Goal: Task Accomplishment & Management: Manage account settings

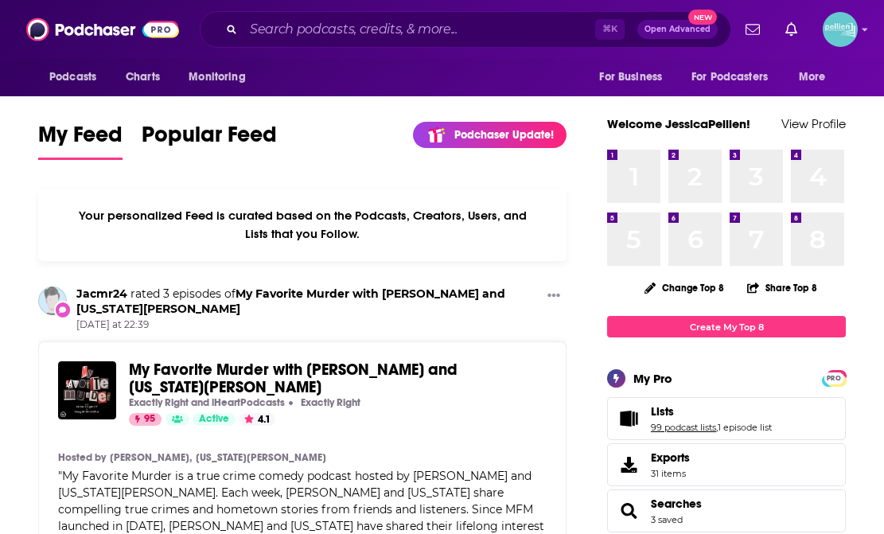
click at [660, 427] on link "99 podcast lists" at bounding box center [683, 427] width 65 height 11
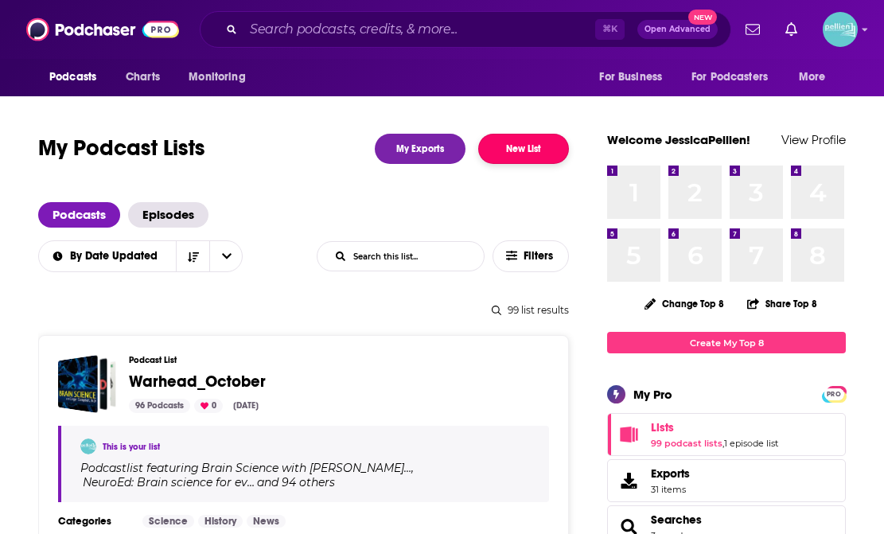
click at [532, 158] on button "New List" at bounding box center [523, 149] width 91 height 30
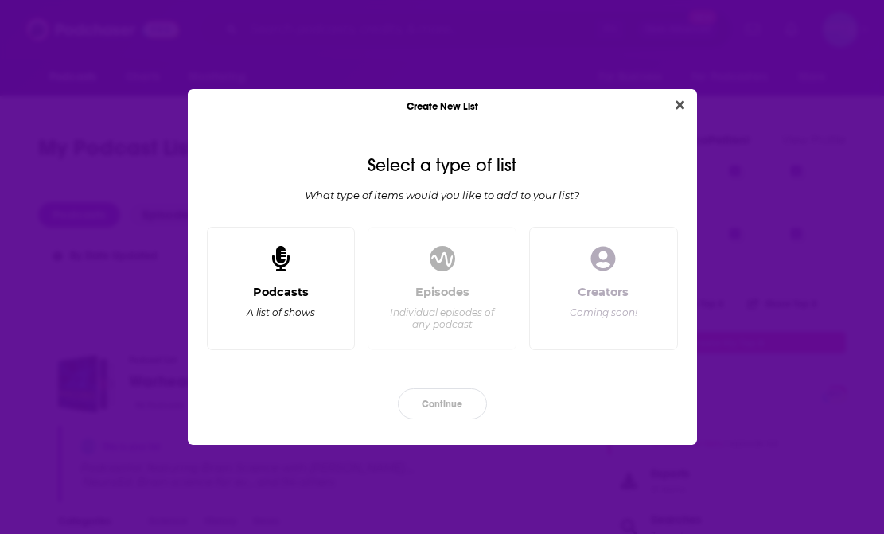
click at [318, 298] on div "Podcasts A list of shows" at bounding box center [281, 311] width 122 height 53
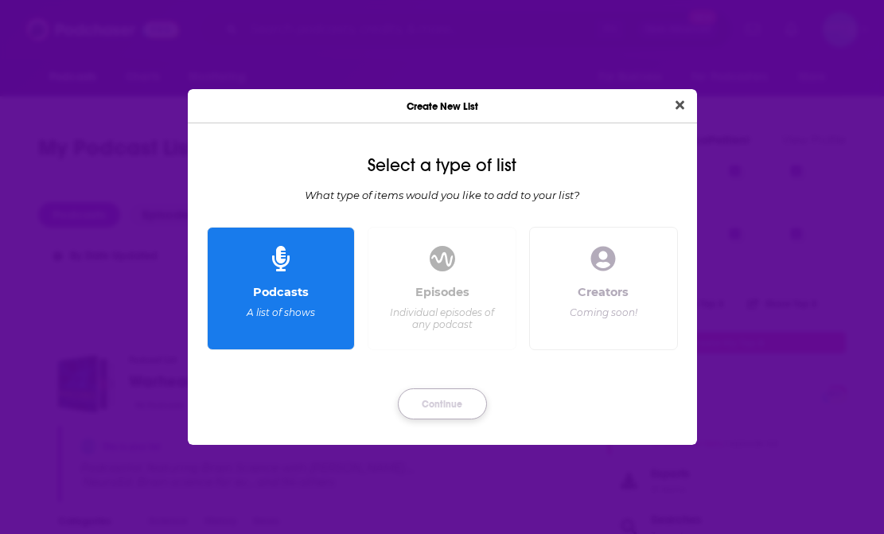
click at [431, 405] on button "Continue" at bounding box center [442, 403] width 89 height 31
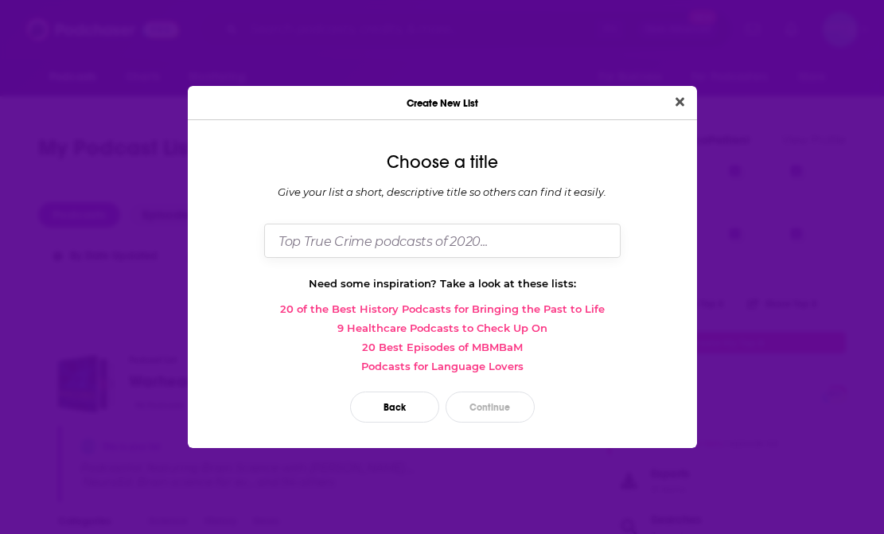
click at [341, 235] on input "Dialog" at bounding box center [442, 241] width 357 height 34
type input "Philadelphia Podcasts"
click at [488, 407] on button "Continue" at bounding box center [490, 407] width 89 height 31
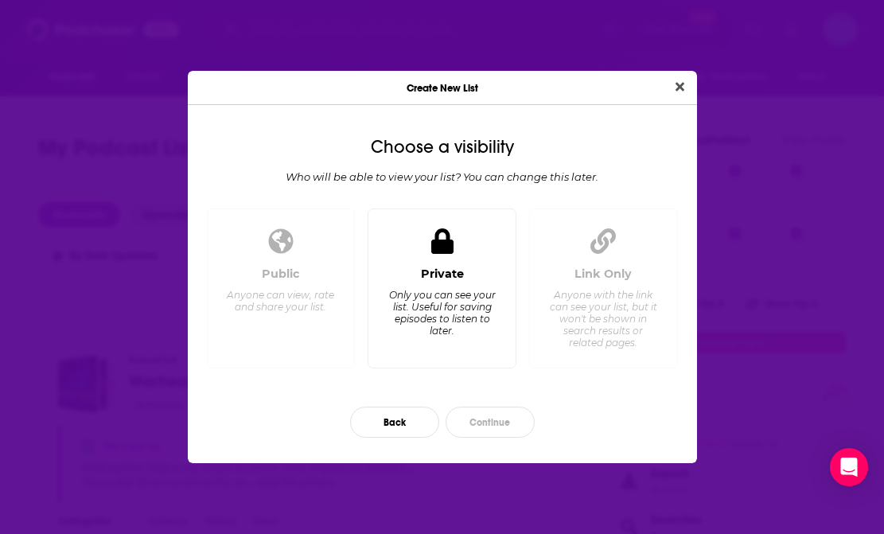
click at [500, 346] on div "Private Only you can see your list. Useful for saving episodes to listen to lat…" at bounding box center [442, 311] width 122 height 88
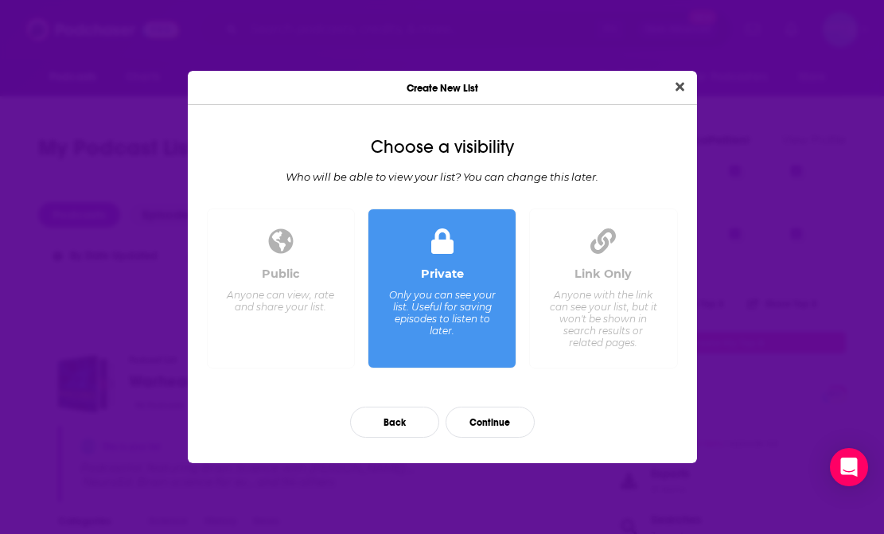
click at [571, 318] on div "Anyone with the link can see your list, but it won't be shown in search results…" at bounding box center [602, 319] width 109 height 60
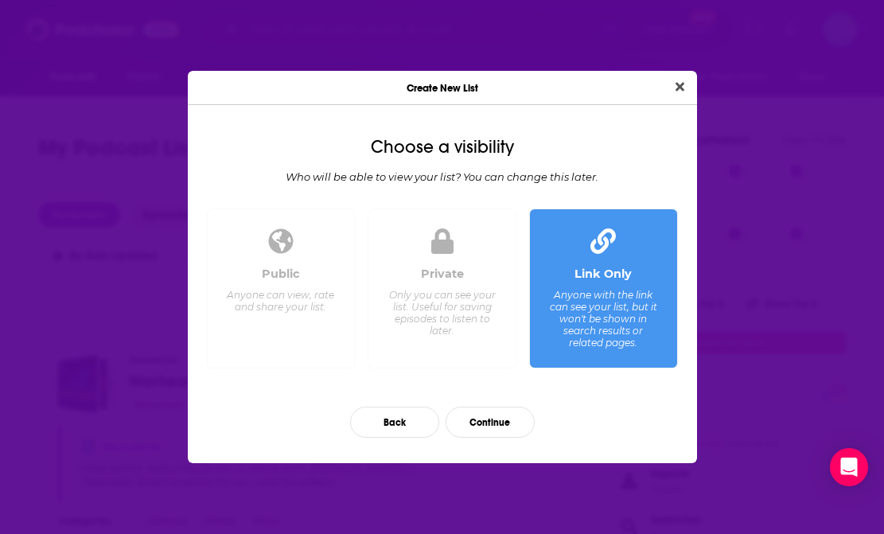
click at [474, 321] on div "Only you can see your list. Useful for saving episodes to listen to later." at bounding box center [442, 313] width 109 height 48
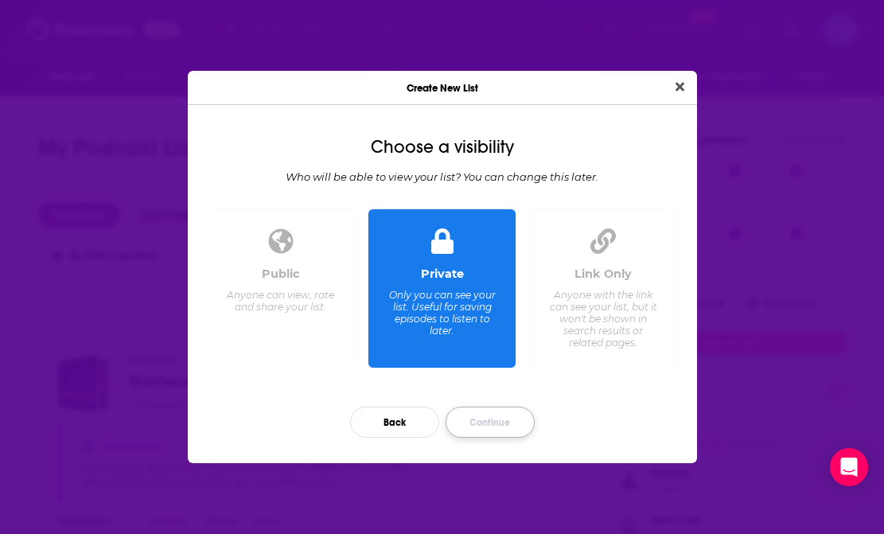
click at [505, 420] on button "Continue" at bounding box center [490, 422] width 89 height 31
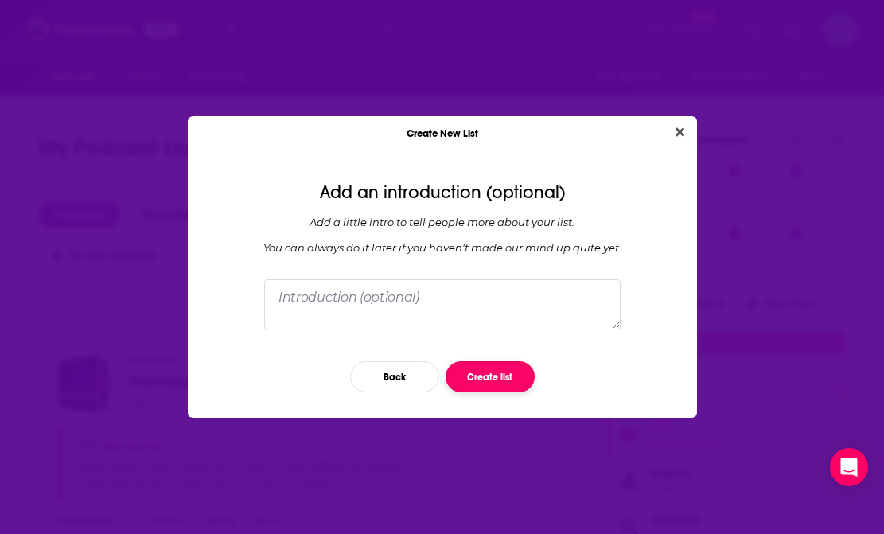
click at [490, 388] on button "Create list" at bounding box center [490, 376] width 89 height 31
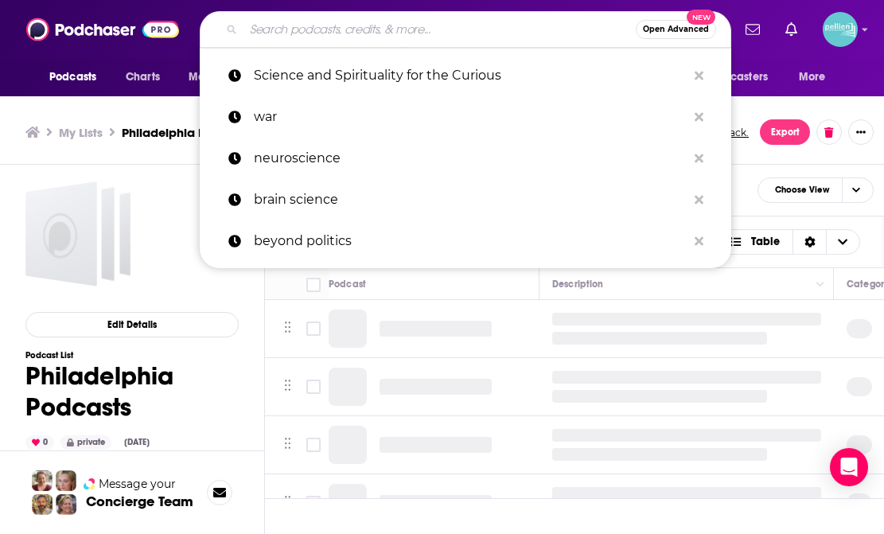
click at [355, 28] on input "Search podcasts, credits, & more..." at bounding box center [440, 29] width 392 height 25
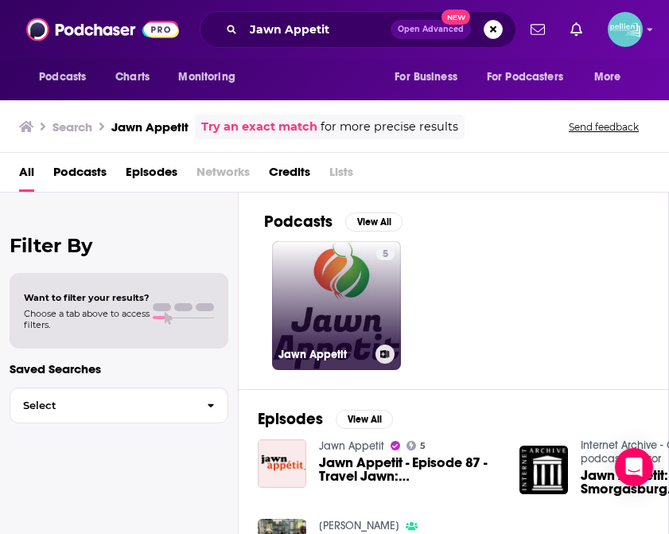
click at [384, 353] on icon at bounding box center [384, 354] width 9 height 8
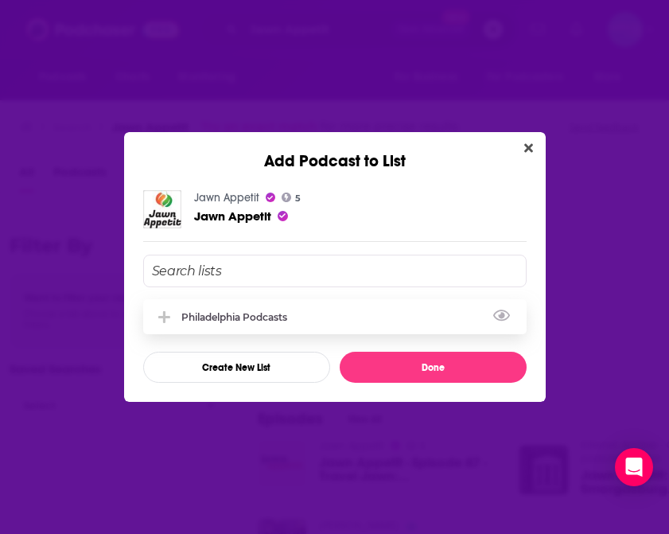
click at [226, 316] on div "Philadelphia Podcasts" at bounding box center [238, 317] width 115 height 12
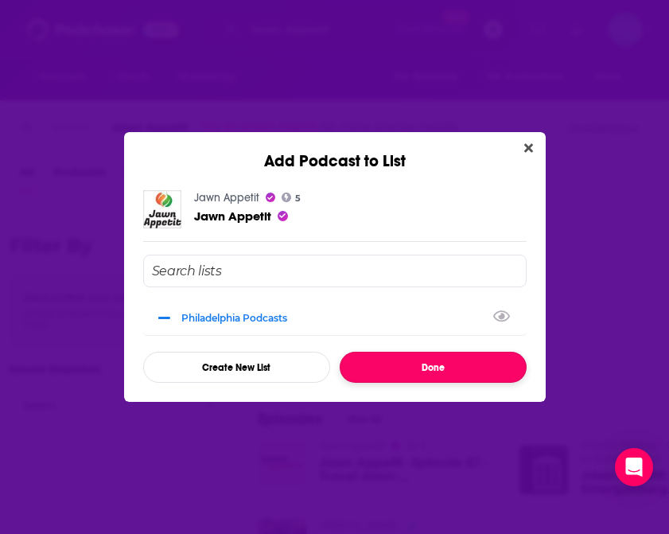
click at [366, 376] on button "Done" at bounding box center [433, 367] width 187 height 31
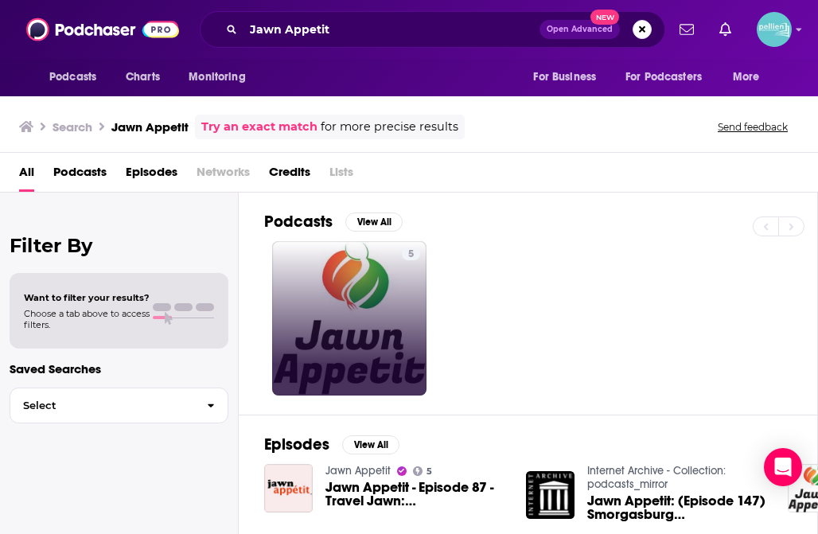
click at [343, 174] on span "Lists" at bounding box center [342, 175] width 24 height 33
click at [409, 383] on icon at bounding box center [410, 380] width 9 height 8
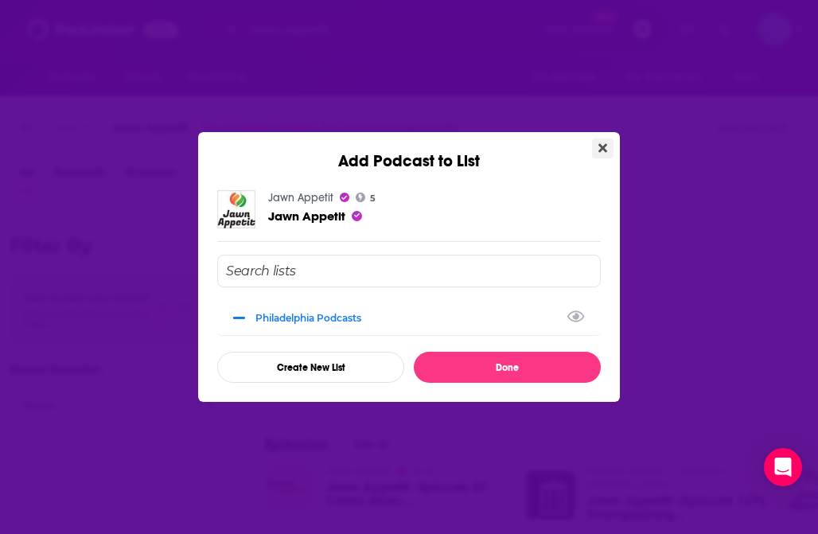
click at [601, 142] on icon "Close" at bounding box center [603, 148] width 9 height 13
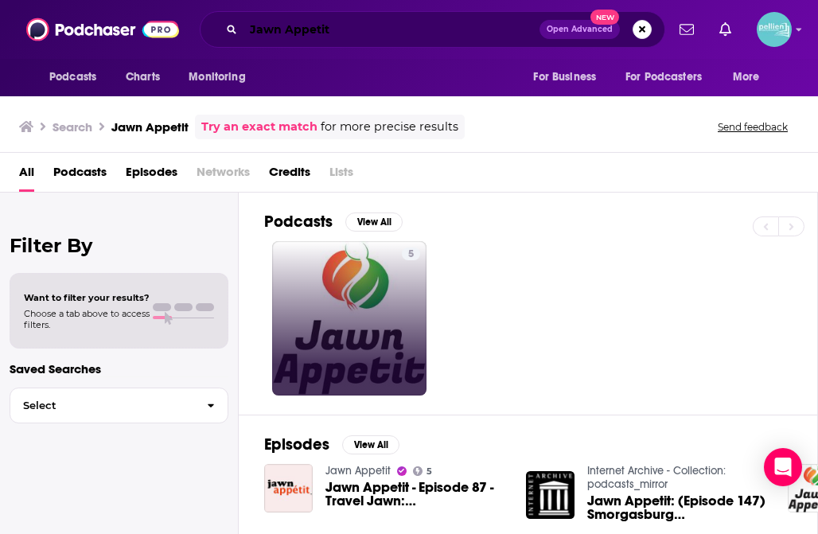
click at [341, 33] on input "Jawn Appetit" at bounding box center [392, 29] width 296 height 25
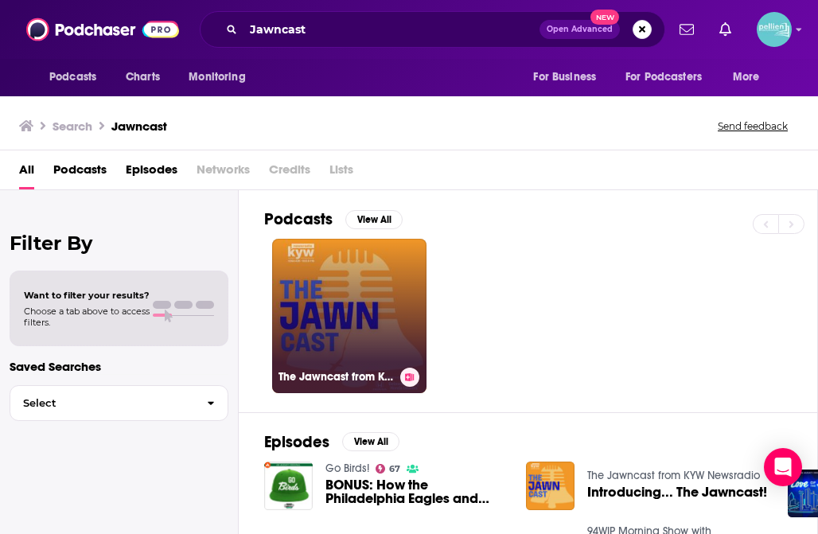
click at [413, 379] on icon at bounding box center [410, 377] width 9 height 8
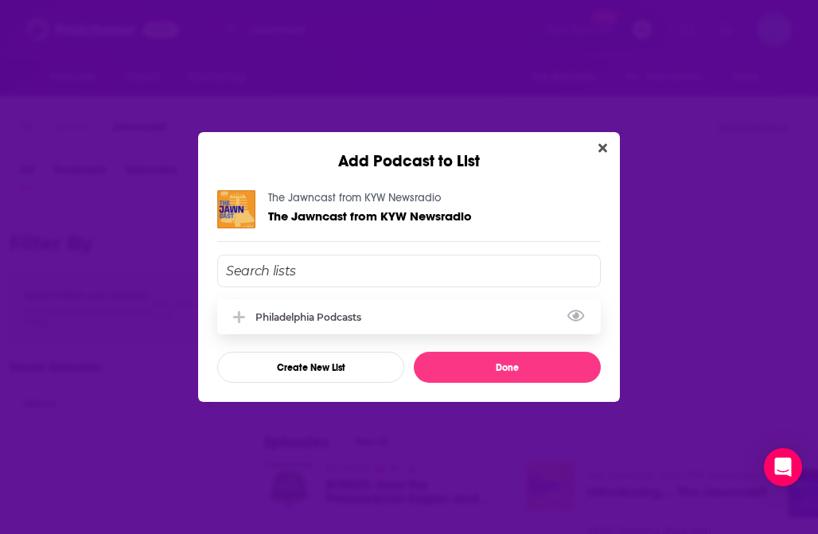
click at [242, 315] on icon "Add Podcast To List" at bounding box center [239, 317] width 12 height 12
click at [608, 143] on button "Close" at bounding box center [602, 148] width 21 height 20
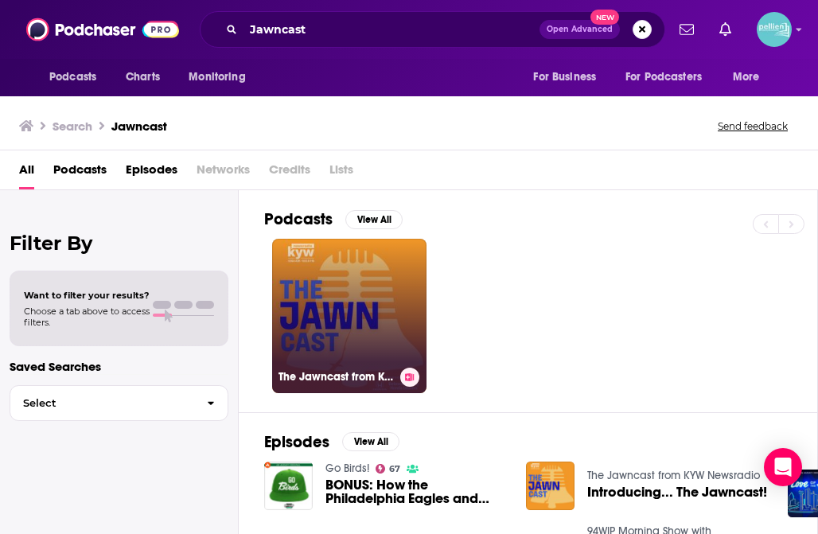
click at [403, 377] on button at bounding box center [409, 377] width 19 height 19
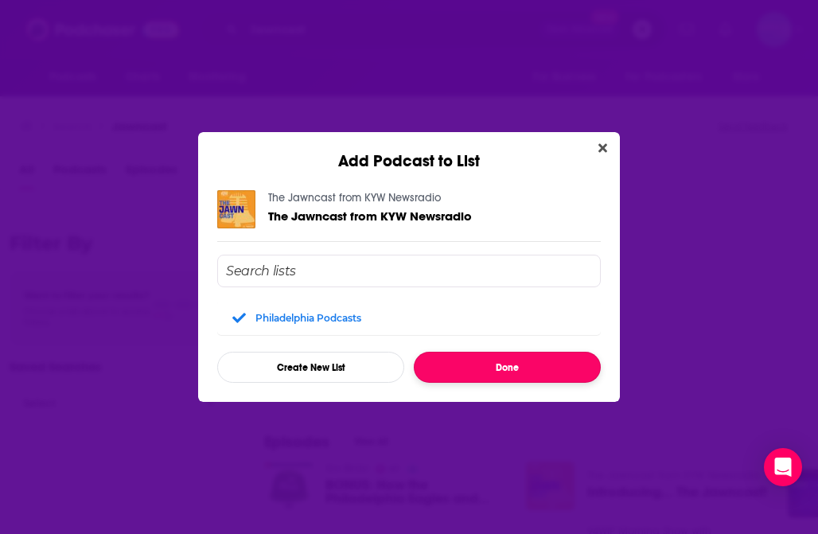
click at [444, 369] on button "Done" at bounding box center [507, 367] width 187 height 31
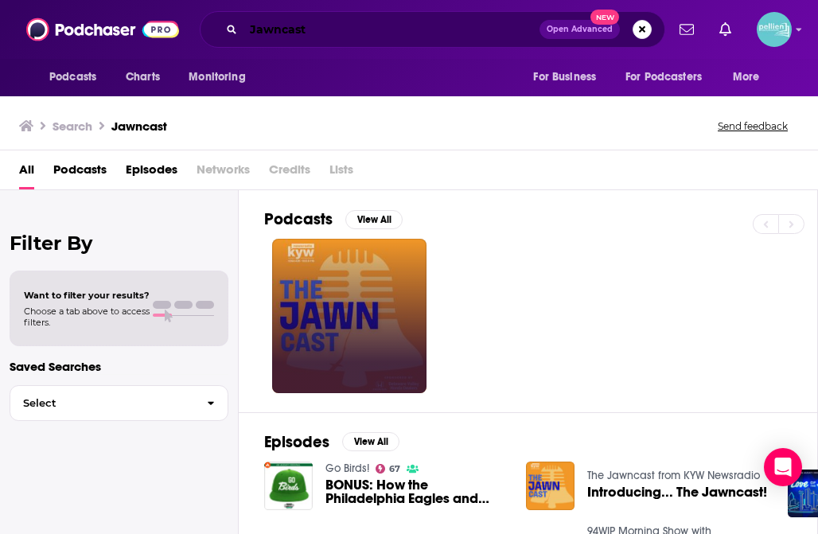
click at [315, 33] on input "Jawncast" at bounding box center [392, 29] width 296 height 25
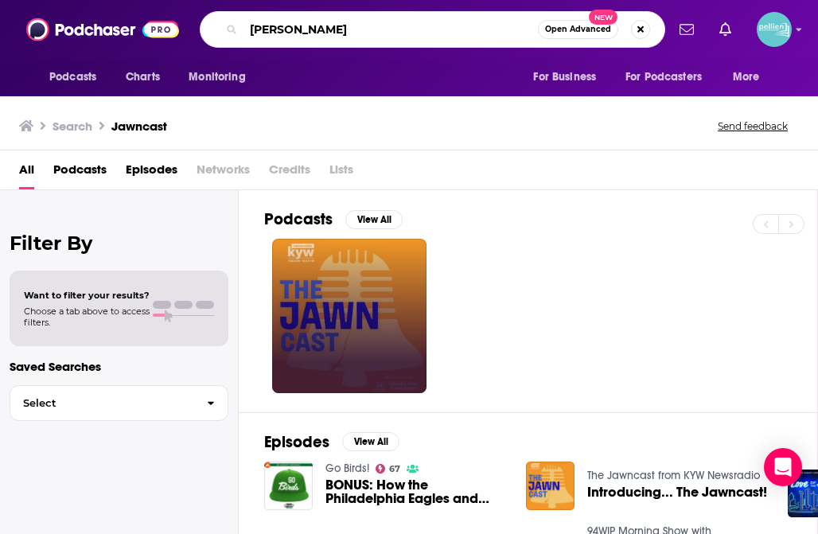
type input "J"
type input "Love + Grit"
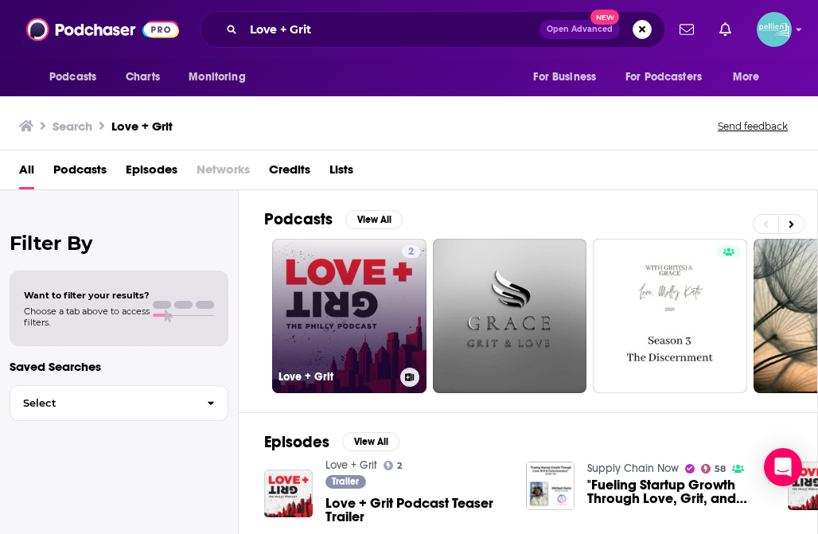
click at [411, 379] on icon at bounding box center [410, 377] width 9 height 8
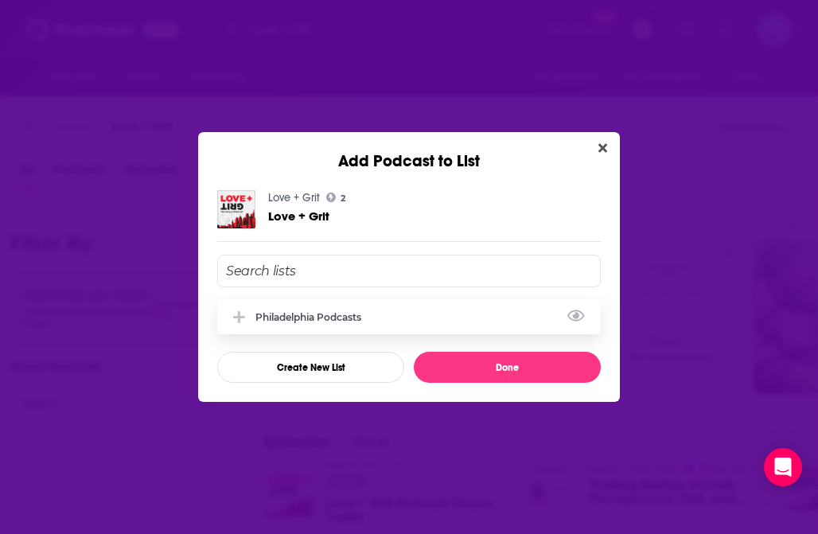
click at [234, 314] on icon "Add Podcast To List" at bounding box center [239, 317] width 12 height 14
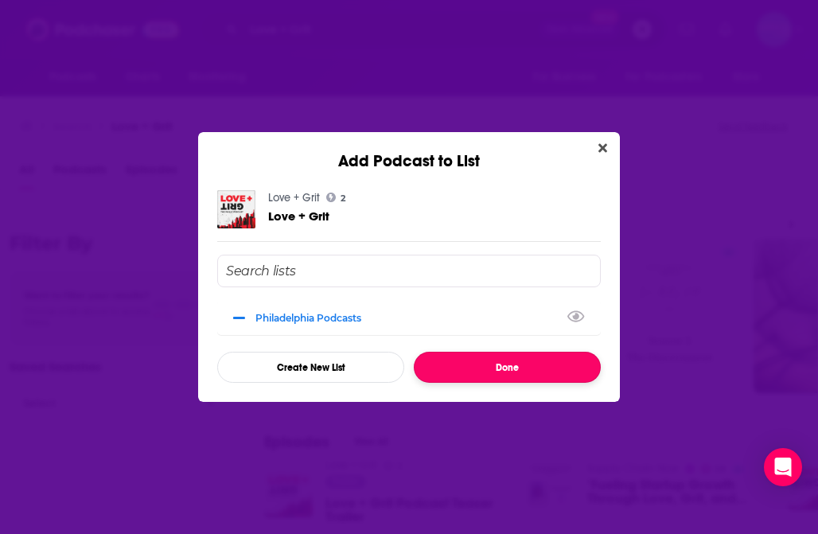
click at [476, 363] on button "Done" at bounding box center [507, 367] width 187 height 31
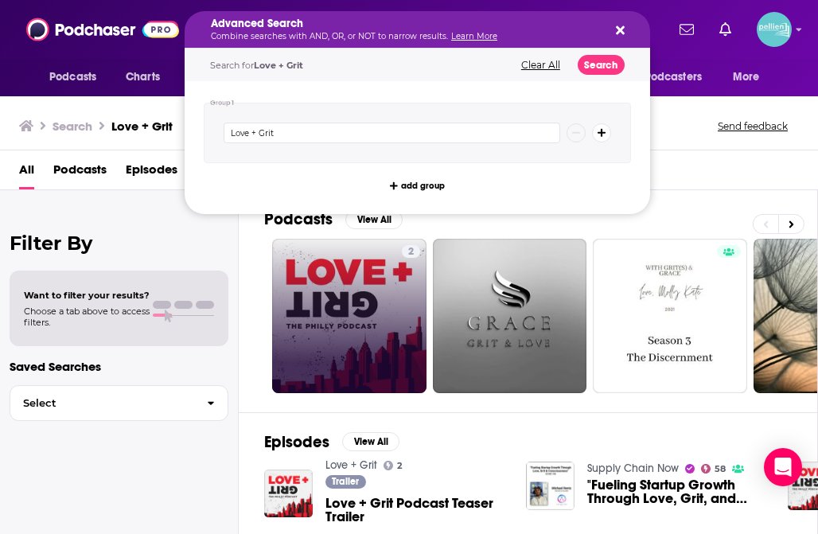
click at [665, 166] on div "All Podcasts Episodes Networks Credits Lists" at bounding box center [412, 173] width 786 height 33
click at [547, 68] on button "Clear All" at bounding box center [541, 65] width 49 height 11
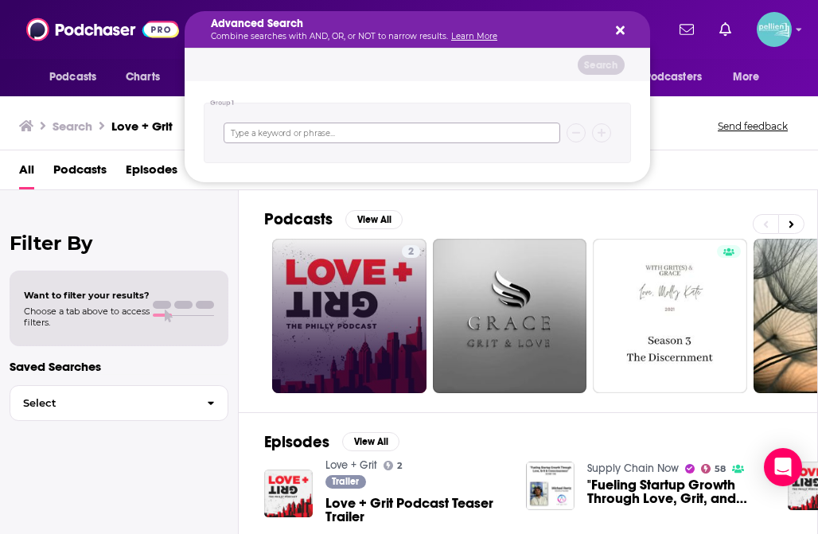
click at [392, 138] on input "Search podcasts, credits, & more..." at bounding box center [392, 133] width 337 height 21
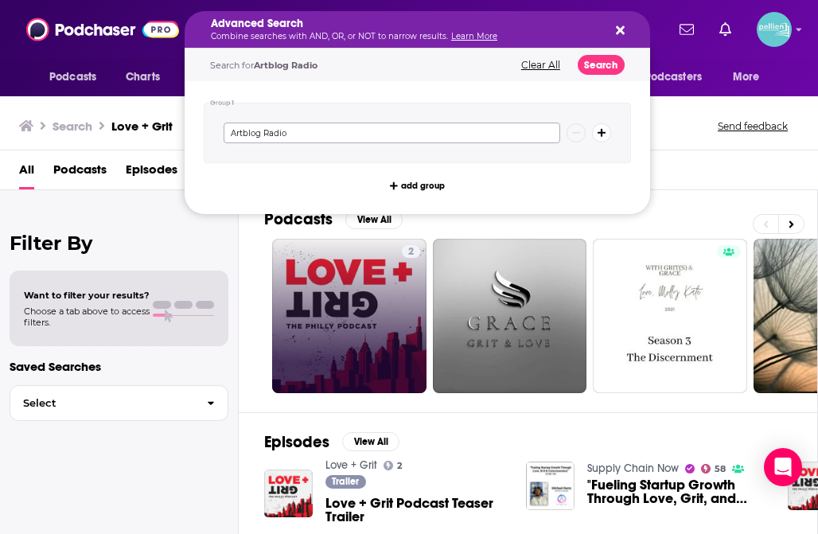
type input "Artblog Radio"
click at [594, 61] on button "Search" at bounding box center [601, 65] width 47 height 20
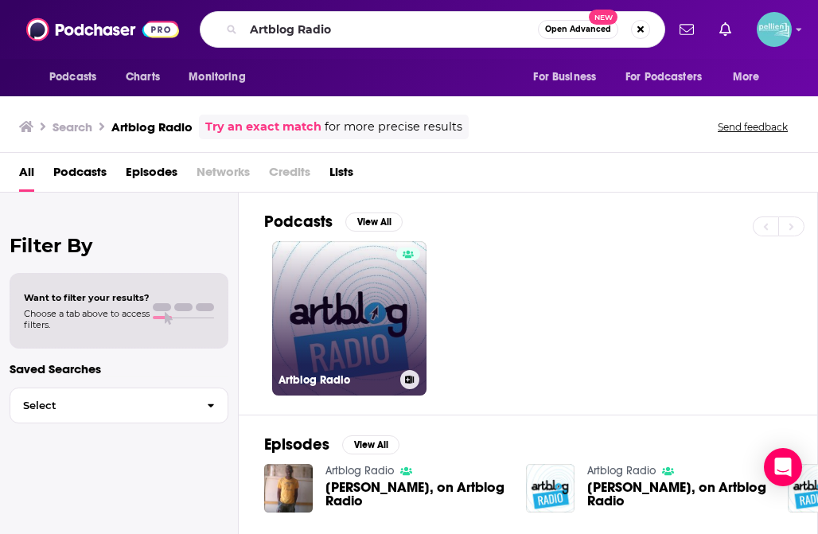
click at [415, 385] on button at bounding box center [409, 379] width 19 height 19
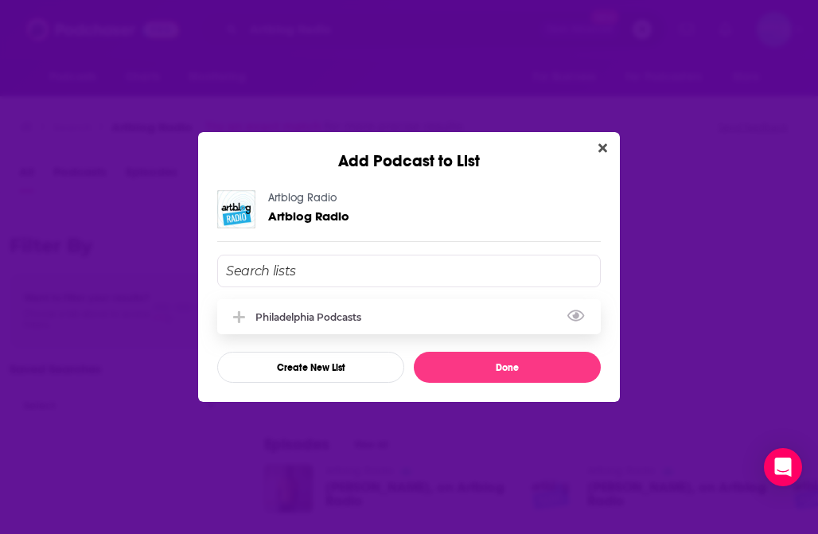
click at [229, 314] on button "Add Podcast To List" at bounding box center [241, 317] width 29 height 17
click at [601, 149] on icon "Close" at bounding box center [603, 148] width 9 height 9
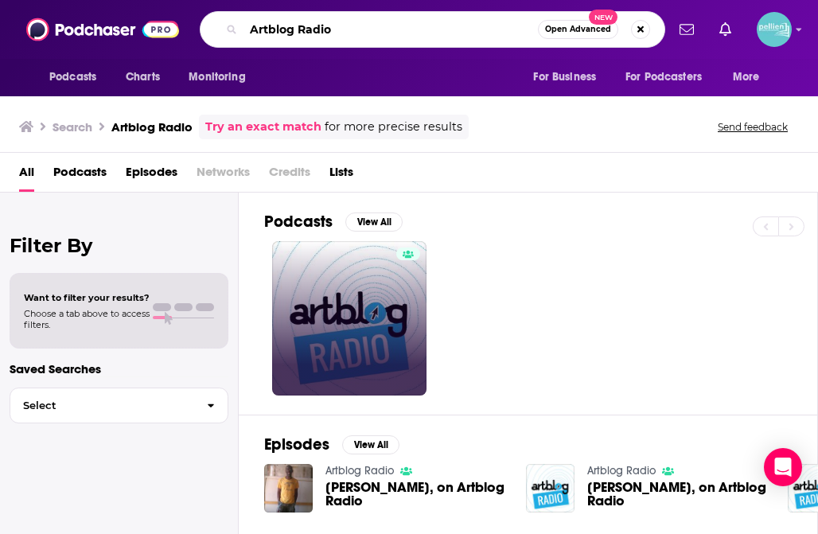
click at [334, 26] on input "Artblog Radio" at bounding box center [391, 29] width 294 height 25
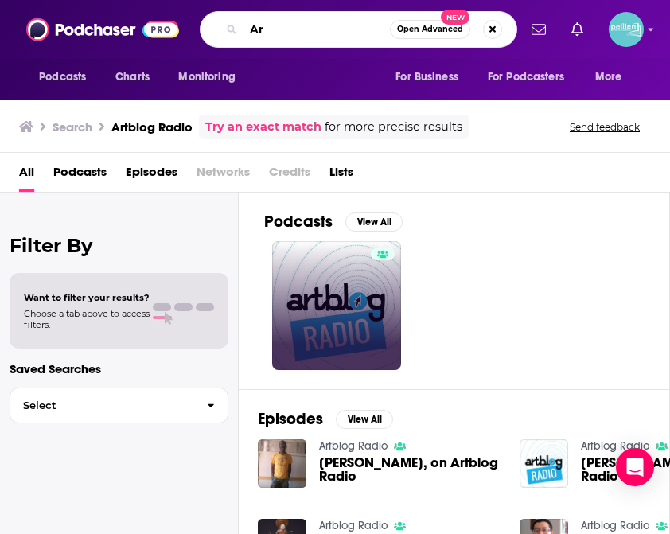
type input "A"
type input "The Philly Blunt"
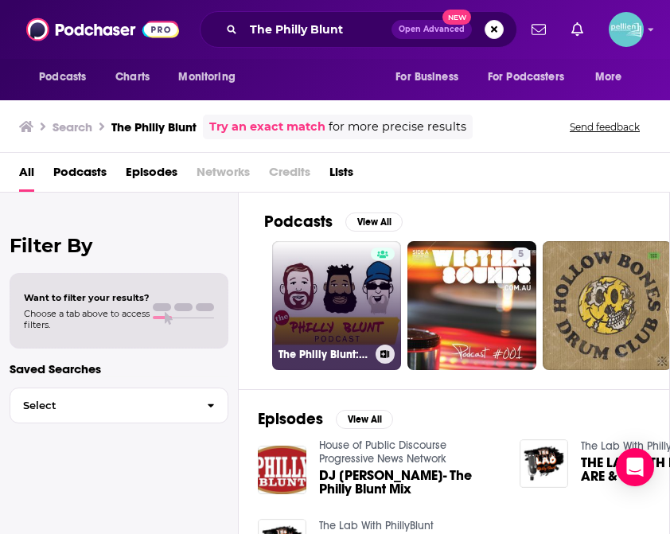
click at [388, 354] on icon at bounding box center [385, 354] width 9 height 8
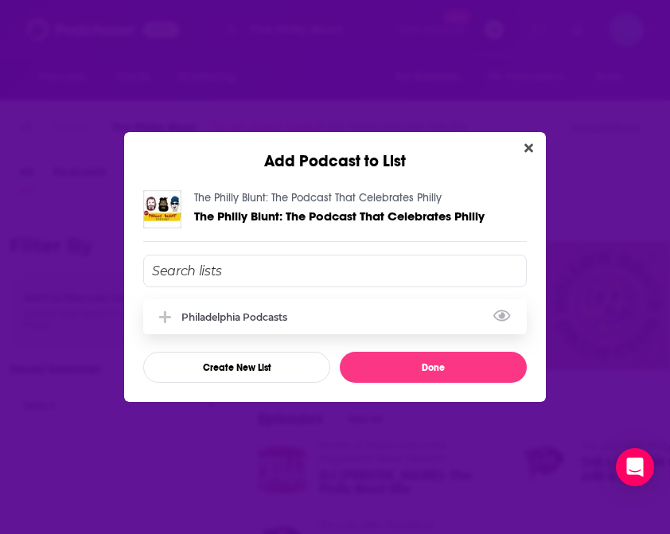
click at [166, 321] on icon "Add Podcast To List" at bounding box center [165, 317] width 12 height 14
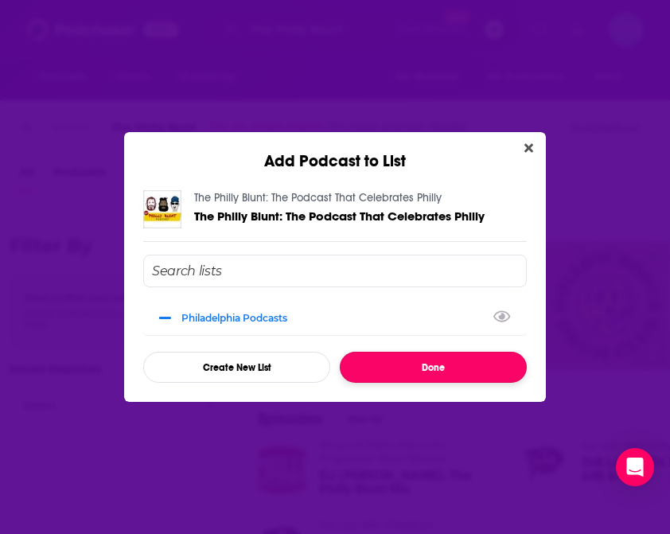
click at [412, 363] on button "Done" at bounding box center [433, 367] width 187 height 31
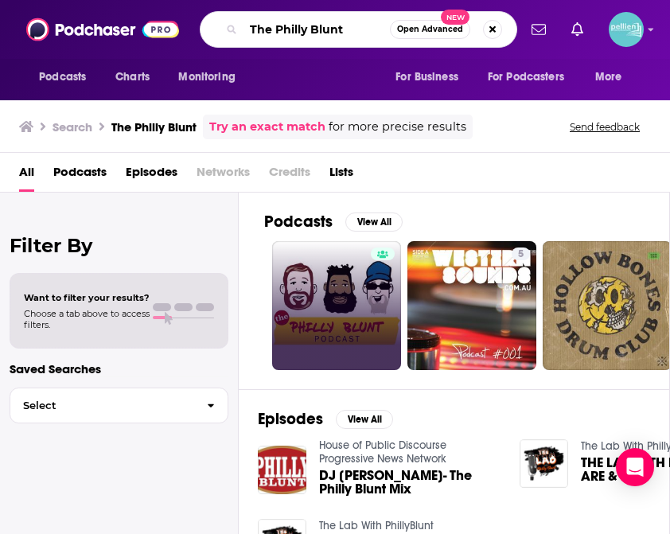
drag, startPoint x: 345, startPoint y: 26, endPoint x: 244, endPoint y: 35, distance: 102.3
click at [244, 35] on input "The Philly Blunt" at bounding box center [317, 29] width 146 height 25
type input "Philly Famous Podcast"
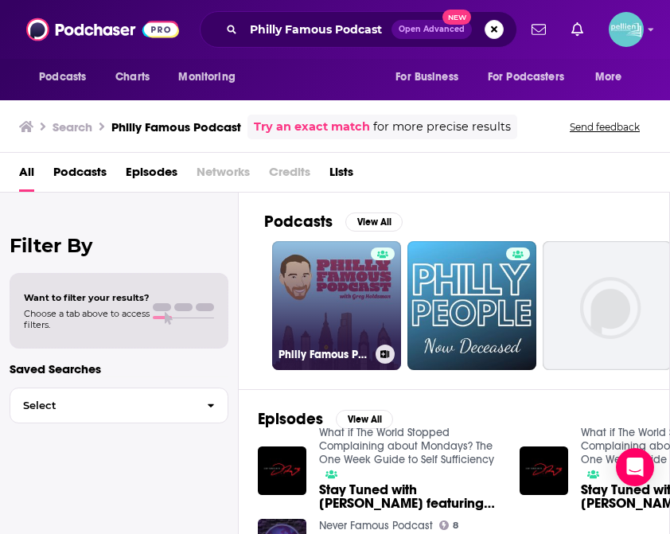
click at [386, 356] on icon at bounding box center [384, 354] width 9 height 8
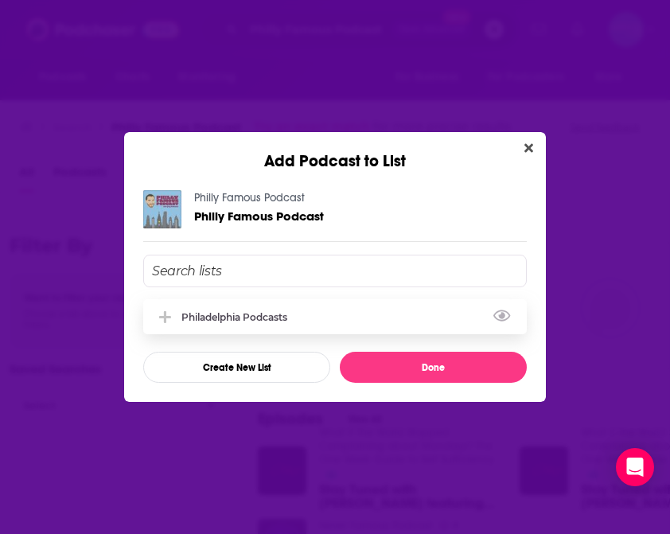
click at [283, 311] on div "Philadelphia Podcasts" at bounding box center [238, 317] width 115 height 12
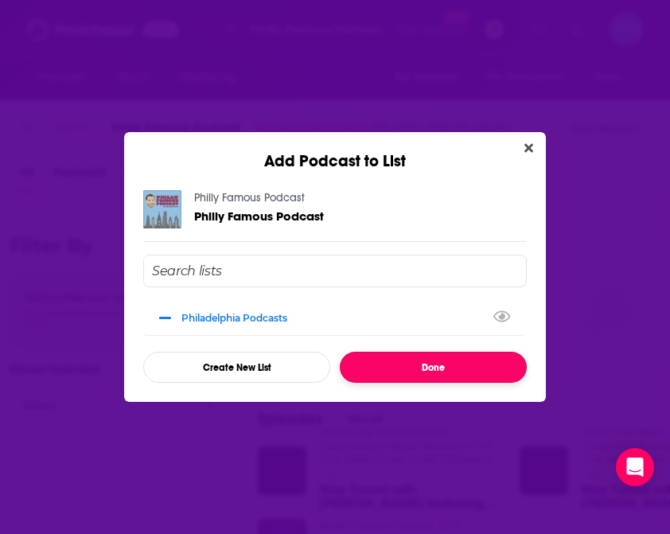
click at [383, 363] on button "Done" at bounding box center [433, 367] width 187 height 31
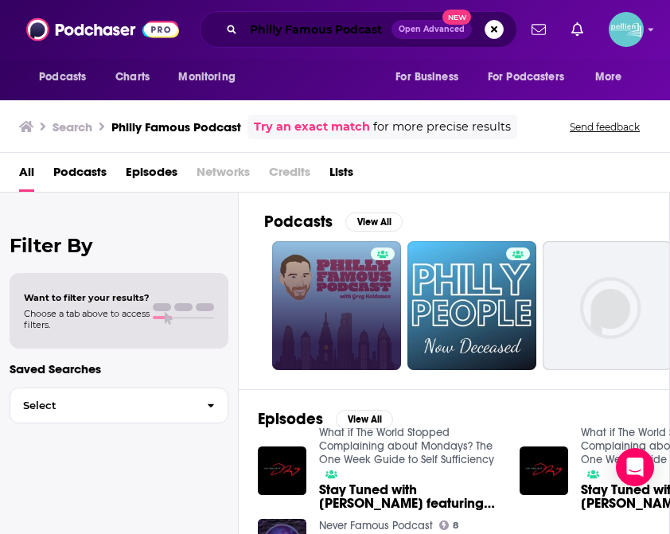
click at [329, 22] on input "Philly Famous Podcast" at bounding box center [318, 29] width 148 height 25
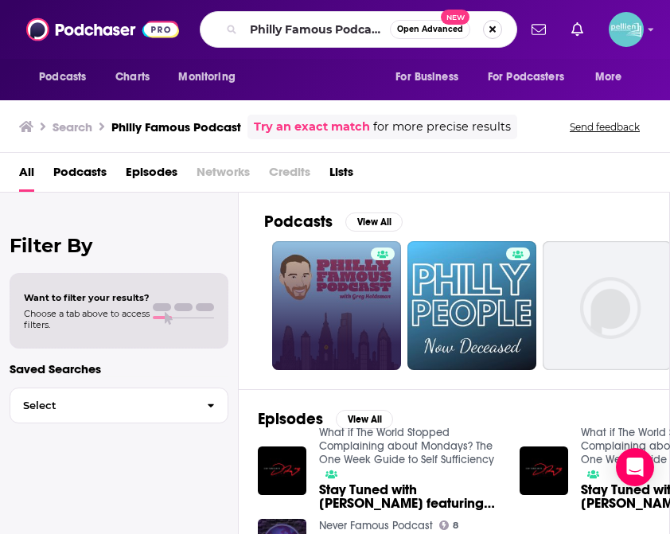
click at [498, 26] on button "Search podcasts, credits, & more..." at bounding box center [492, 29] width 19 height 19
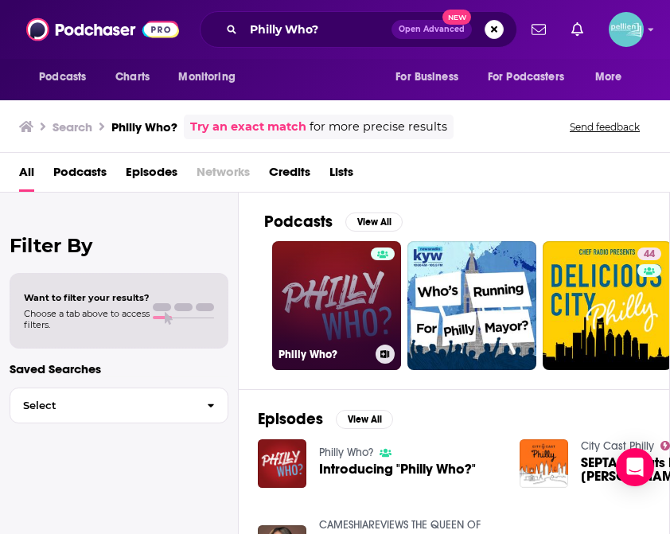
click at [384, 353] on icon at bounding box center [385, 354] width 9 height 8
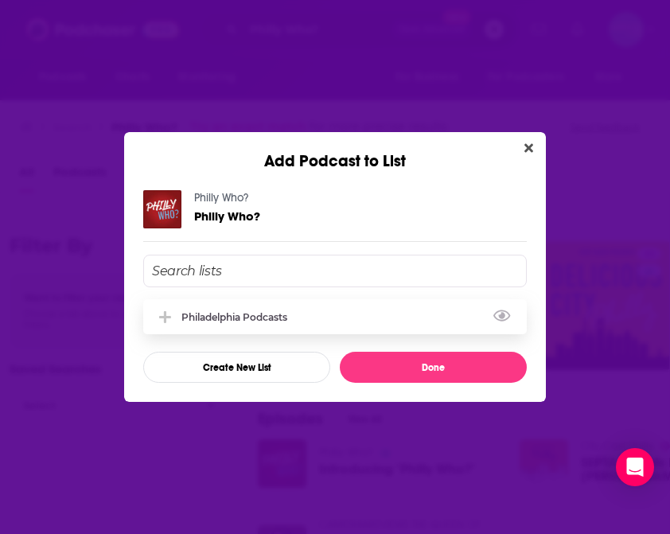
click at [232, 314] on div "Philadelphia Podcasts" at bounding box center [238, 317] width 115 height 12
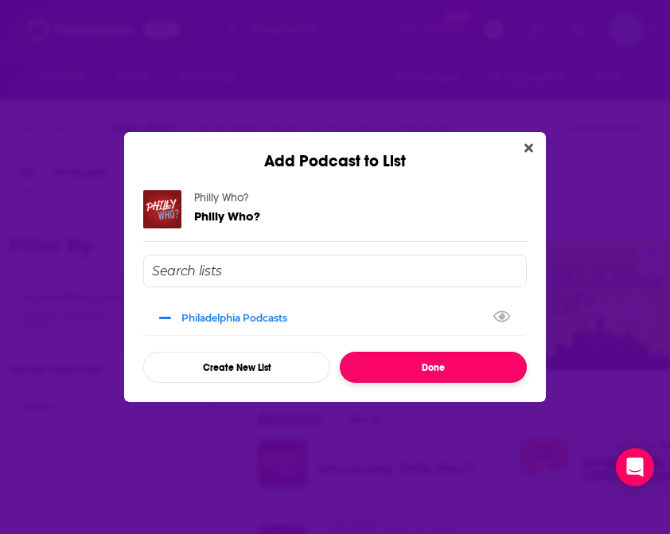
click at [385, 366] on button "Done" at bounding box center [433, 367] width 187 height 31
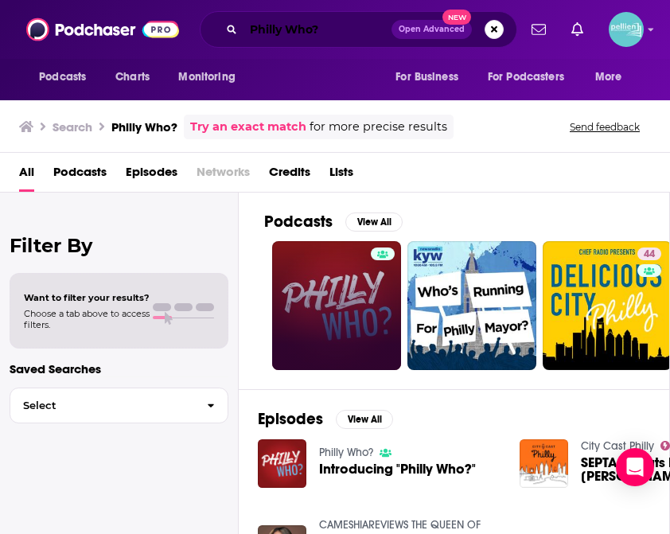
click at [326, 28] on input "Philly Who?" at bounding box center [318, 29] width 148 height 25
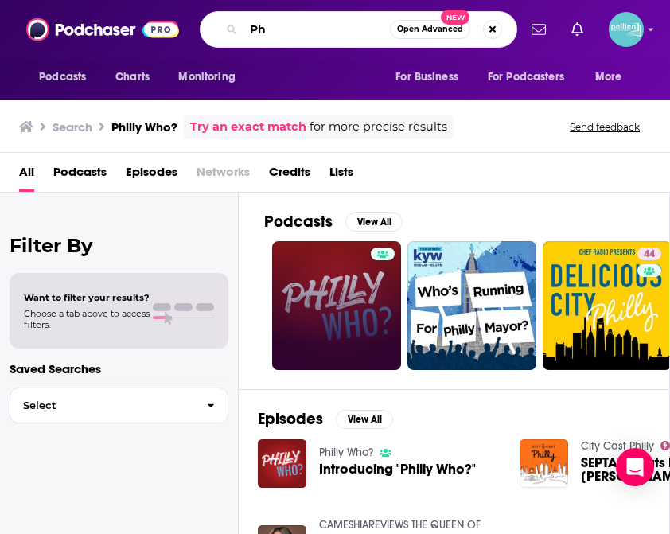
type input "P"
type input "So Curious"
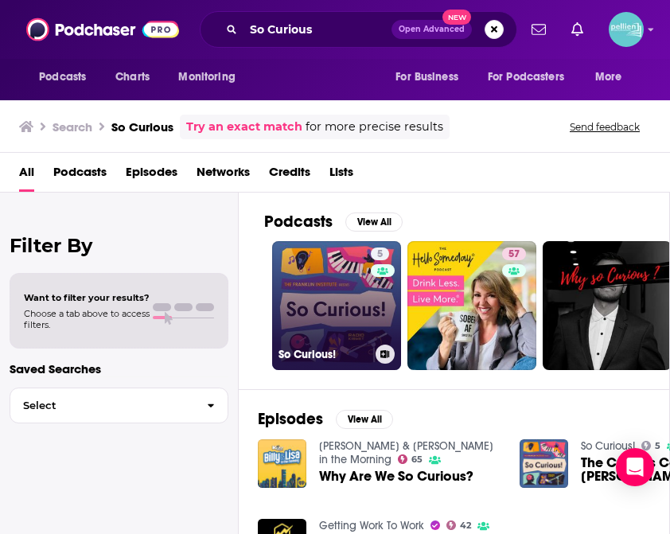
click at [386, 356] on icon at bounding box center [384, 354] width 9 height 8
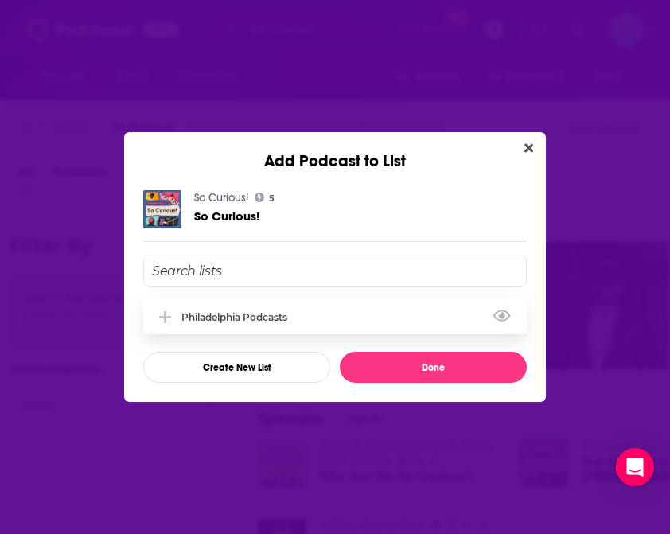
click at [271, 314] on div "Philadelphia Podcasts" at bounding box center [238, 317] width 115 height 12
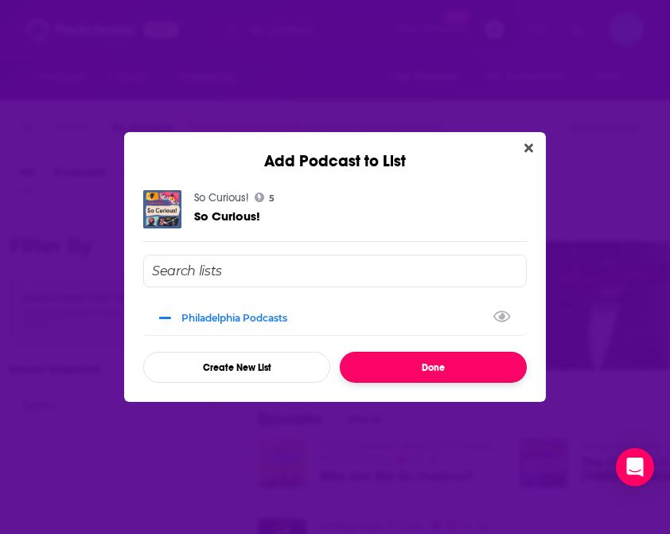
click at [375, 371] on button "Done" at bounding box center [433, 367] width 187 height 31
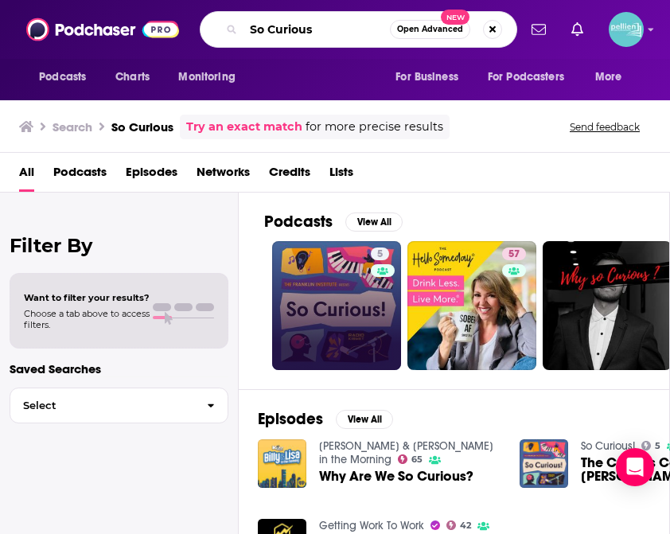
drag, startPoint x: 322, startPoint y: 28, endPoint x: 229, endPoint y: 29, distance: 92.3
click at [229, 29] on div "So Curious Open Advanced New" at bounding box center [359, 29] width 318 height 37
type input "The Statue"
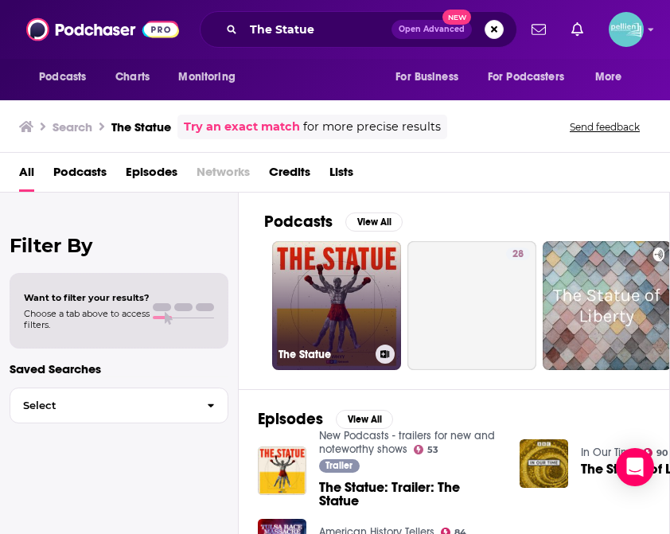
click at [384, 353] on icon at bounding box center [384, 354] width 9 height 8
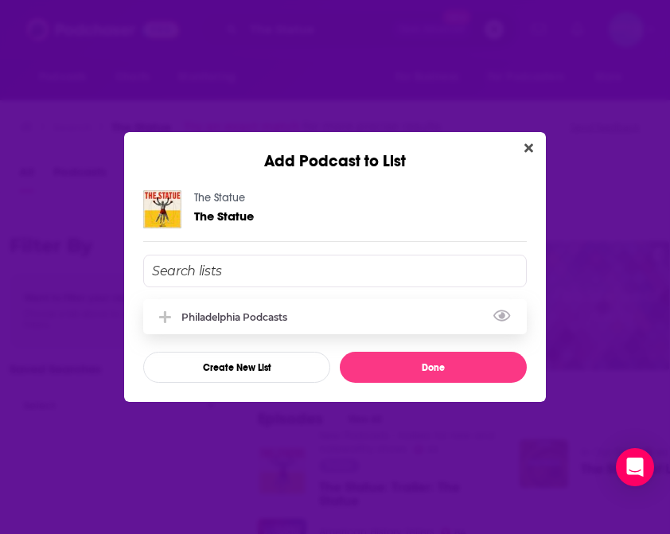
click at [263, 321] on div "Philadelphia Podcasts" at bounding box center [238, 317] width 115 height 12
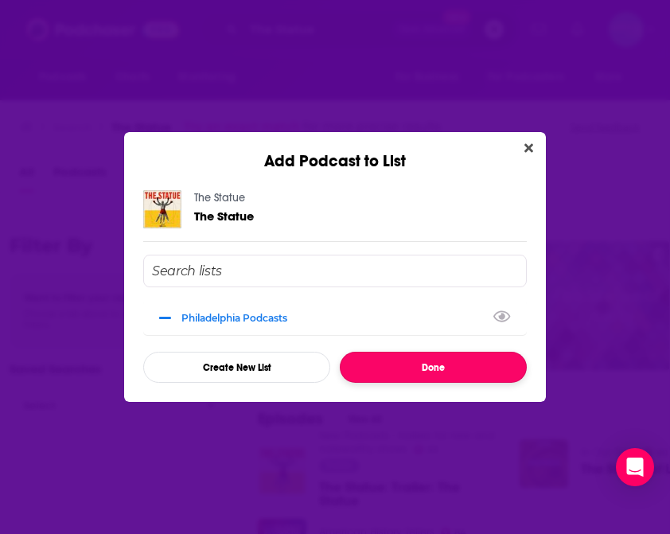
click at [398, 372] on button "Done" at bounding box center [433, 367] width 187 height 31
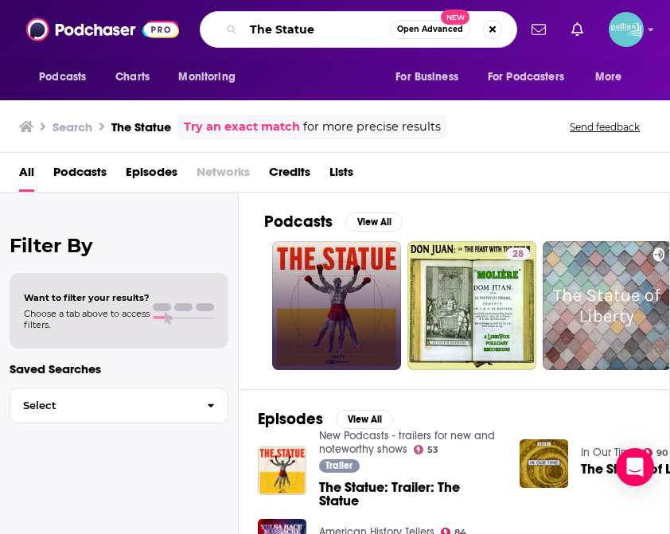
drag, startPoint x: 329, startPoint y: 30, endPoint x: 230, endPoint y: 29, distance: 98.7
click at [230, 29] on div "The Statue Open Advanced New" at bounding box center [359, 29] width 318 height 37
type input "Twisted Philly"
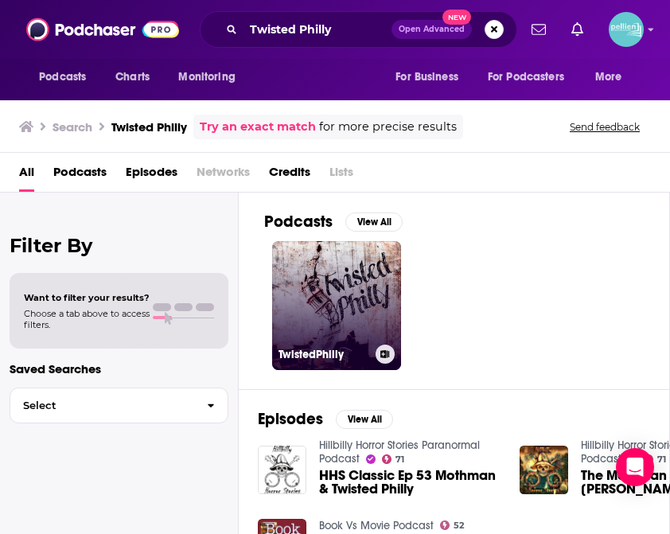
click at [384, 357] on icon at bounding box center [385, 354] width 9 height 8
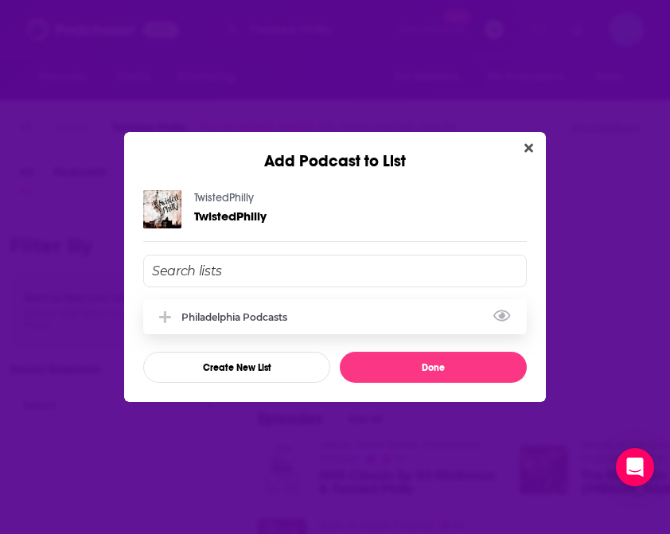
click at [267, 316] on div "Philadelphia Podcasts" at bounding box center [238, 317] width 115 height 12
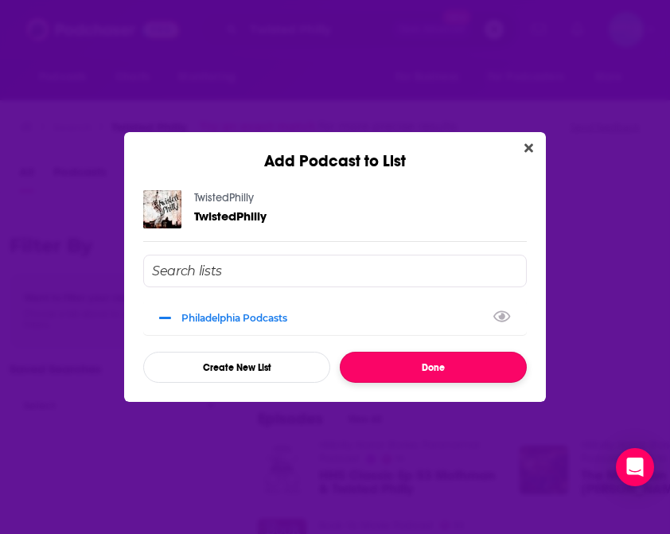
click at [401, 365] on button "Done" at bounding box center [433, 367] width 187 height 31
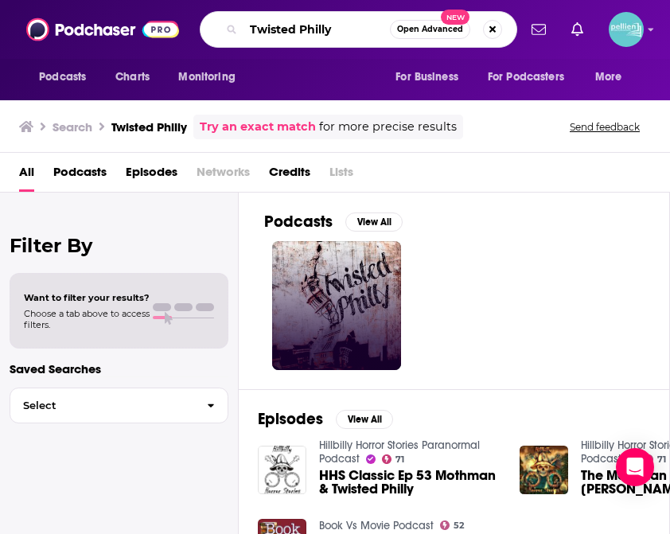
drag, startPoint x: 337, startPoint y: 22, endPoint x: 228, endPoint y: 29, distance: 108.4
click at [228, 29] on div "Twisted Philly Open Advanced New" at bounding box center [359, 29] width 318 height 37
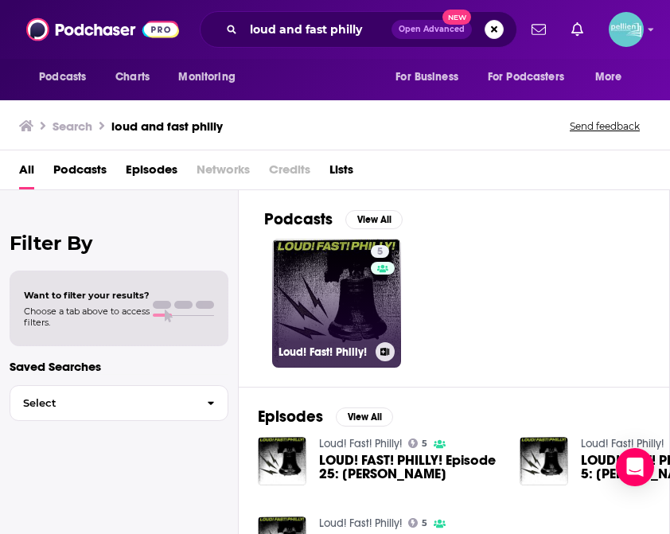
click at [388, 351] on icon at bounding box center [385, 352] width 9 height 8
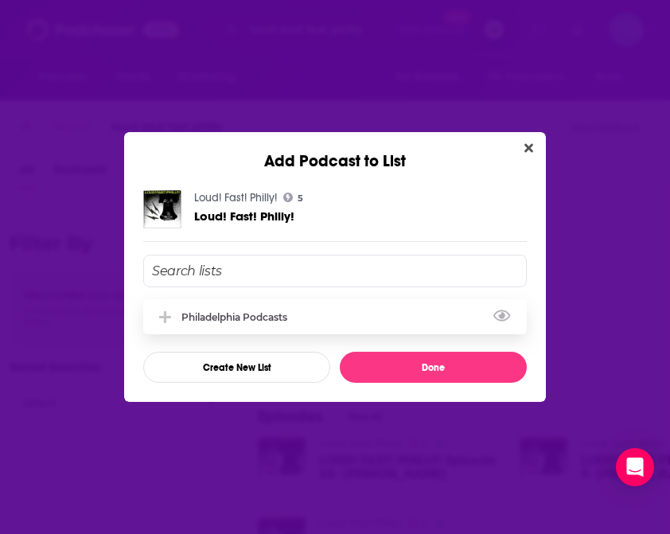
click at [273, 322] on div "Philadelphia Podcasts" at bounding box center [238, 317] width 115 height 12
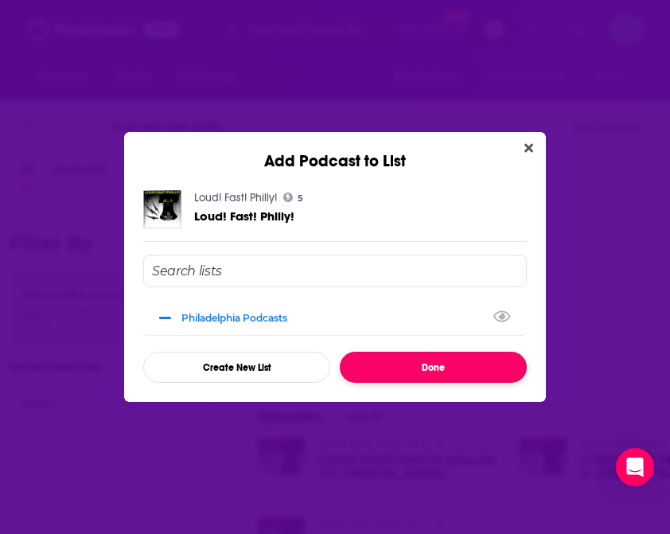
click at [373, 372] on button "Done" at bounding box center [433, 367] width 187 height 31
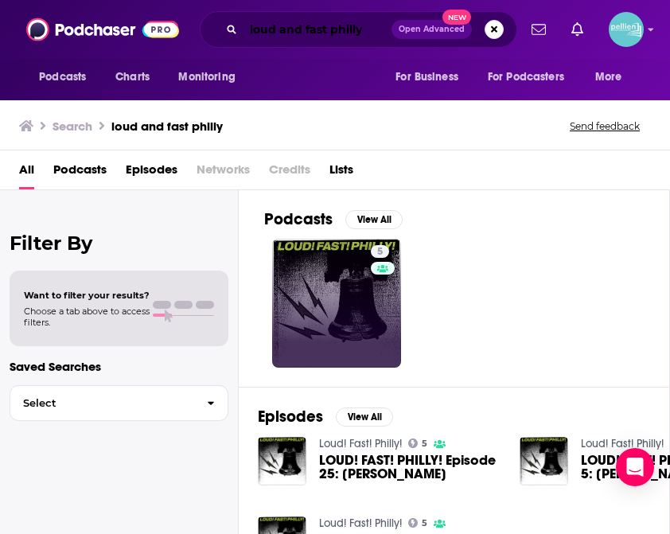
click at [359, 21] on input "loud and fast philly" at bounding box center [318, 29] width 148 height 25
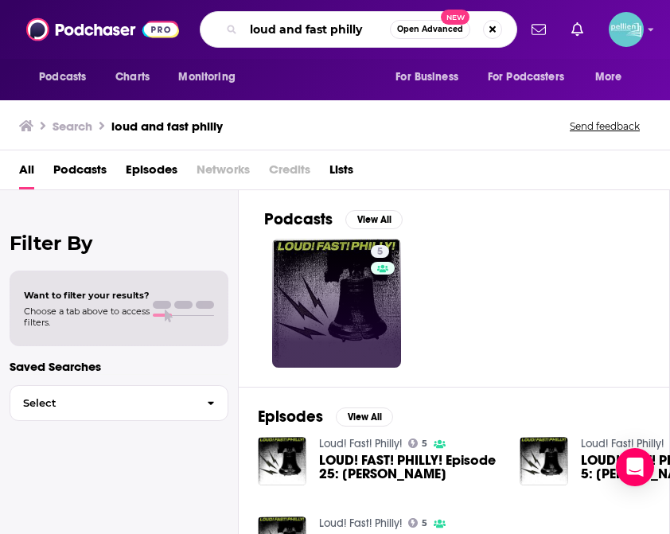
drag, startPoint x: 364, startPoint y: 27, endPoint x: 252, endPoint y: 23, distance: 112.3
click at [252, 23] on input "loud and fast philly" at bounding box center [317, 29] width 146 height 25
type input "l"
type input "[PERSON_NAME] and [PERSON_NAME]'s secret podcast"
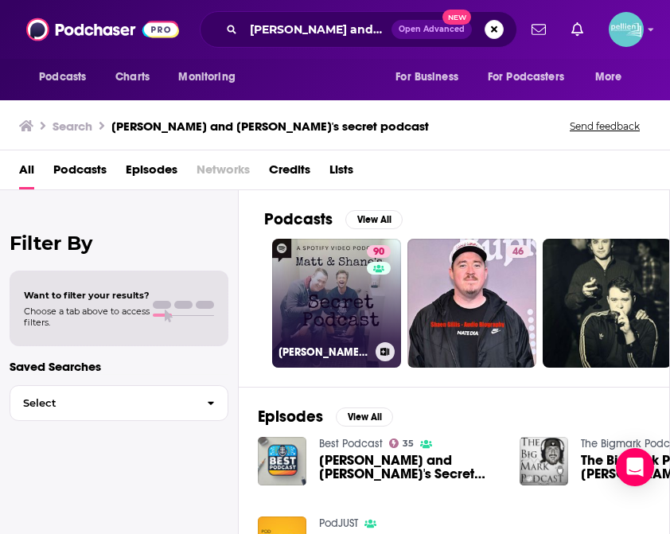
click at [389, 353] on button at bounding box center [385, 351] width 19 height 19
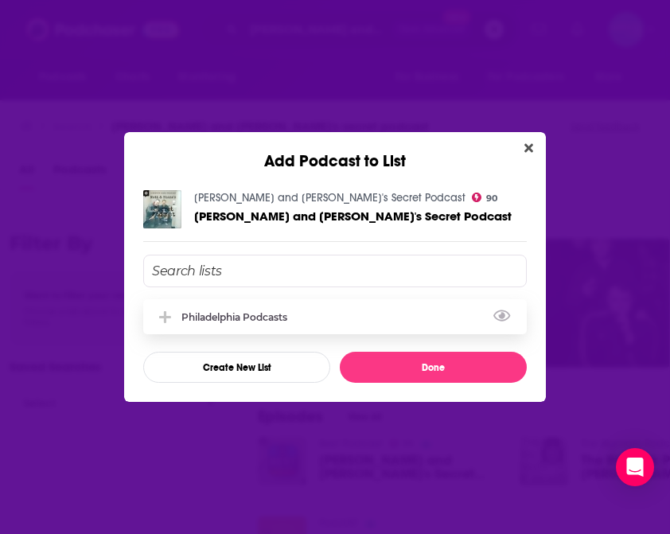
click at [353, 321] on div "Philadelphia Podcasts" at bounding box center [335, 316] width 384 height 35
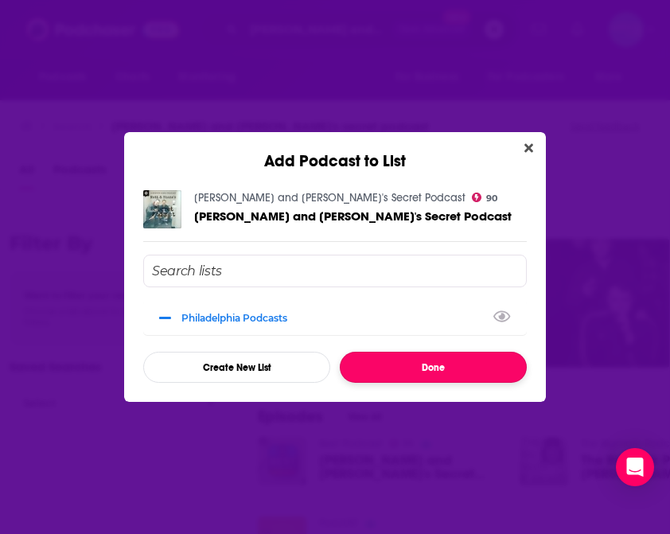
click at [387, 374] on button "Done" at bounding box center [433, 367] width 187 height 31
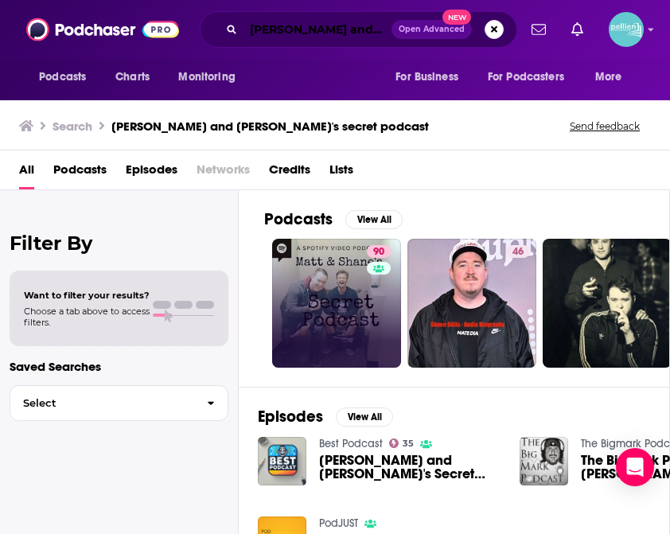
click at [316, 29] on input "[PERSON_NAME] and [PERSON_NAME]'s secret podcast" at bounding box center [318, 29] width 148 height 25
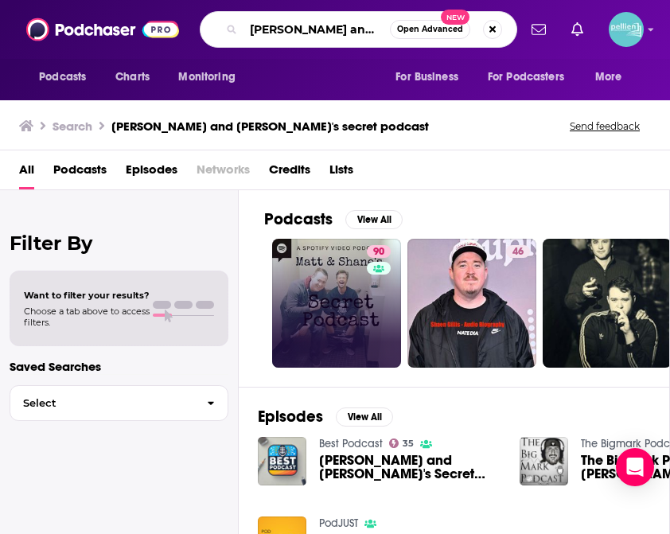
scroll to position [0, 57]
drag, startPoint x: 248, startPoint y: 29, endPoint x: 414, endPoint y: 30, distance: 166.4
click at [414, 30] on div "[PERSON_NAME] and [PERSON_NAME]'s secret podcast Open Advanced New" at bounding box center [359, 29] width 318 height 37
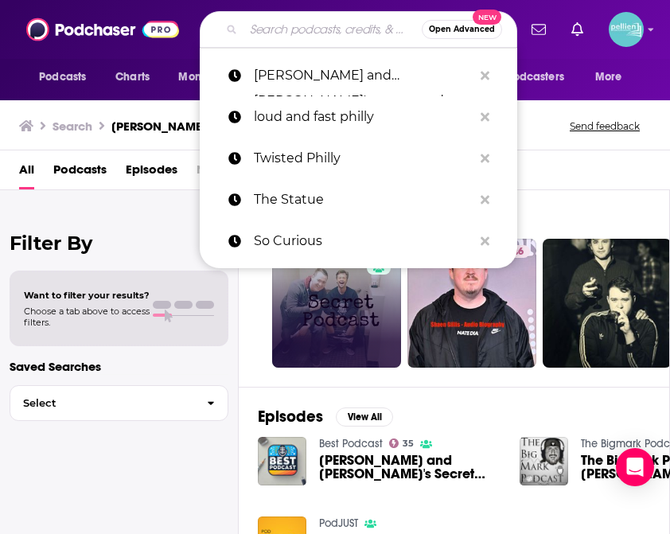
scroll to position [0, 0]
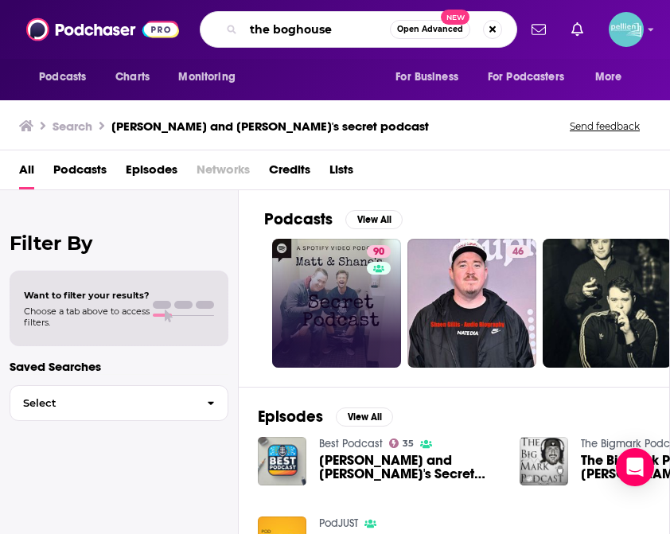
type input "the boghouse"
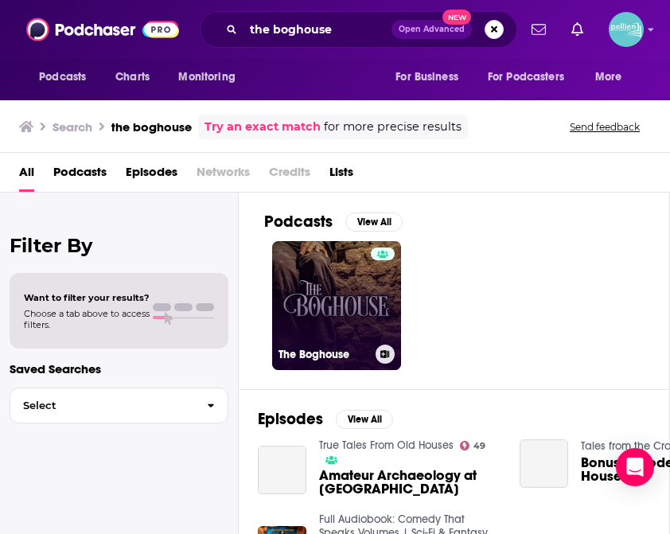
click at [386, 358] on button at bounding box center [385, 354] width 19 height 19
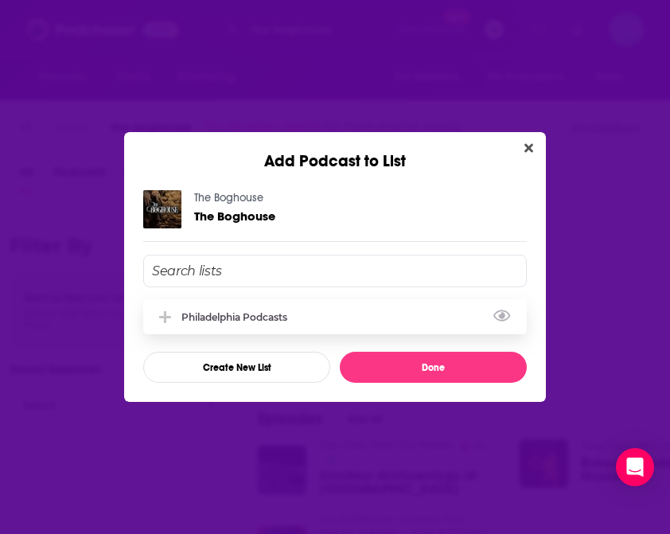
click at [322, 322] on div "Philadelphia Podcasts" at bounding box center [335, 316] width 384 height 35
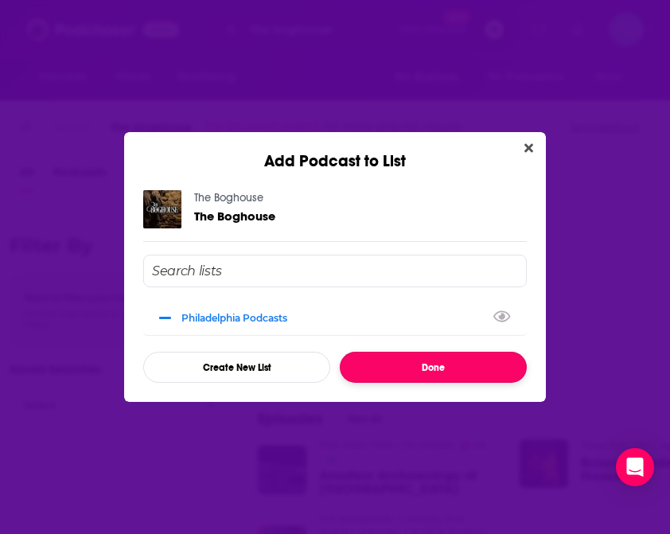
click at [367, 365] on button "Done" at bounding box center [433, 367] width 187 height 31
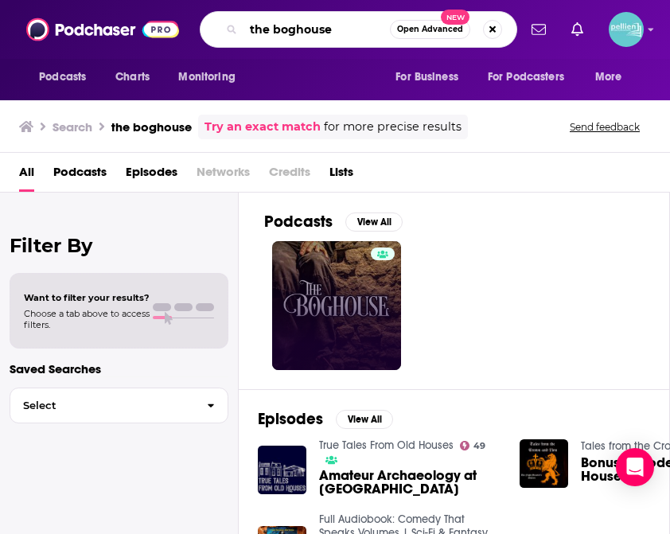
drag, startPoint x: 337, startPoint y: 26, endPoint x: 244, endPoint y: 23, distance: 92.4
click at [244, 23] on input "the boghouse" at bounding box center [317, 29] width 146 height 25
type input "south fellini"
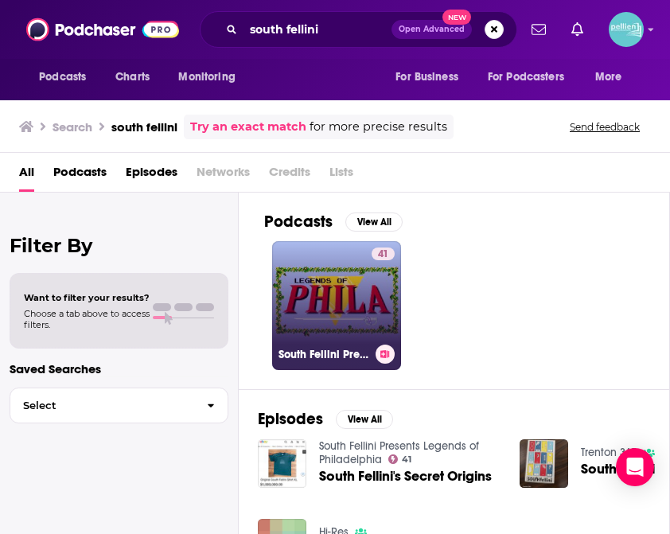
click at [384, 353] on icon at bounding box center [384, 354] width 9 height 8
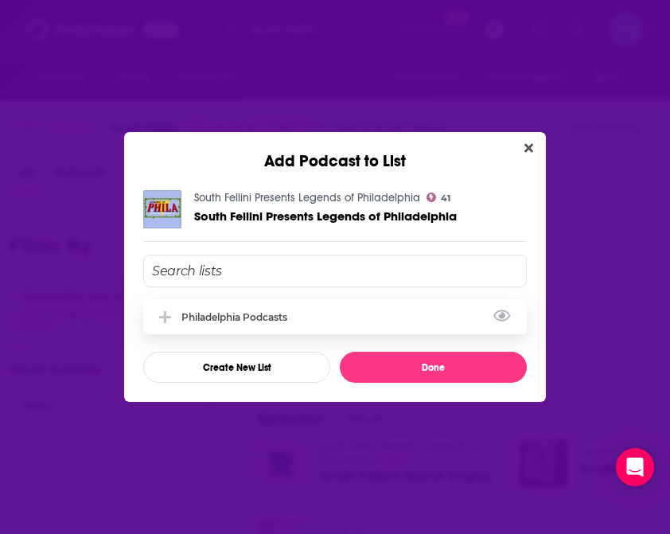
click at [304, 317] on div "Philadelphia Podcasts" at bounding box center [335, 316] width 384 height 35
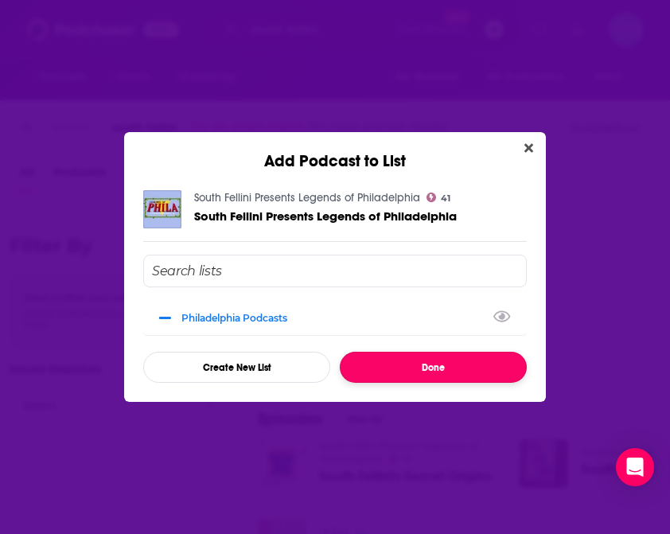
click at [378, 367] on button "Done" at bounding box center [433, 367] width 187 height 31
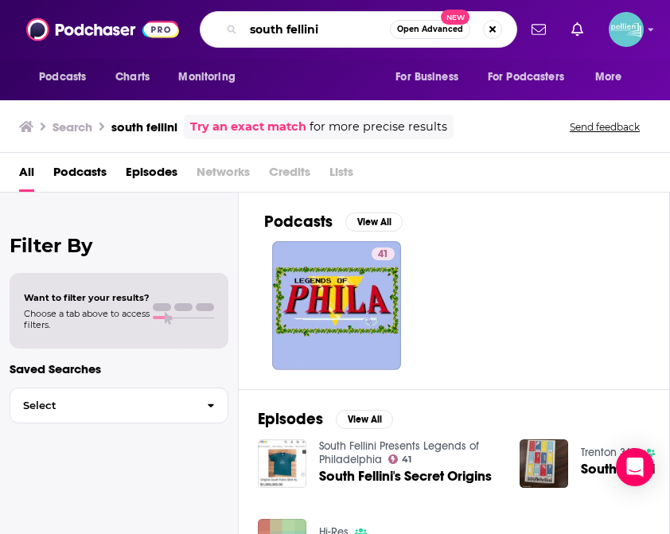
drag, startPoint x: 325, startPoint y: 32, endPoint x: 244, endPoint y: 28, distance: 81.3
click at [244, 28] on input "south fellini" at bounding box center [317, 29] width 146 height 25
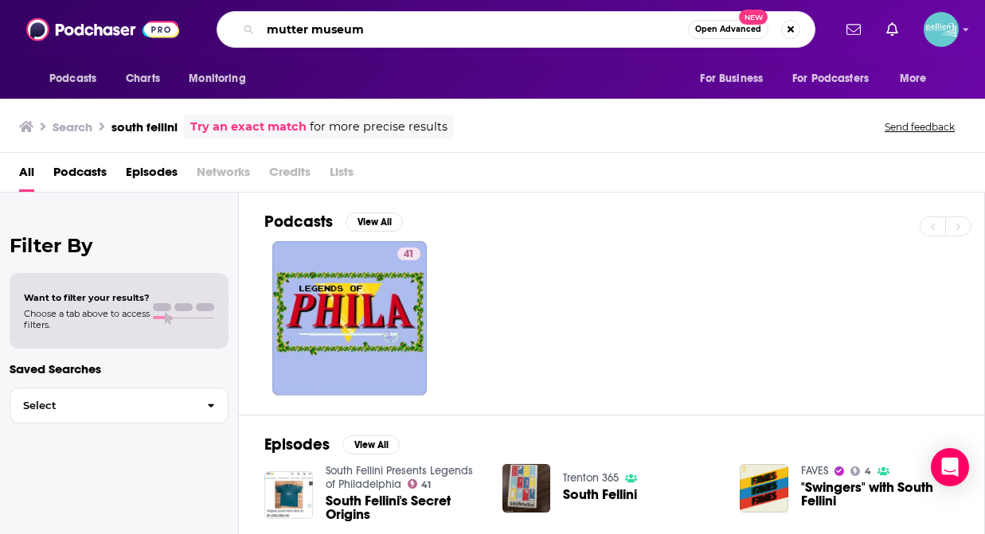
type input "mutter museum"
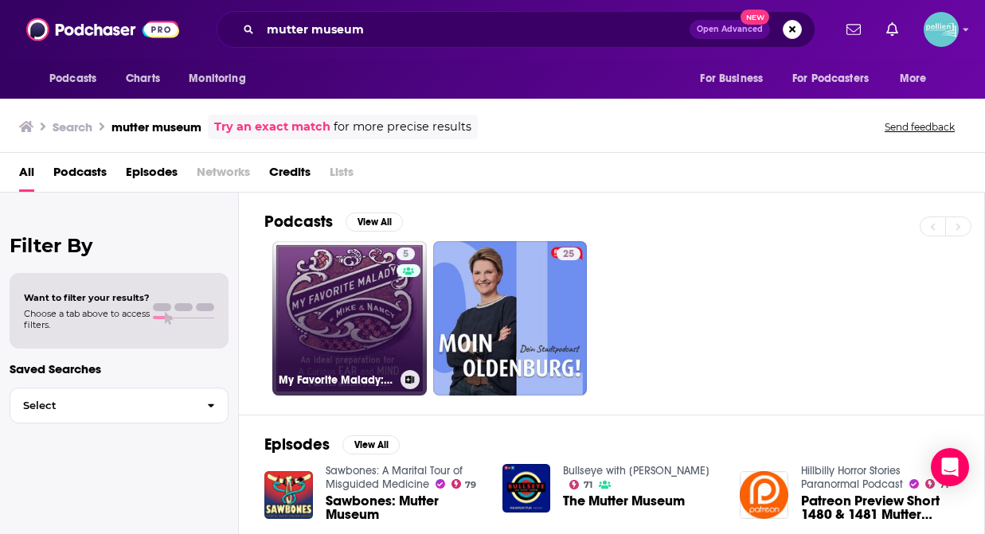
click at [411, 380] on icon at bounding box center [410, 380] width 9 height 8
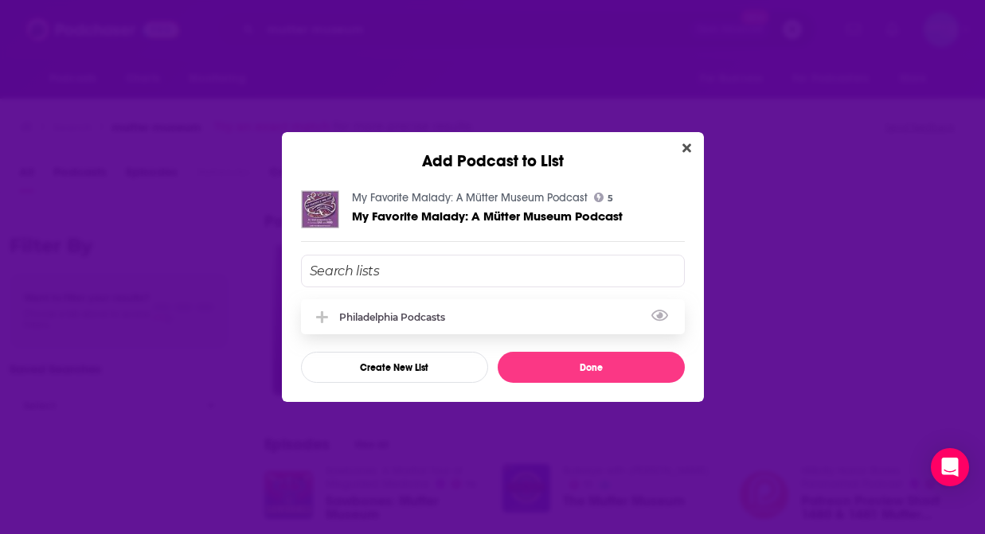
click at [394, 319] on div "Philadelphia Podcasts" at bounding box center [396, 317] width 115 height 12
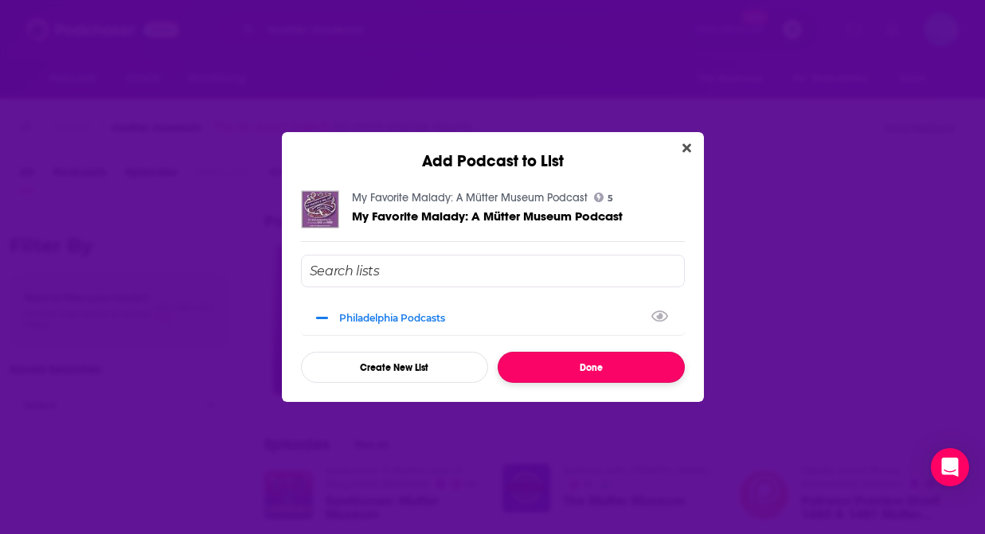
click at [533, 358] on button "Done" at bounding box center [590, 367] width 187 height 31
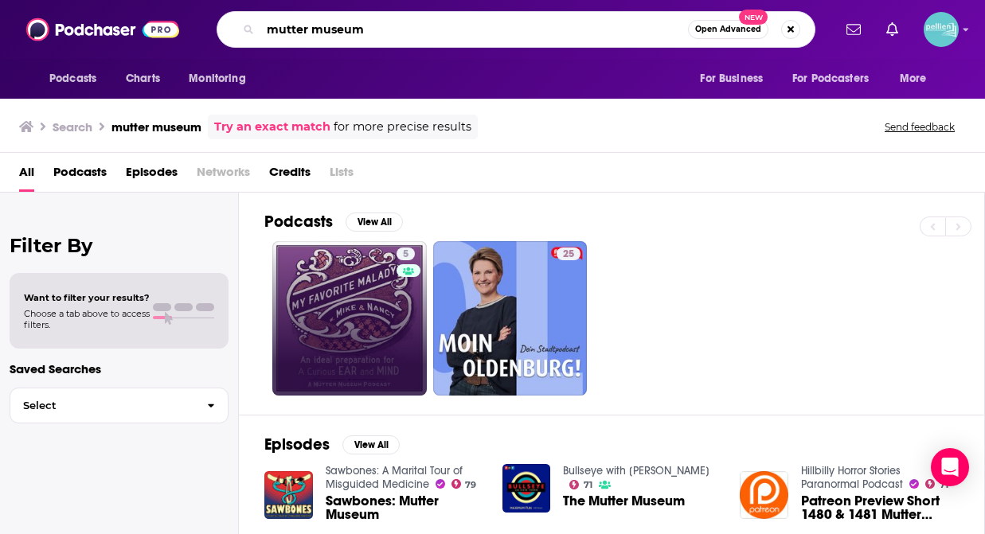
drag, startPoint x: 373, startPoint y: 29, endPoint x: 259, endPoint y: 26, distance: 114.7
click at [259, 26] on div "mutter museum Open Advanced New" at bounding box center [515, 29] width 599 height 37
type input "[GEOGRAPHIC_DATA]"
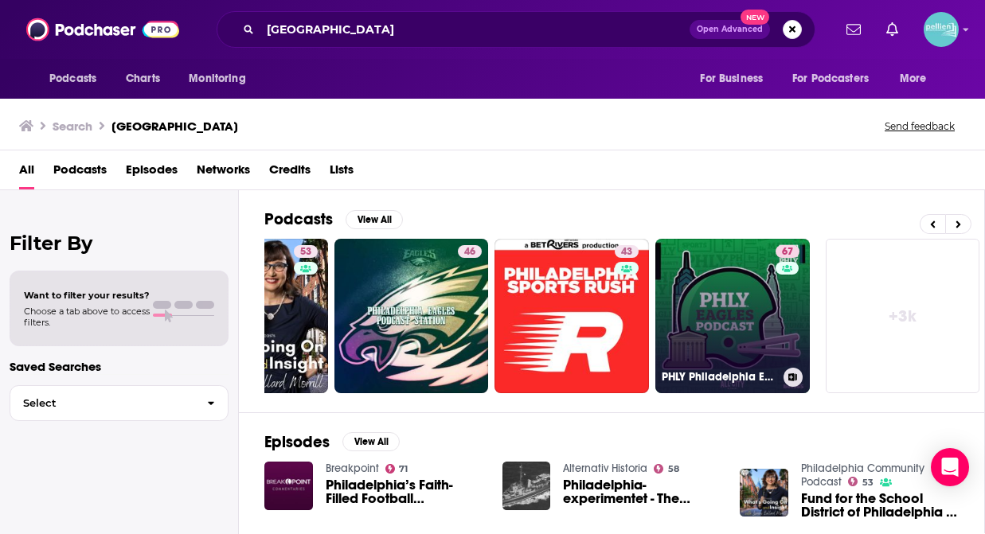
scroll to position [0, 742]
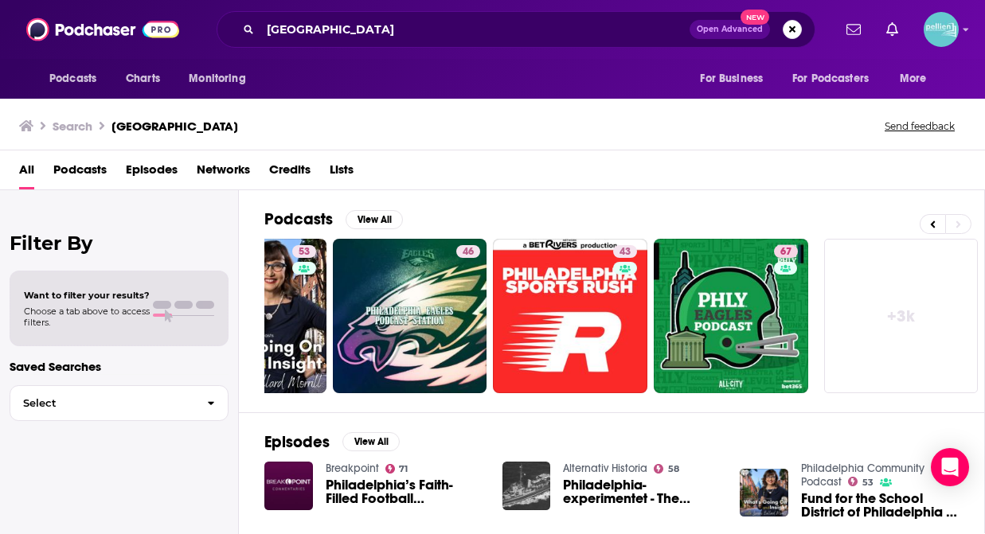
click at [863, 341] on link "+ 3k" at bounding box center [901, 316] width 154 height 154
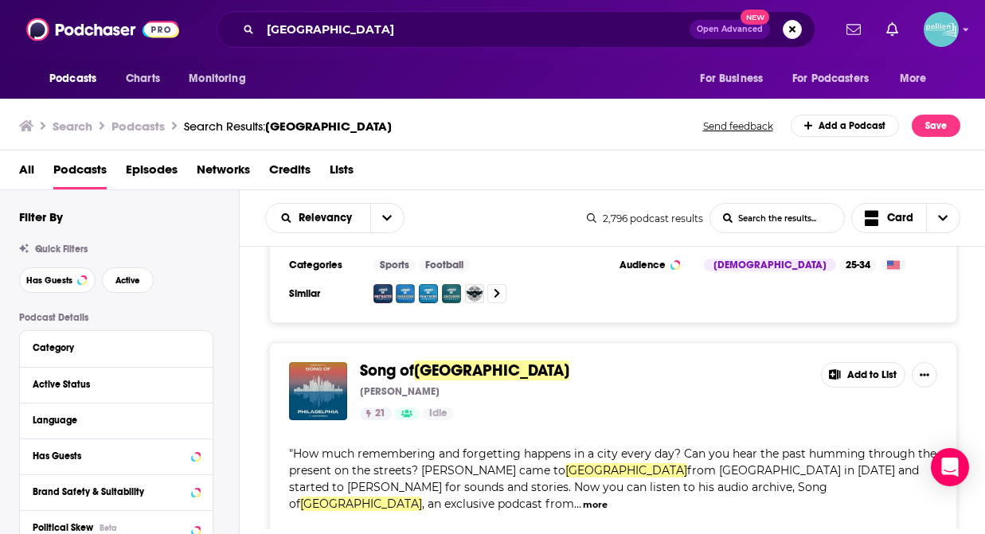
scroll to position [5705, 0]
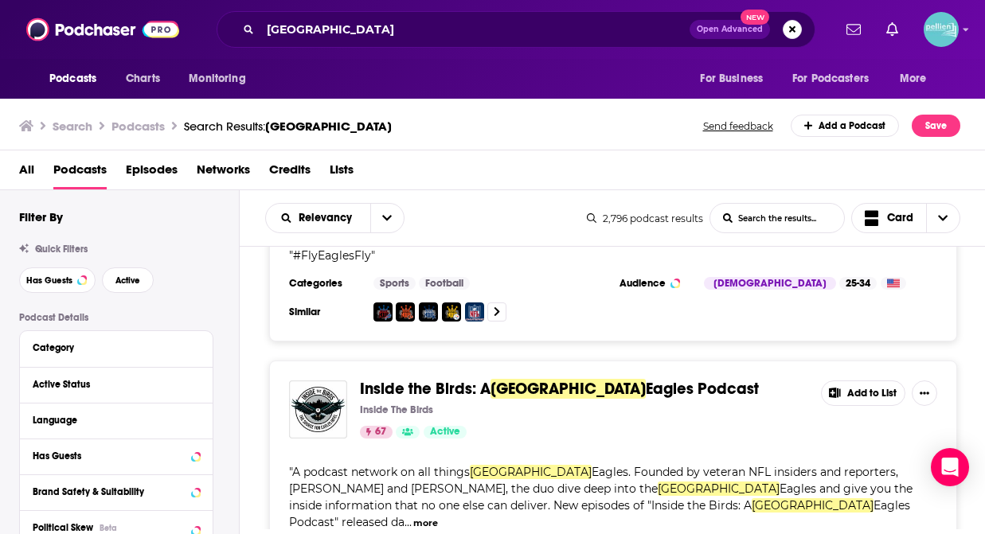
scroll to position [6383, 0]
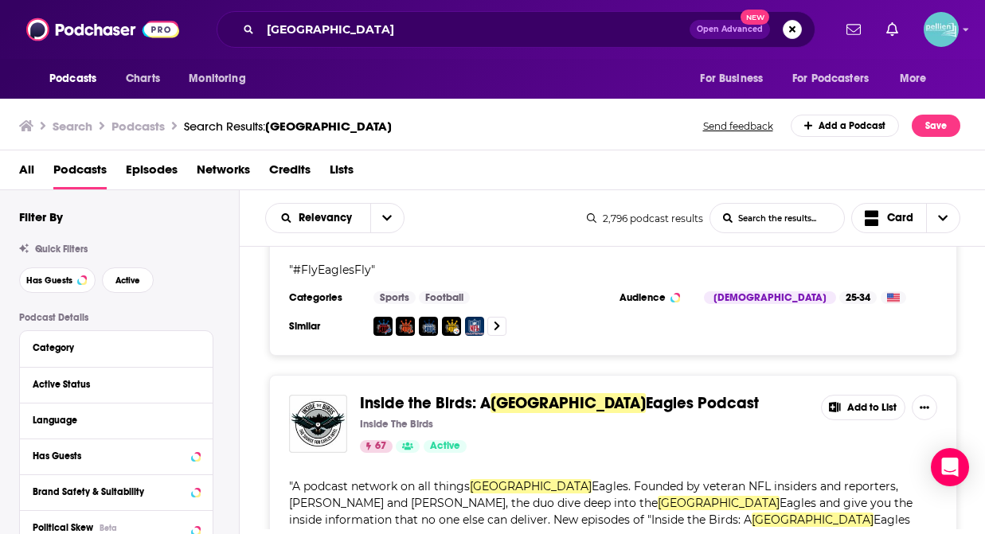
click at [864, 395] on button "Add to List" at bounding box center [863, 407] width 84 height 25
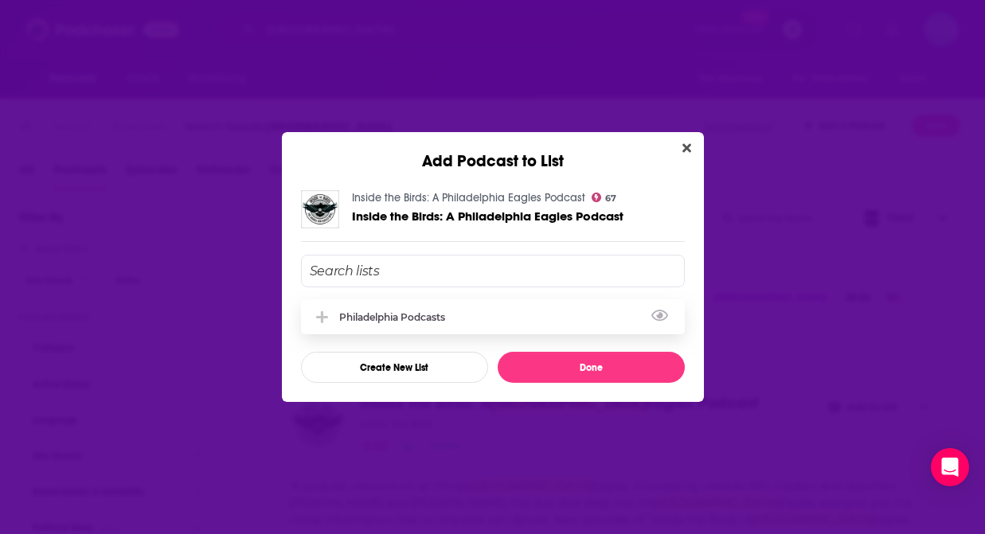
click at [458, 321] on div "Philadelphia Podcasts" at bounding box center [493, 316] width 384 height 35
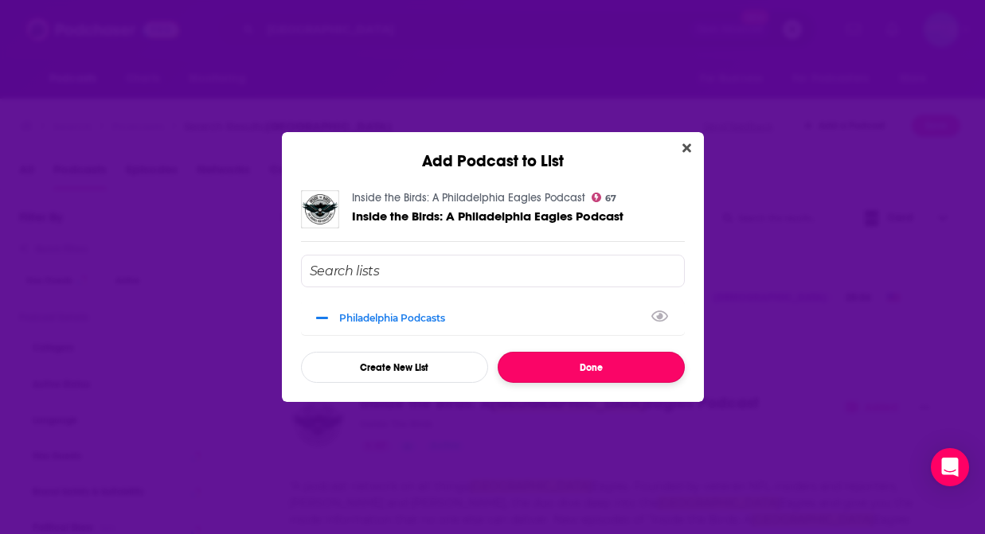
click at [531, 369] on button "Done" at bounding box center [590, 367] width 187 height 31
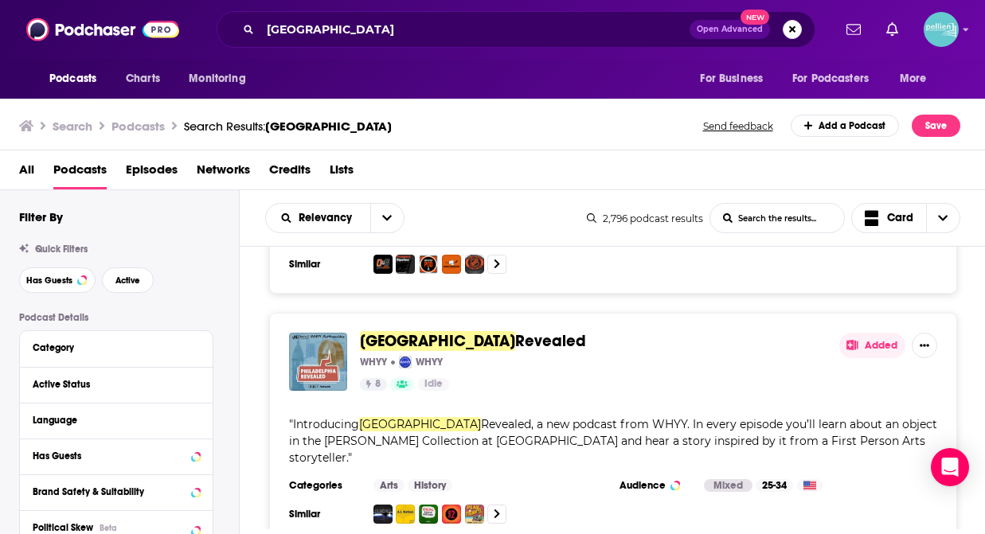
scroll to position [11536, 0]
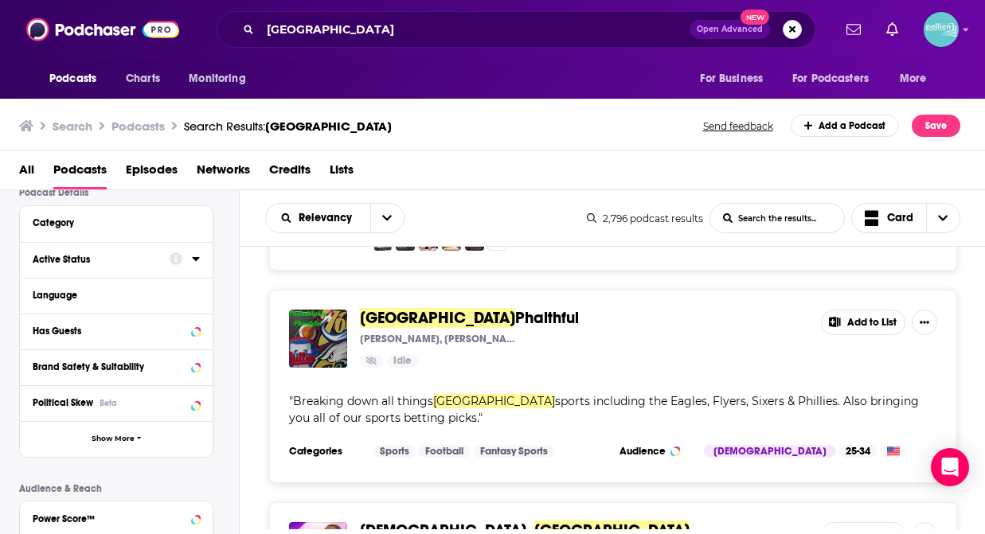
scroll to position [129, 0]
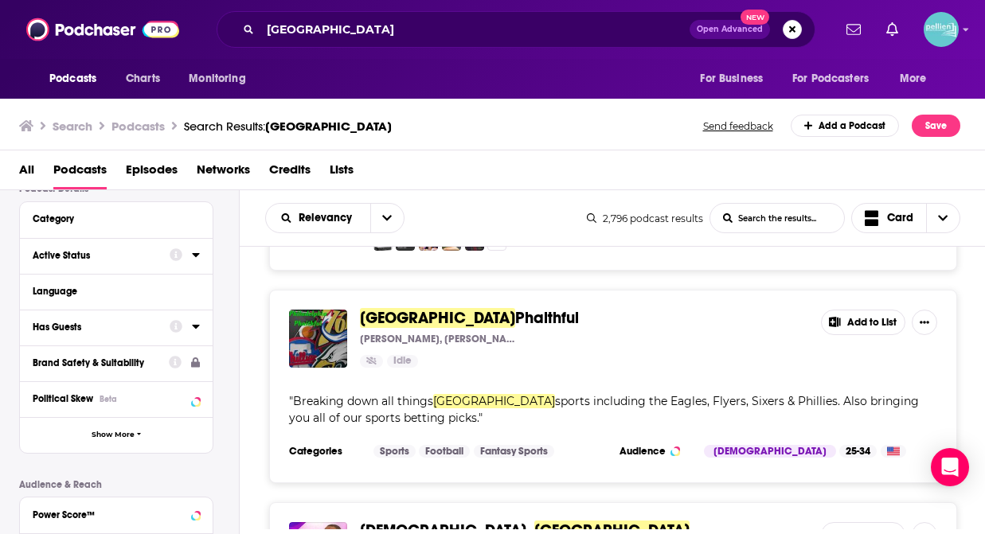
click at [197, 259] on icon at bounding box center [196, 254] width 8 height 13
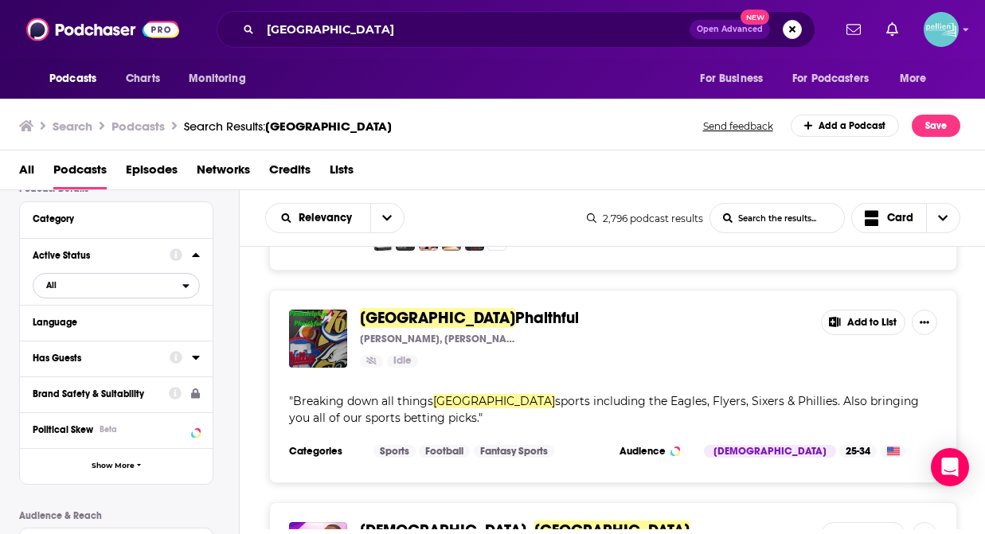
click at [187, 287] on icon "open menu" at bounding box center [186, 286] width 6 height 4
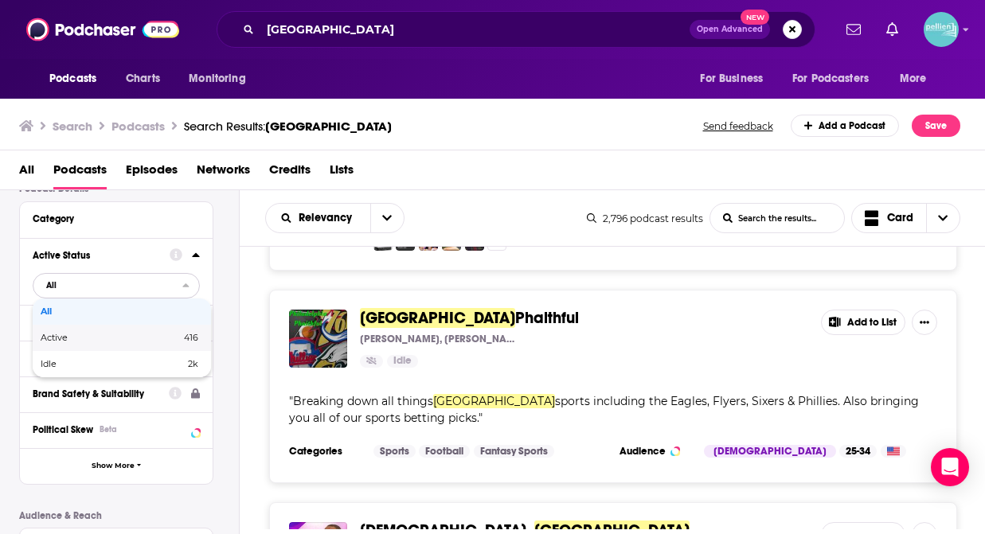
click at [85, 337] on span "Active" at bounding box center [83, 337] width 84 height 9
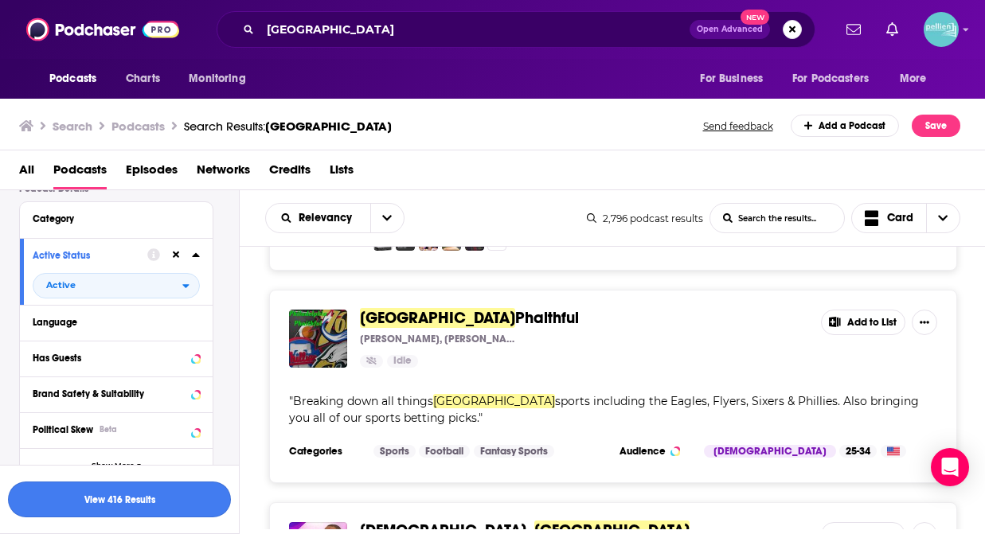
click at [142, 497] on button "View 416 Results" at bounding box center [119, 500] width 223 height 36
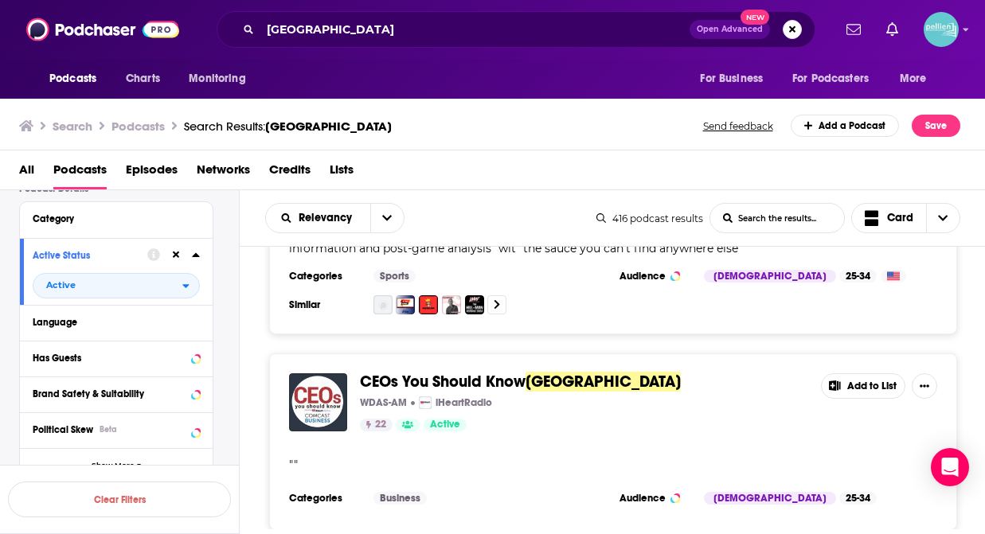
scroll to position [4673, 0]
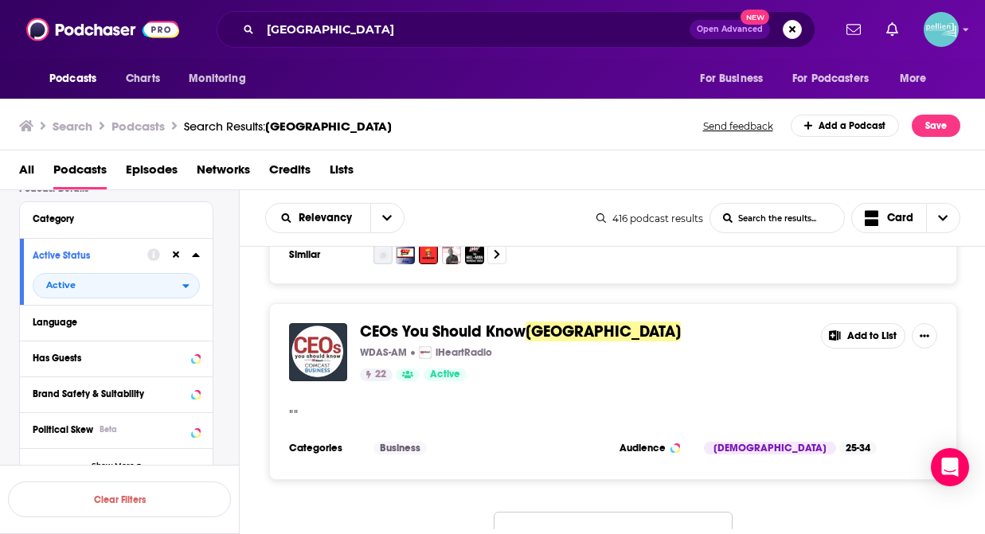
click at [614, 512] on button "Load More..." at bounding box center [612, 533] width 239 height 43
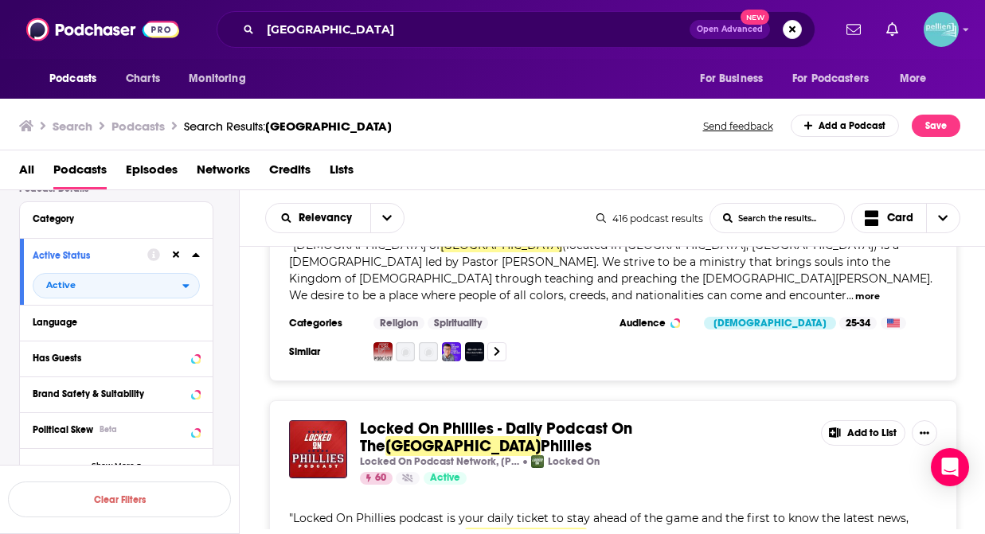
scroll to position [6742, 0]
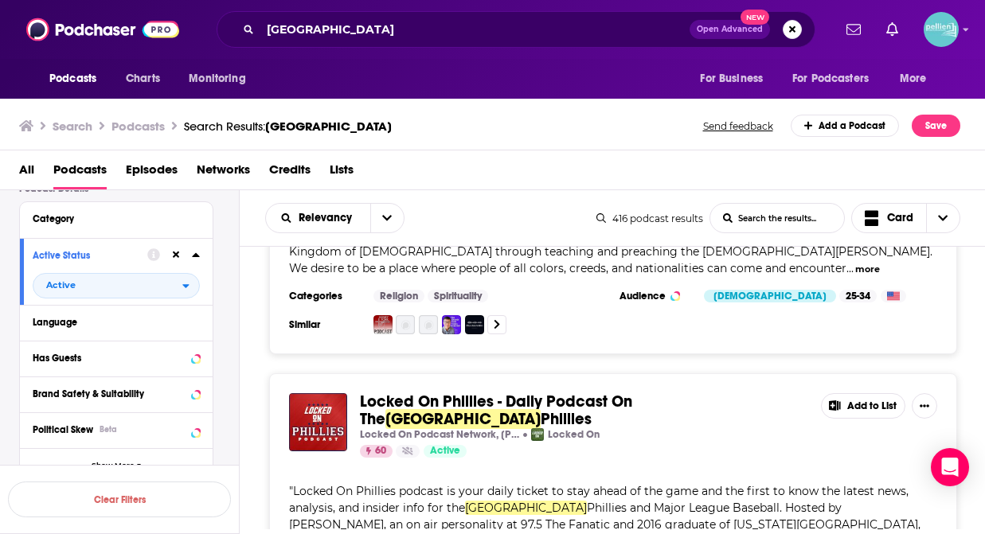
click at [859, 393] on button "Add to List" at bounding box center [863, 405] width 84 height 25
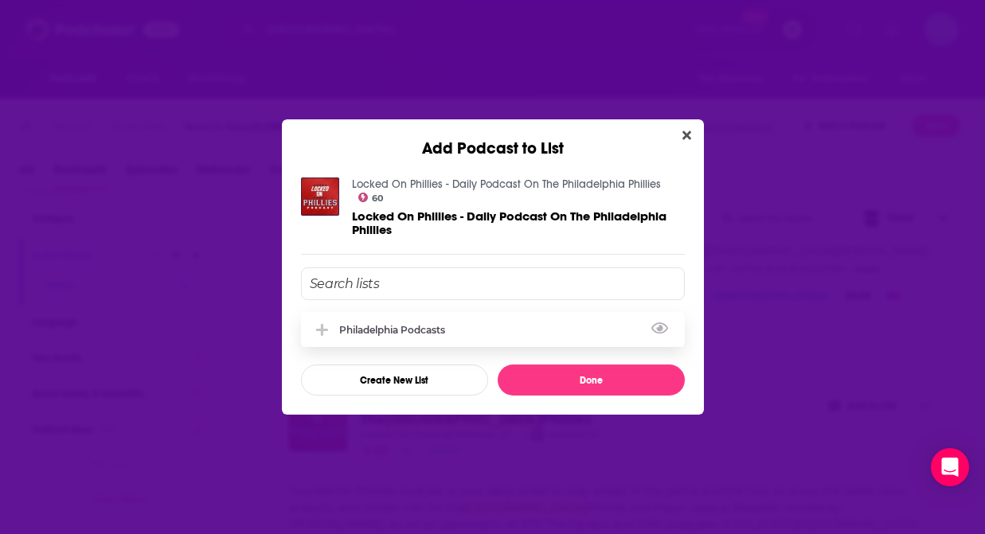
click at [430, 333] on div "Philadelphia Podcasts" at bounding box center [396, 330] width 115 height 12
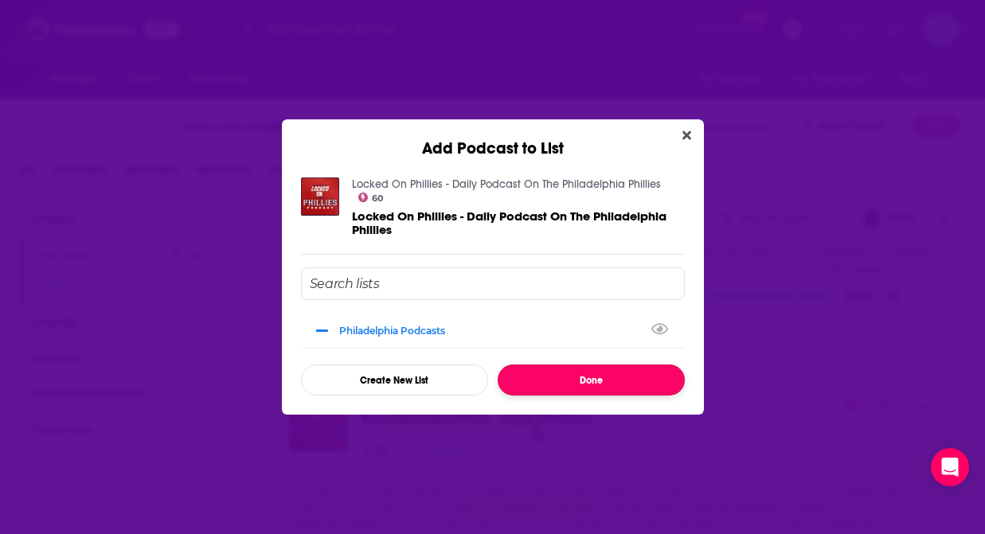
click at [528, 376] on button "Done" at bounding box center [590, 380] width 187 height 31
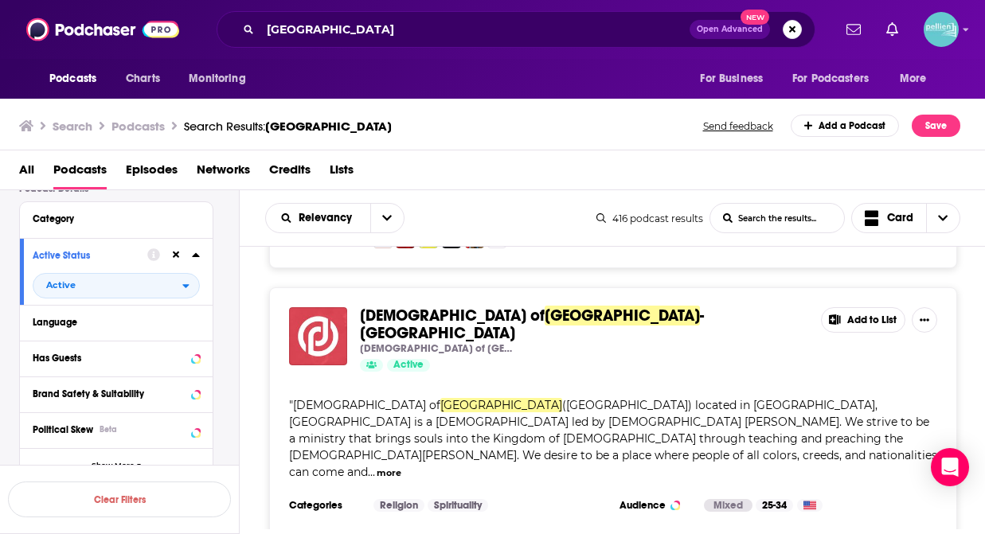
scroll to position [10522, 0]
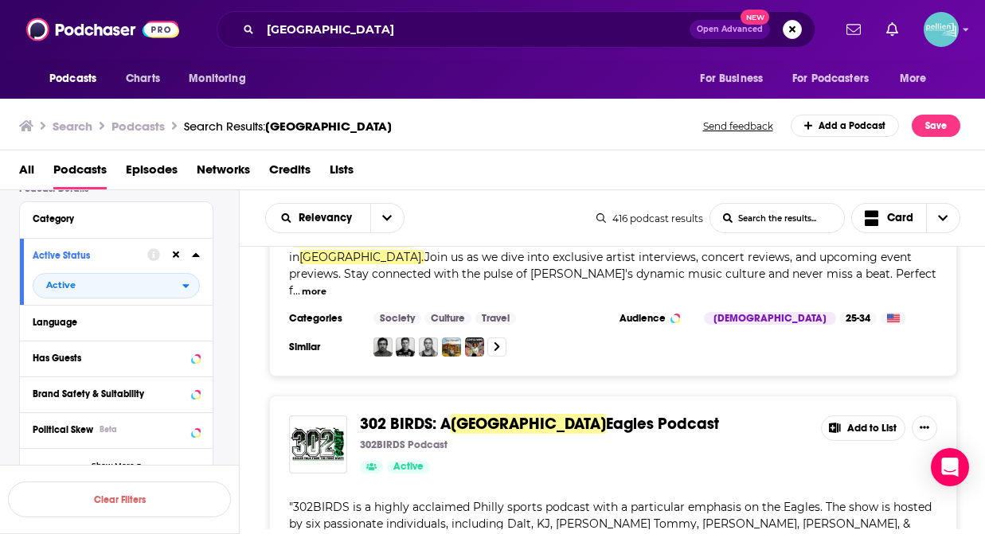
scroll to position [16633, 0]
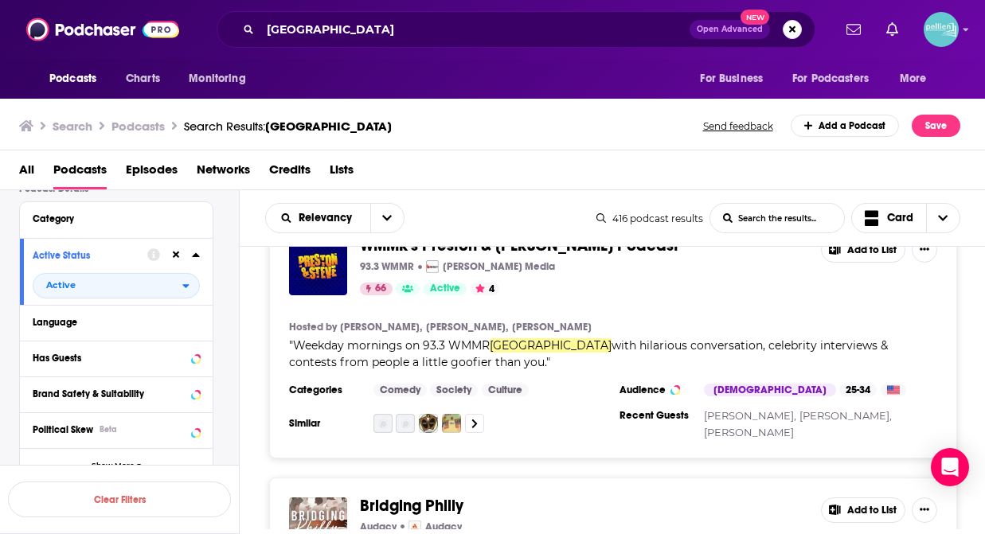
scroll to position [18495, 0]
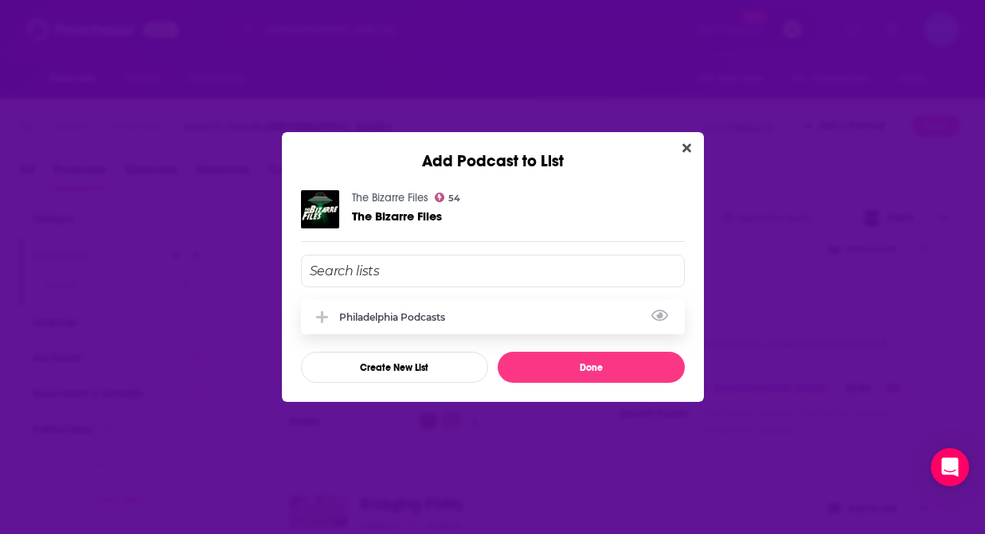
click at [384, 322] on div "Philadelphia Podcasts" at bounding box center [396, 317] width 115 height 12
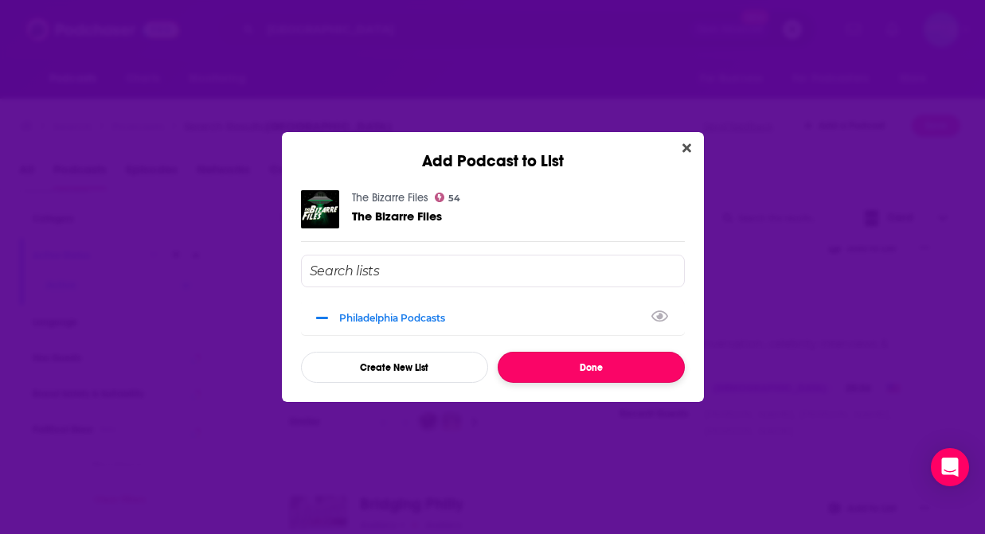
click at [544, 373] on button "Done" at bounding box center [590, 367] width 187 height 31
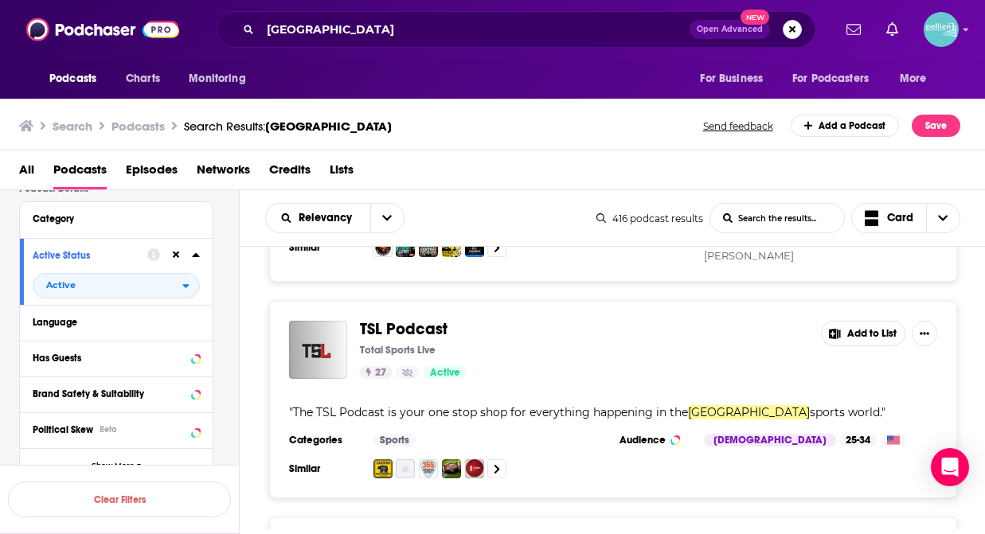
scroll to position [22446, 0]
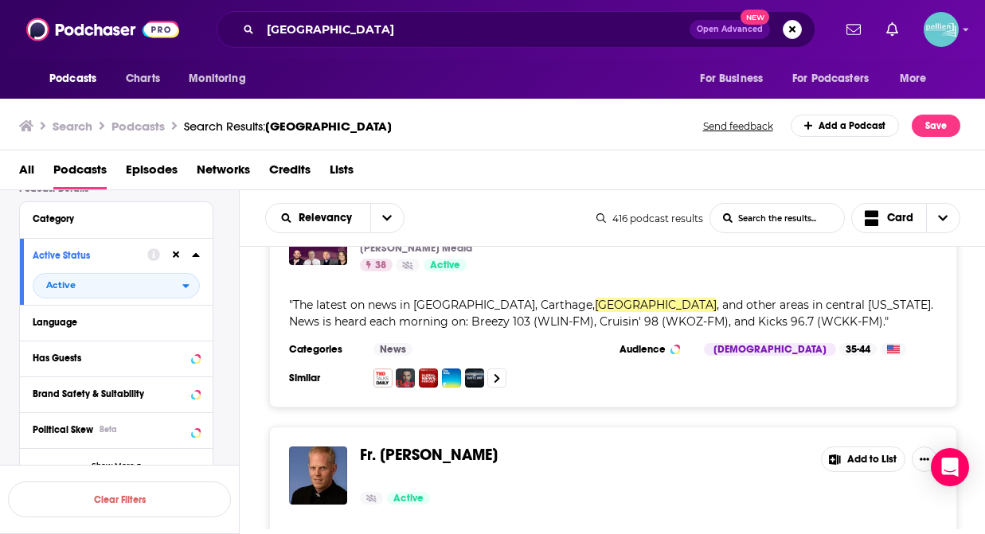
scroll to position [28186, 0]
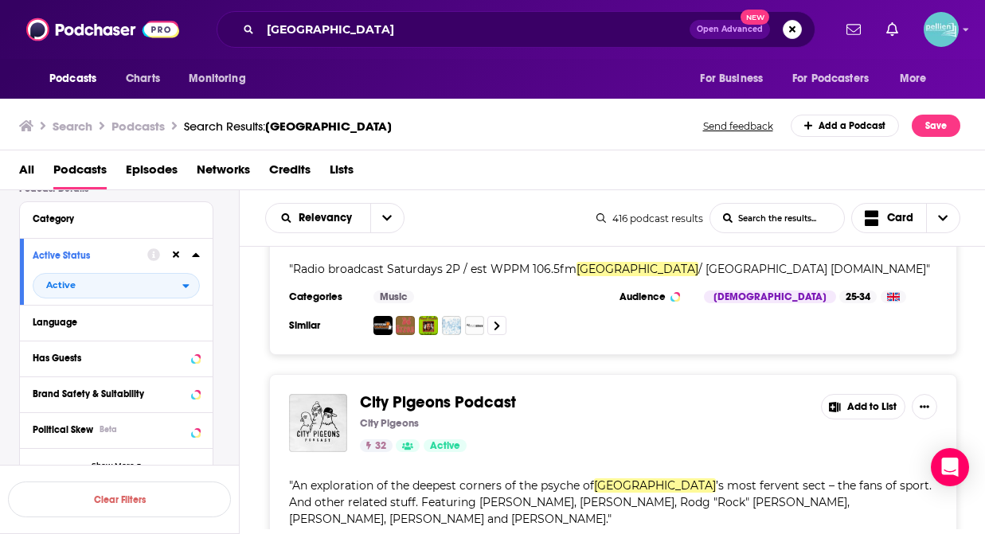
scroll to position [33755, 0]
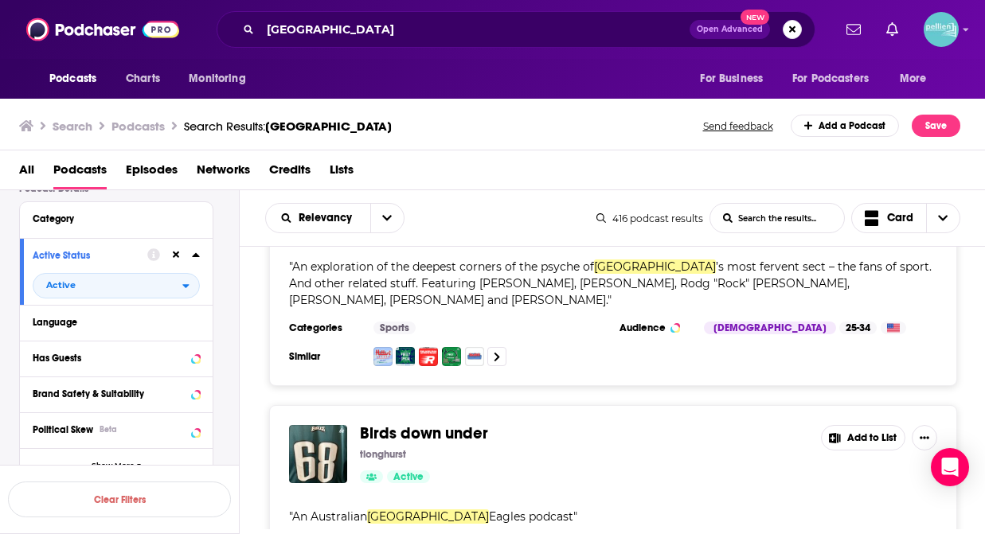
scroll to position [33946, 0]
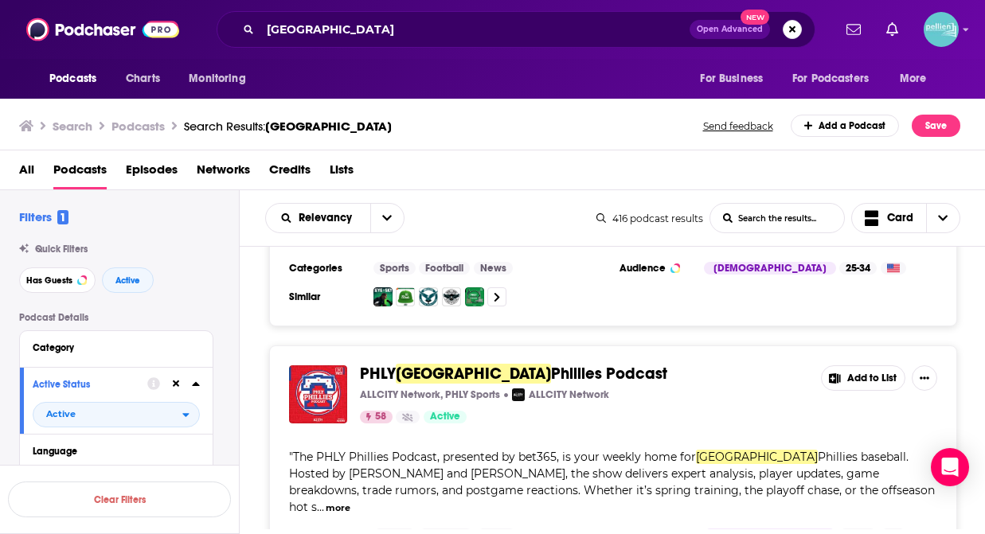
scroll to position [613, 0]
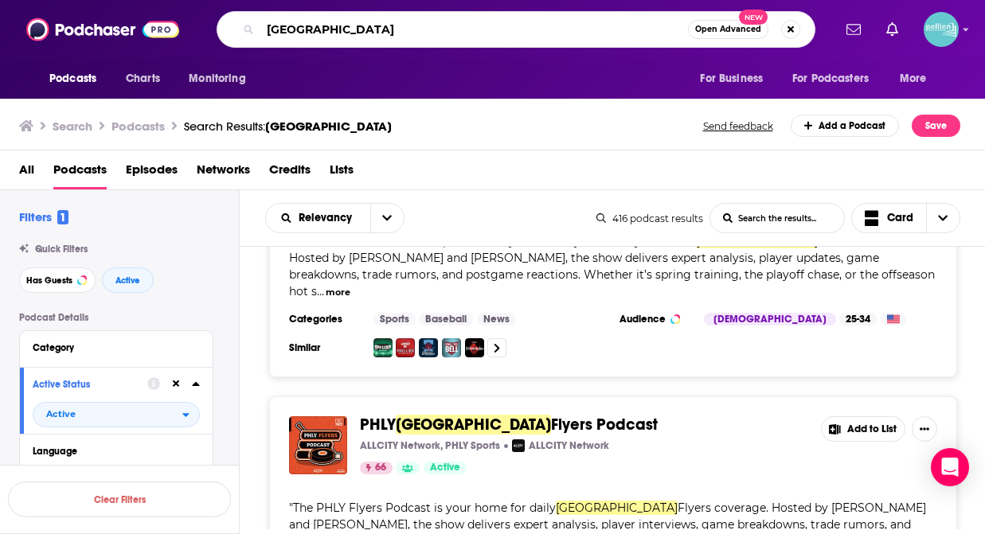
drag, startPoint x: 336, startPoint y: 35, endPoint x: 223, endPoint y: 34, distance: 113.0
click at [223, 34] on div "philadelphia Open Advanced New" at bounding box center [515, 29] width 599 height 37
type input "don't call me white girl"
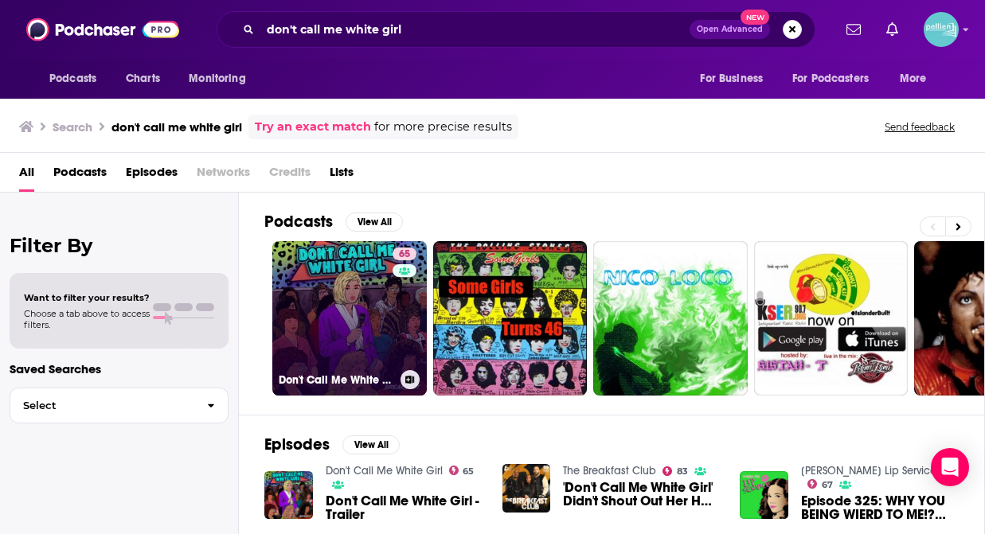
click at [415, 384] on button at bounding box center [409, 379] width 19 height 19
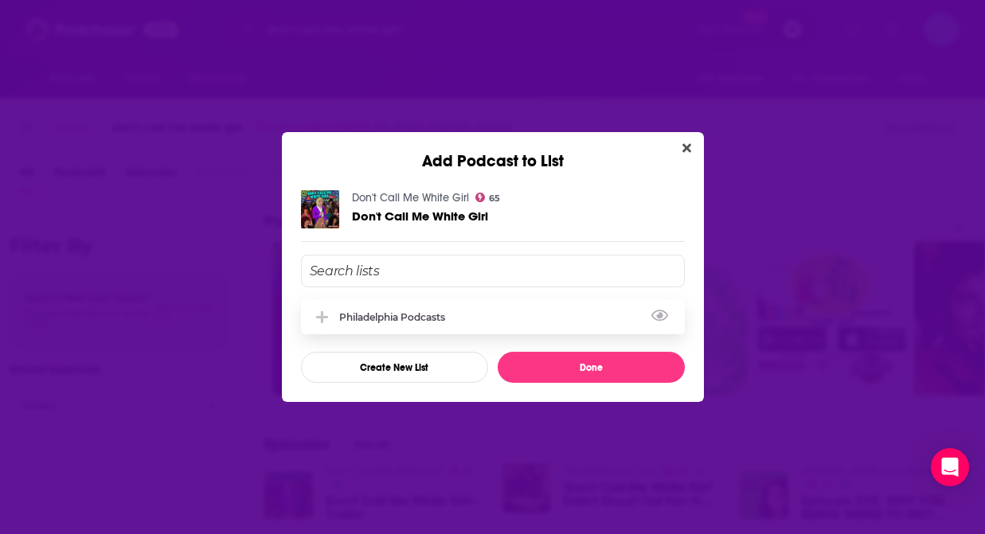
click at [397, 313] on div "Philadelphia Podcasts" at bounding box center [396, 317] width 115 height 12
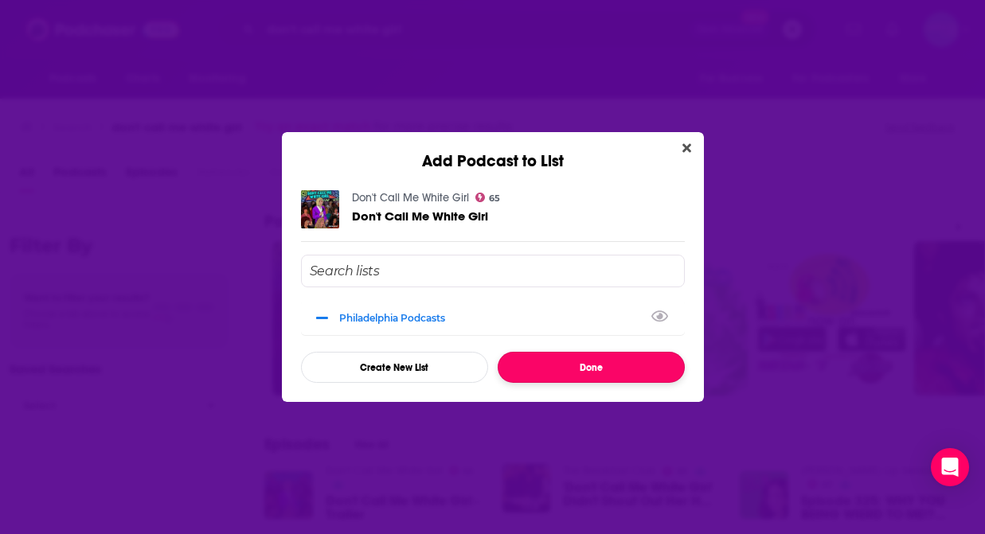
click at [527, 366] on button "Done" at bounding box center [590, 367] width 187 height 31
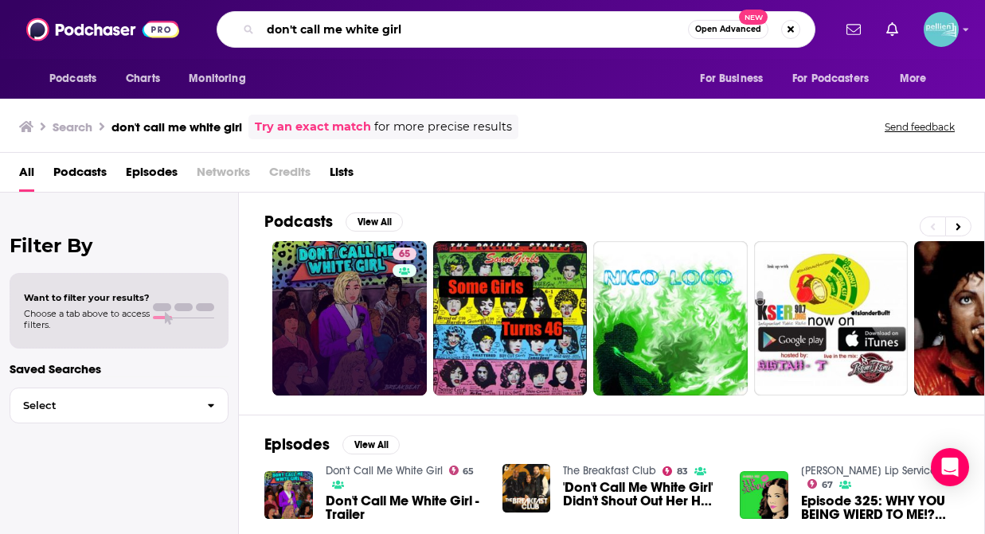
drag, startPoint x: 427, startPoint y: 26, endPoint x: 257, endPoint y: 33, distance: 170.5
click at [257, 33] on div "don't call me white girl Open Advanced New" at bounding box center [515, 29] width 599 height 37
type input "philly"
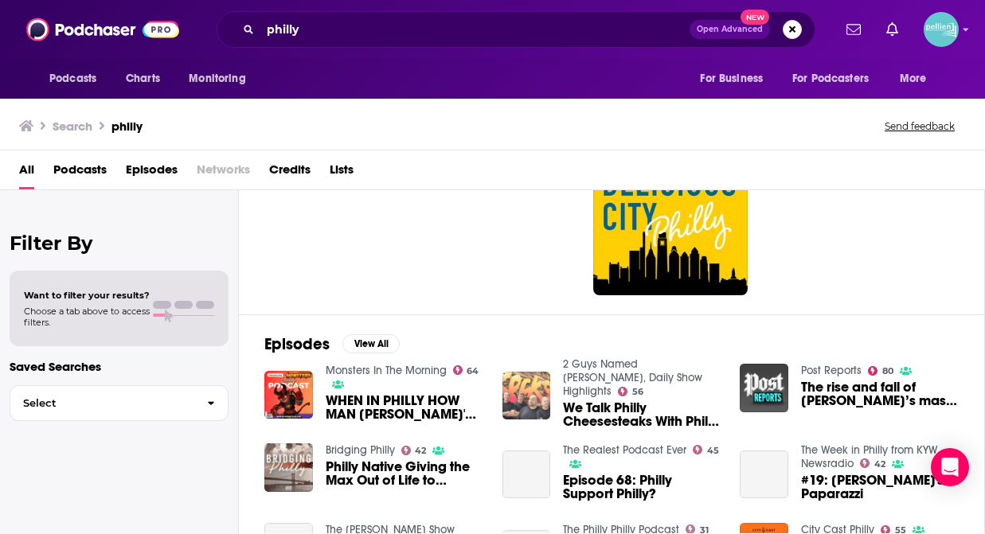
scroll to position [100, 0]
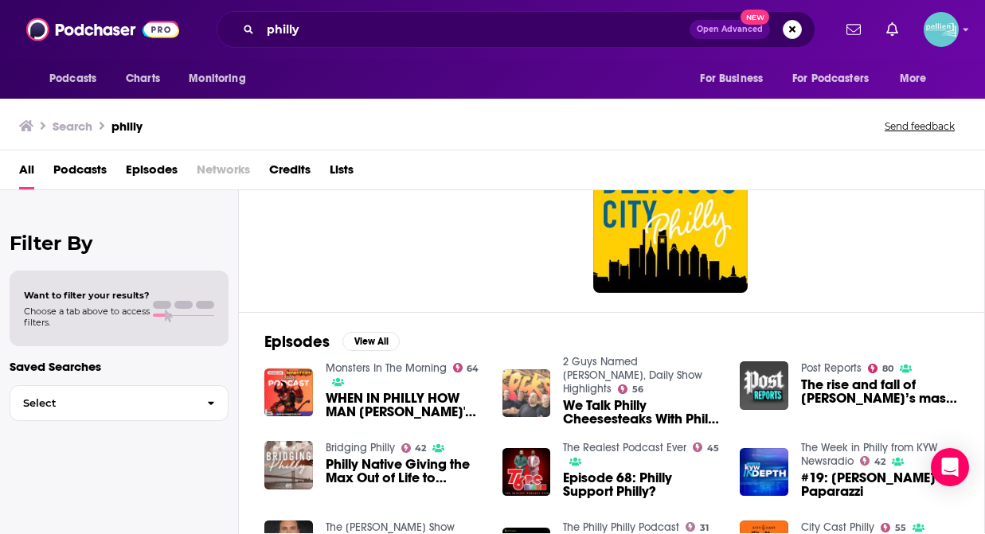
click at [593, 399] on span "We Talk Philly Cheesesteaks With Philly Locals." at bounding box center [642, 412] width 158 height 27
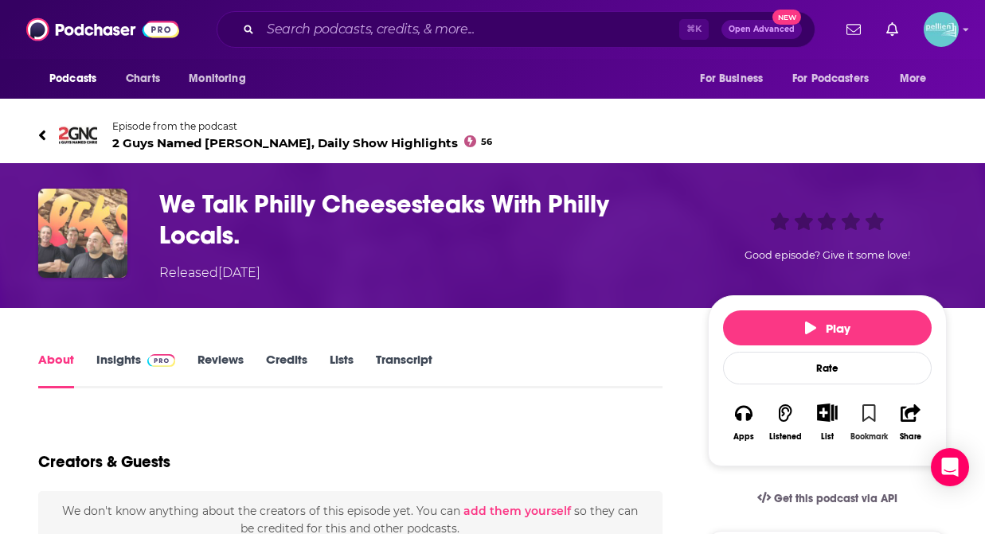
click at [868, 413] on icon "button" at bounding box center [869, 413] width 14 height 18
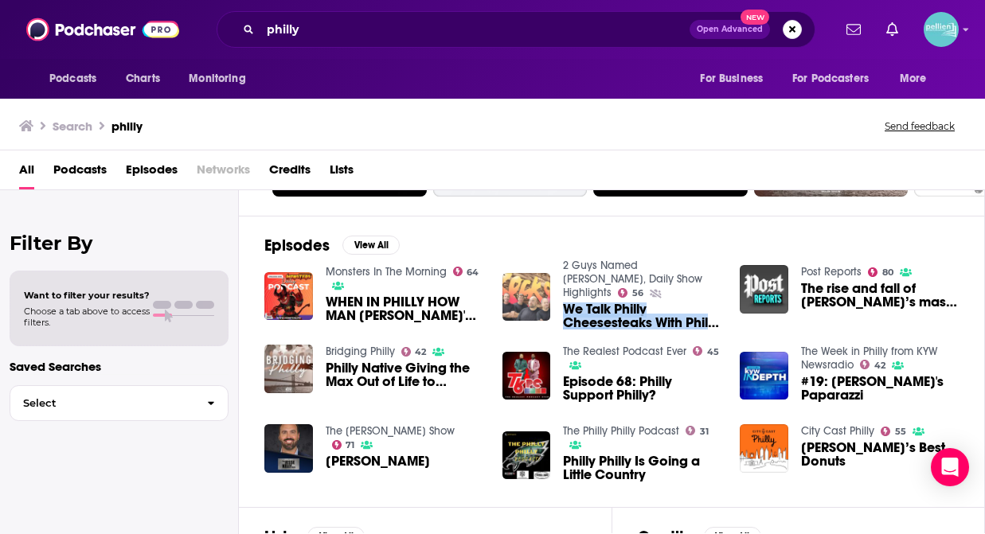
scroll to position [182, 0]
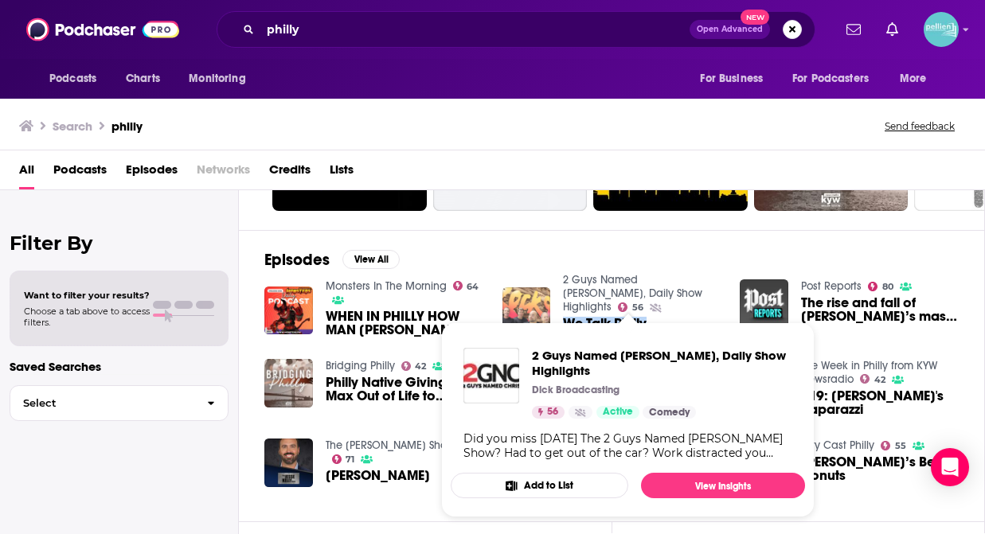
click at [546, 473] on button "Add to List" at bounding box center [538, 485] width 177 height 25
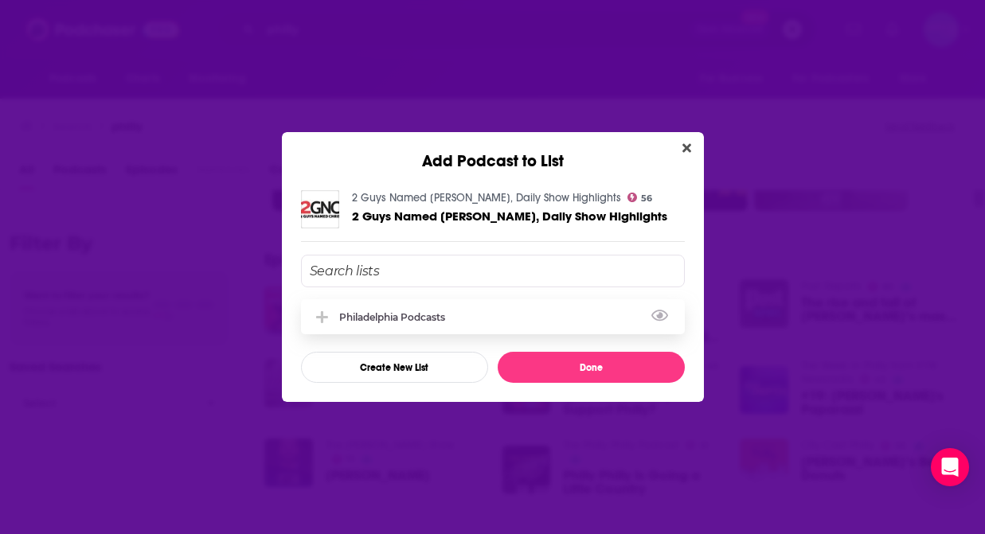
click at [421, 311] on div "Philadelphia Podcasts" at bounding box center [396, 317] width 115 height 12
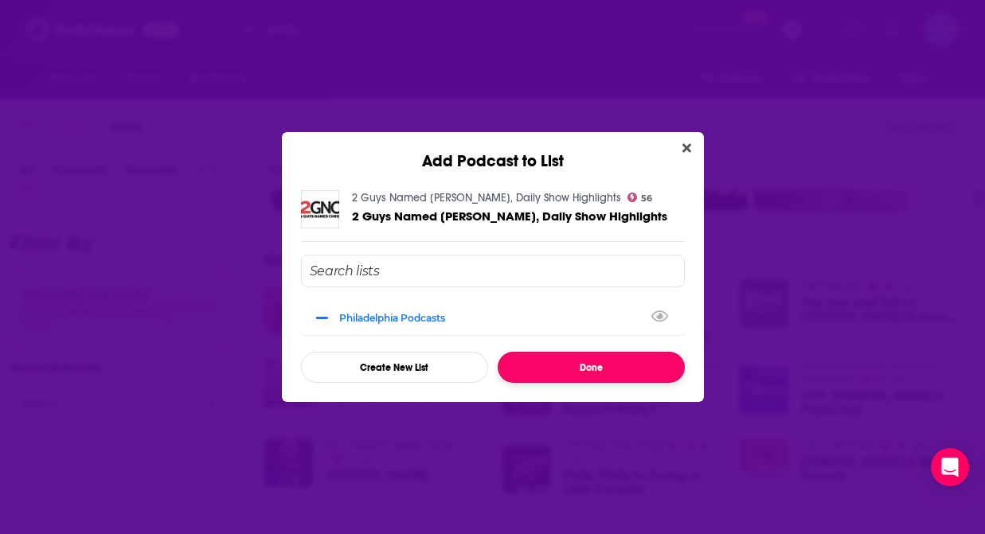
click at [536, 369] on button "Done" at bounding box center [590, 367] width 187 height 31
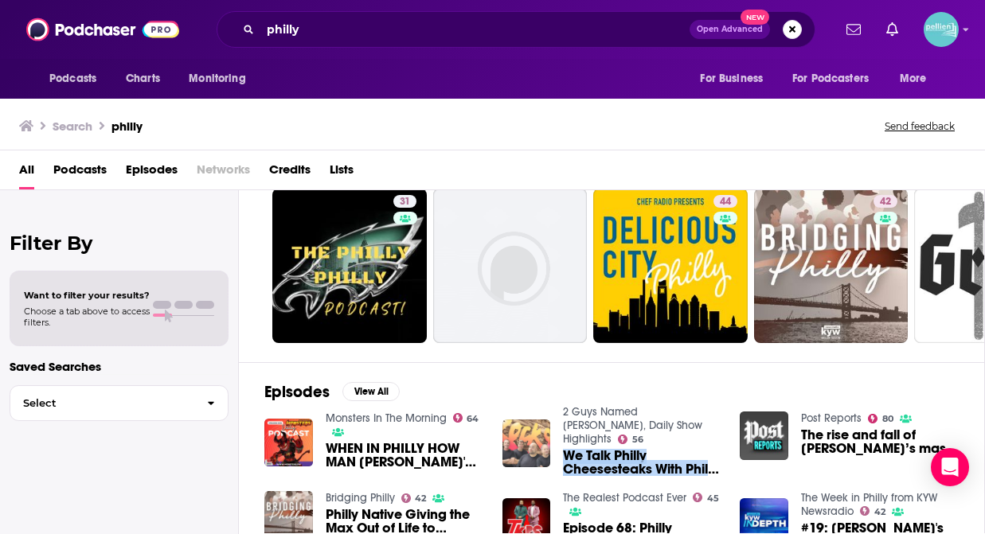
scroll to position [0, 0]
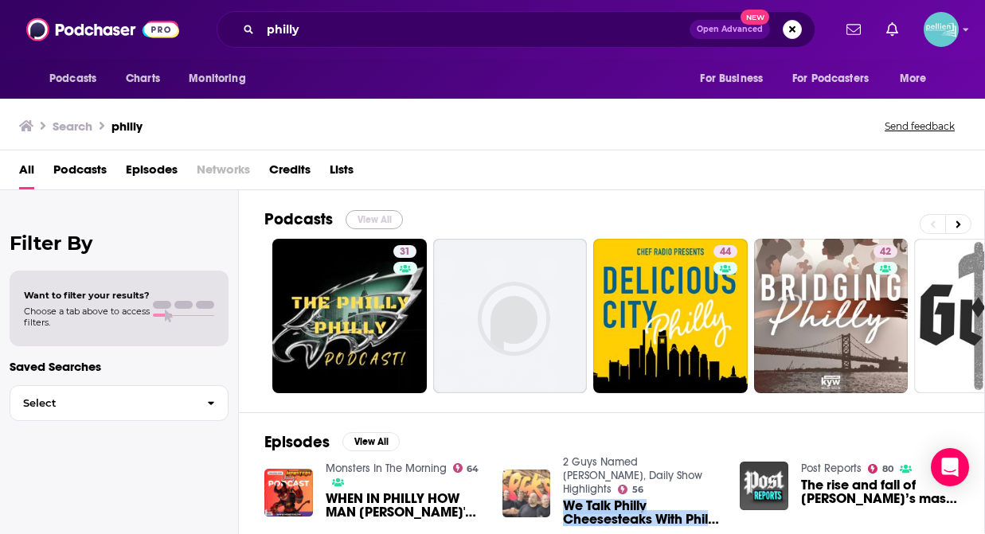
click at [383, 221] on button "View All" at bounding box center [373, 219] width 57 height 19
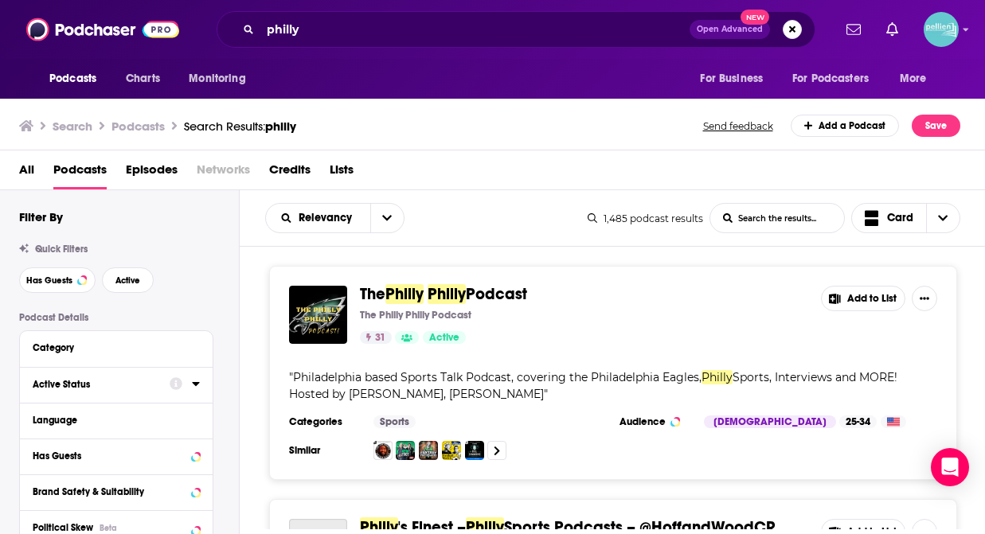
scroll to position [121, 0]
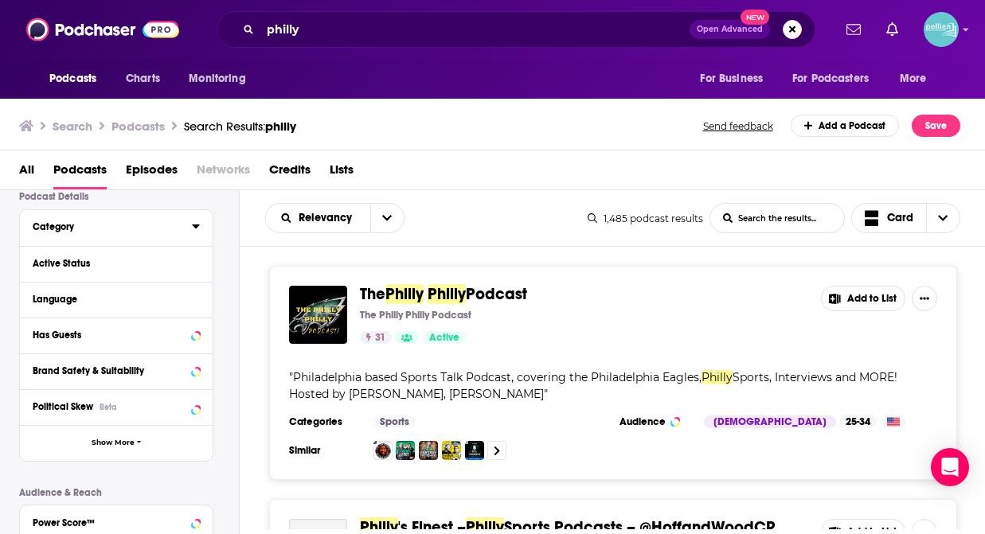
click at [197, 228] on icon at bounding box center [195, 226] width 7 height 4
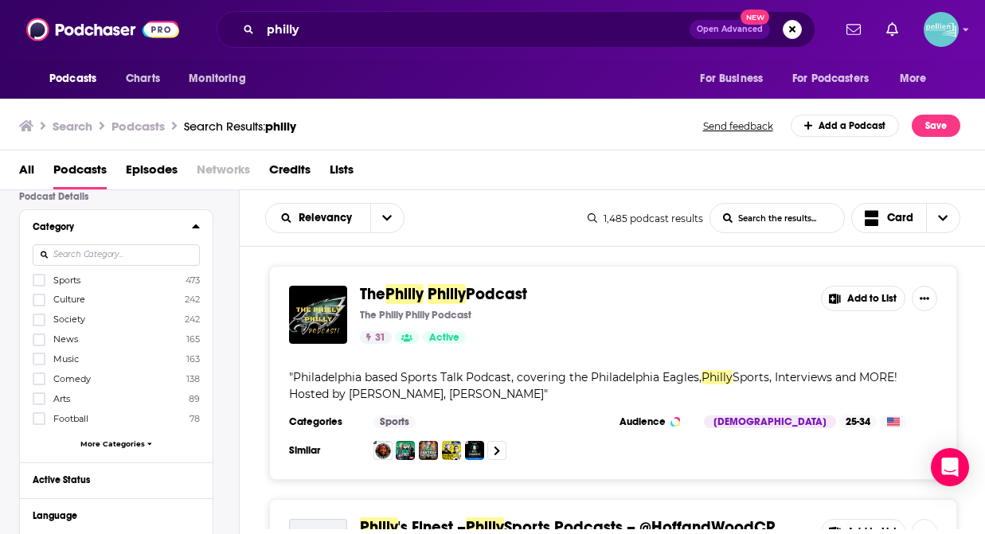
click at [197, 228] on icon at bounding box center [195, 226] width 7 height 4
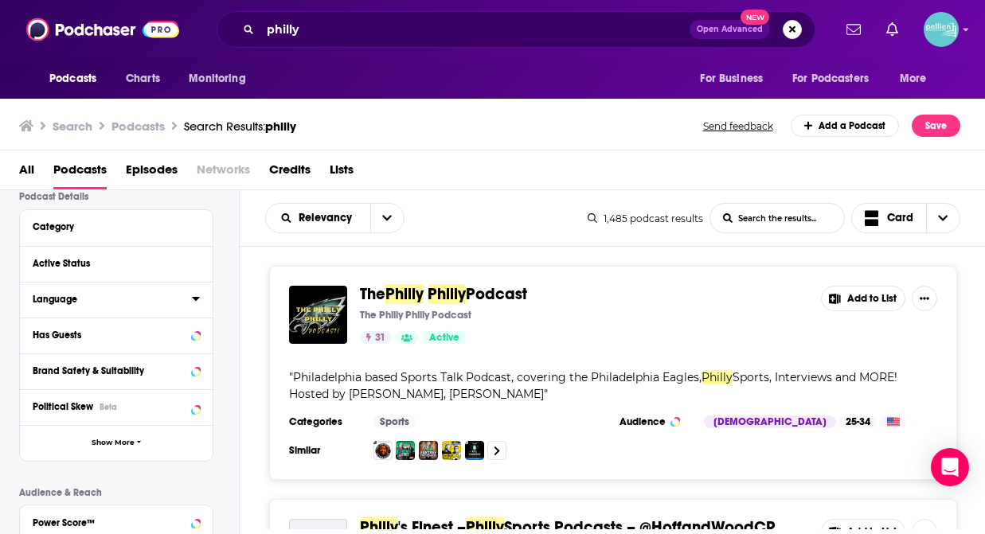
click at [198, 302] on icon at bounding box center [196, 298] width 8 height 13
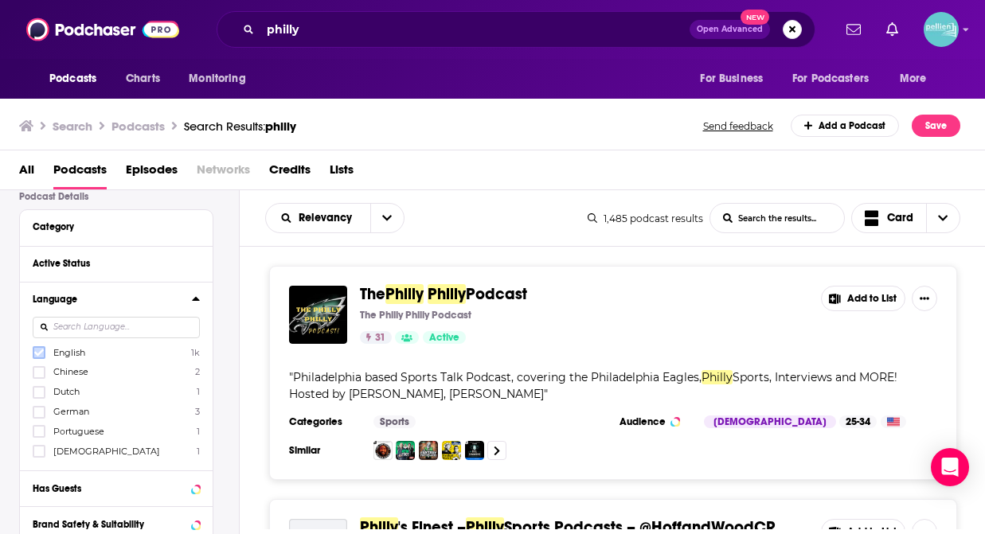
click at [38, 352] on icon at bounding box center [39, 353] width 10 height 10
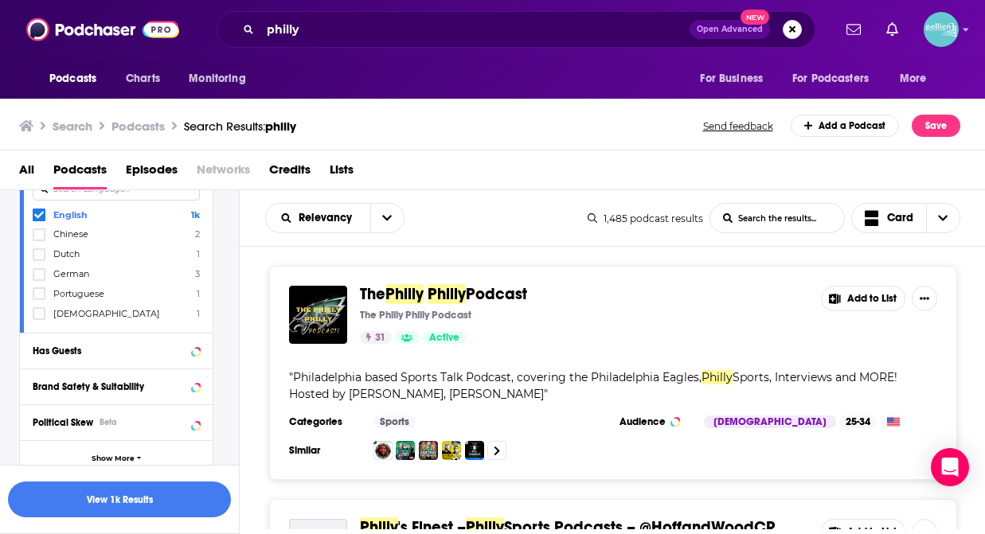
scroll to position [298, 0]
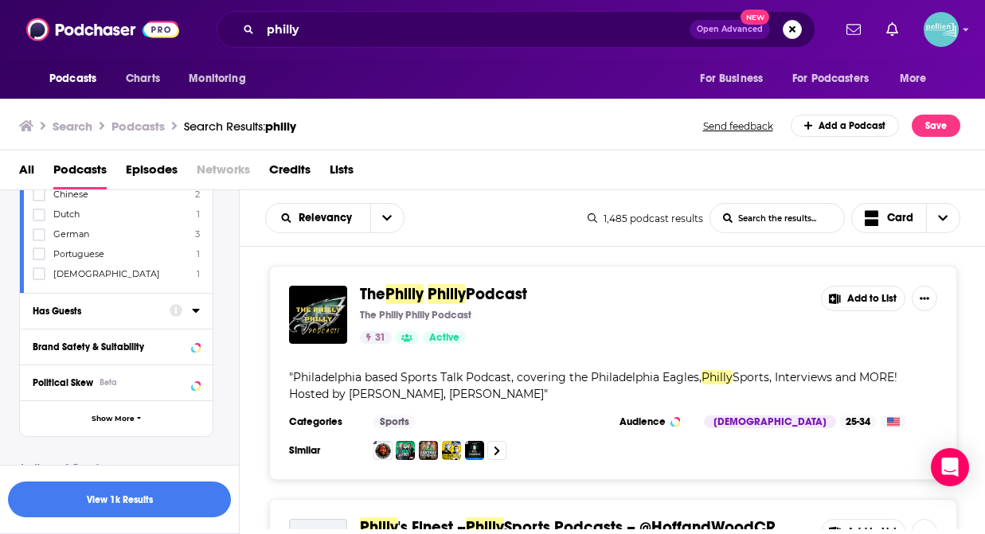
click at [197, 311] on icon at bounding box center [196, 310] width 8 height 13
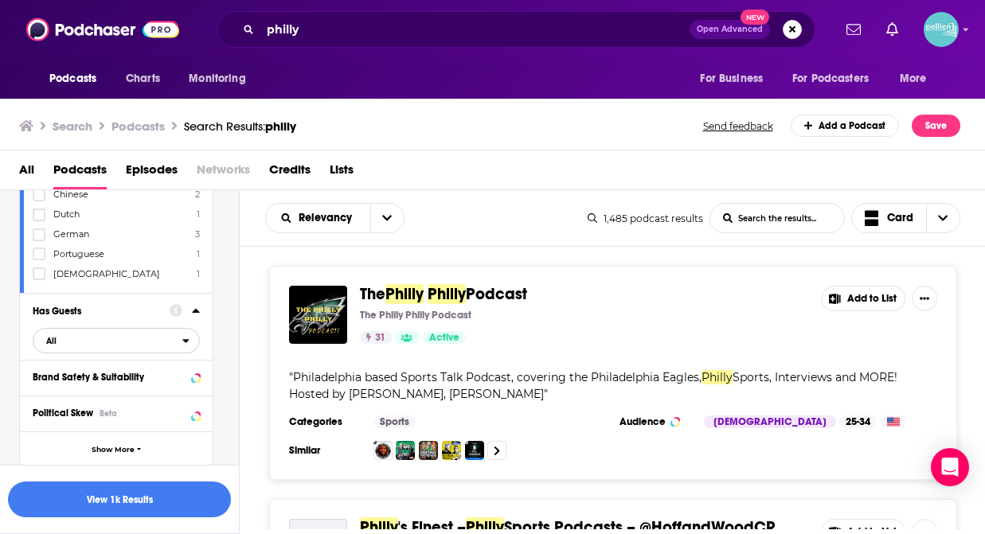
click at [185, 340] on icon "open menu" at bounding box center [186, 341] width 6 height 4
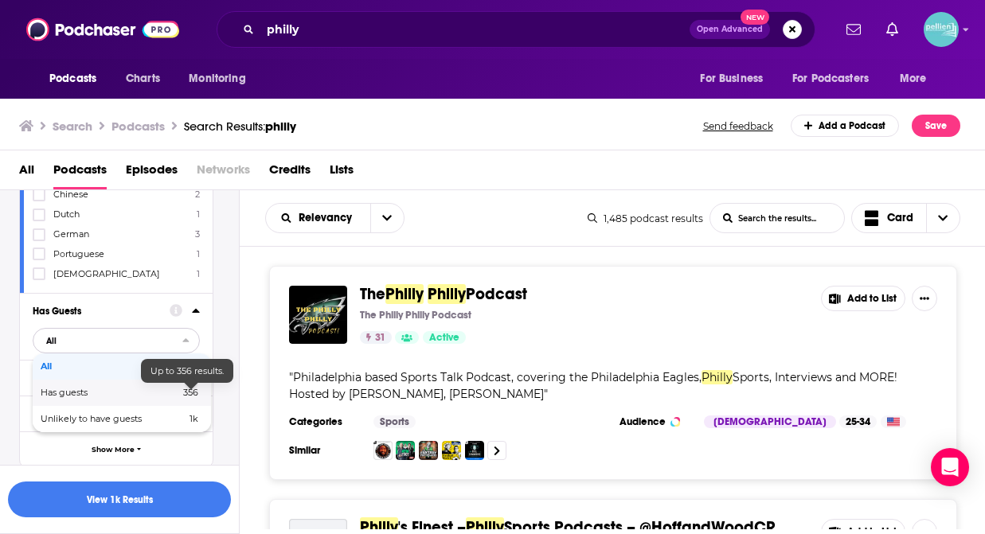
click at [184, 396] on span "356" at bounding box center [190, 392] width 15 height 11
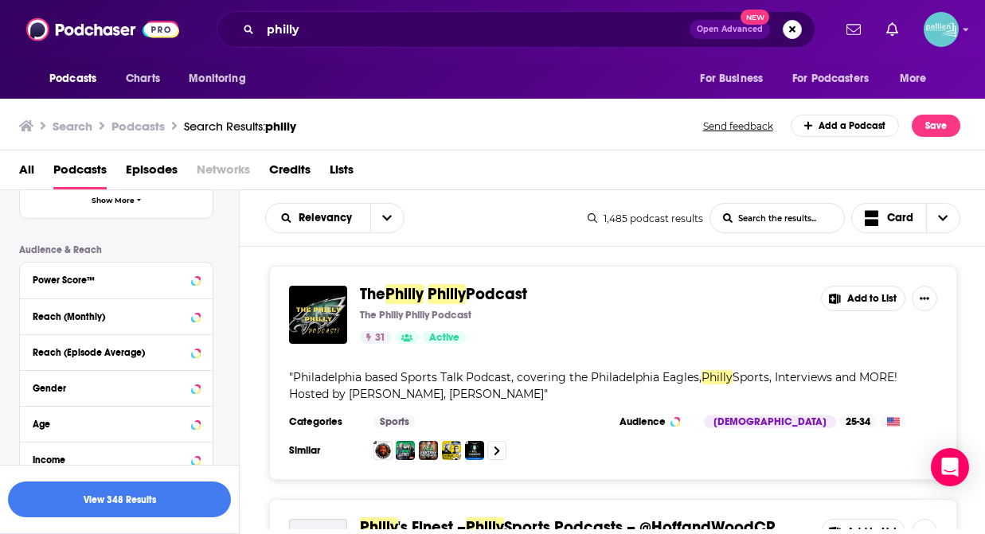
scroll to position [548, 0]
click at [197, 282] on icon at bounding box center [196, 279] width 8 height 13
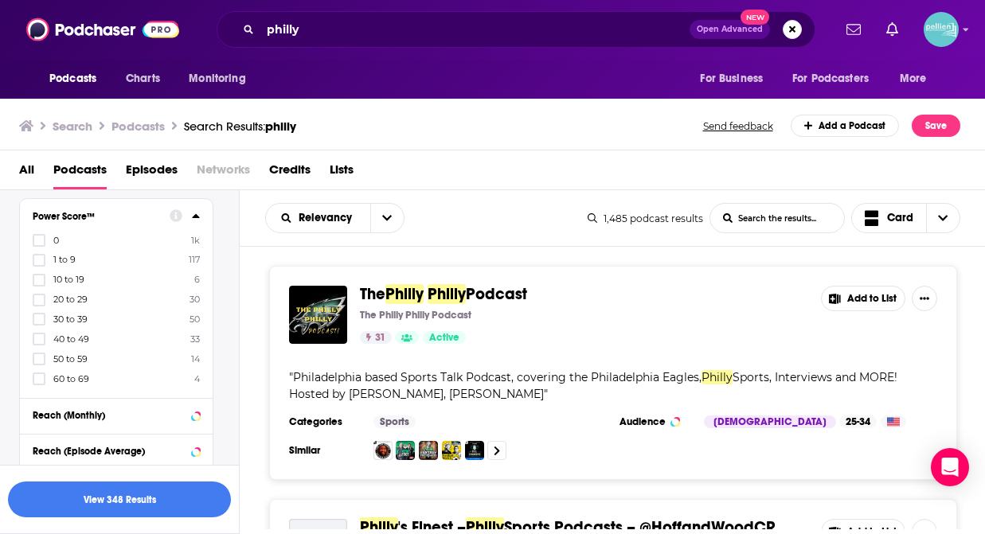
scroll to position [605, 0]
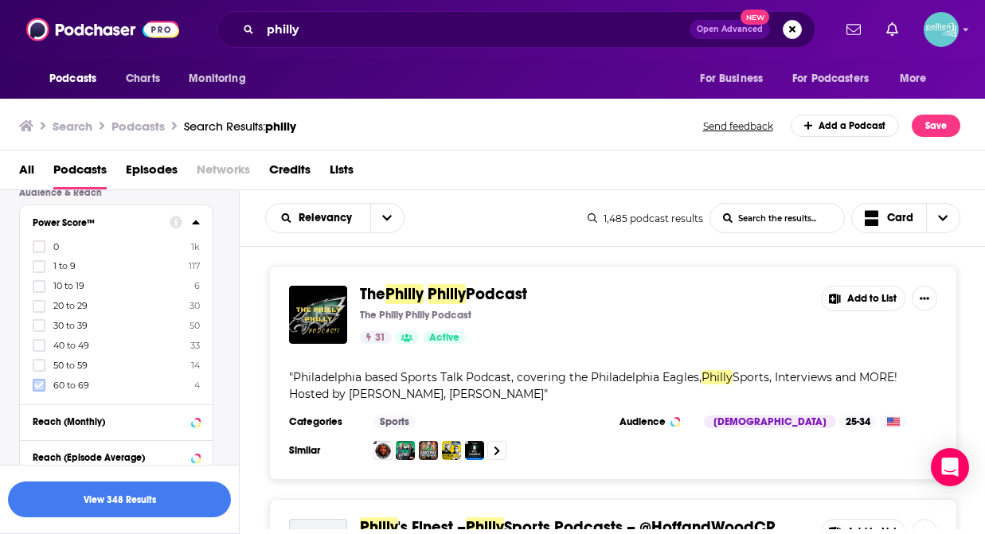
click at [36, 380] on icon at bounding box center [39, 385] width 10 height 10
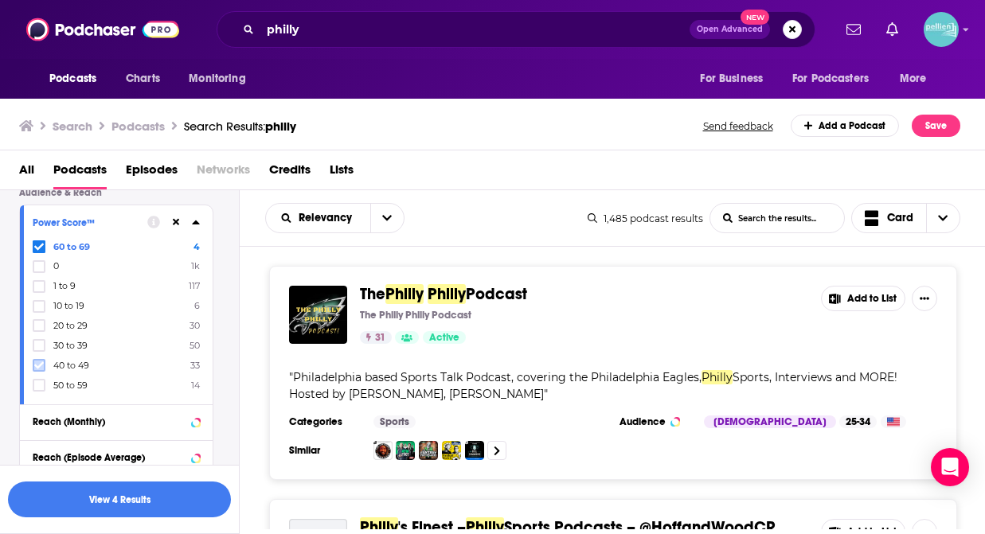
click at [39, 361] on icon at bounding box center [39, 366] width 10 height 10
click at [41, 264] on icon at bounding box center [39, 266] width 10 height 7
click at [41, 244] on icon at bounding box center [39, 247] width 10 height 10
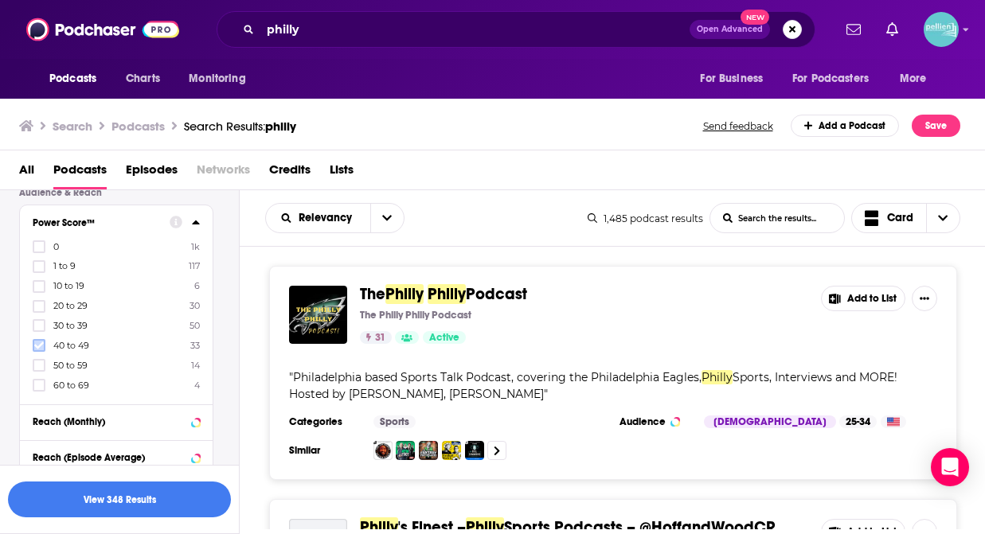
click at [40, 341] on icon at bounding box center [39, 346] width 10 height 10
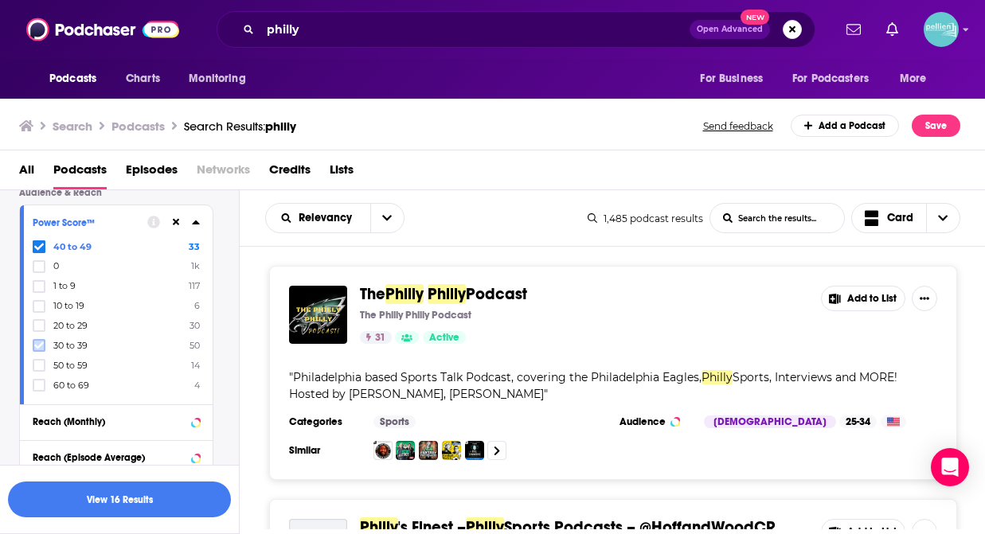
click at [41, 341] on icon at bounding box center [39, 346] width 10 height 10
click at [41, 364] on icon at bounding box center [39, 365] width 10 height 7
click at [41, 381] on icon at bounding box center [39, 384] width 10 height 7
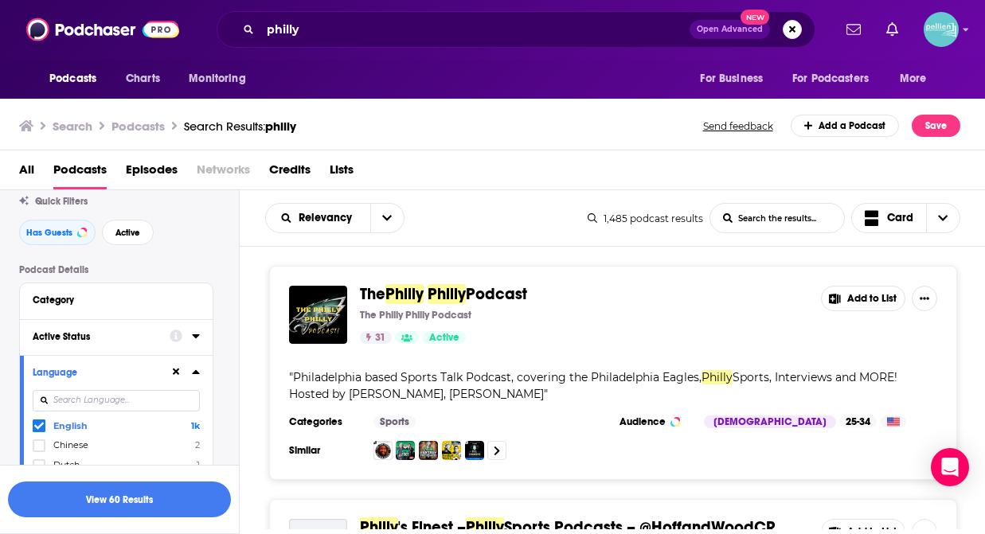
scroll to position [79, 0]
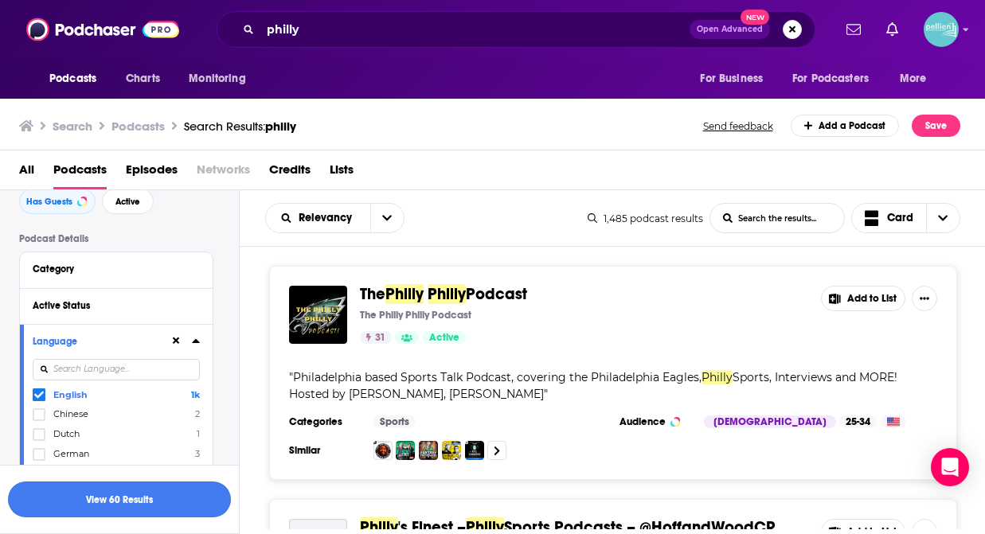
click at [128, 493] on button "View 60 Results" at bounding box center [119, 500] width 223 height 36
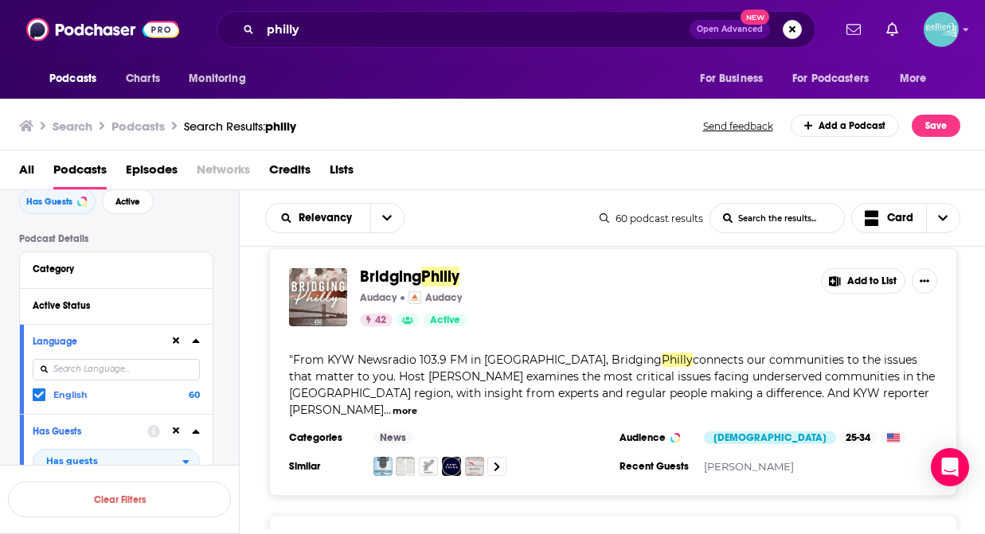
scroll to position [502, 0]
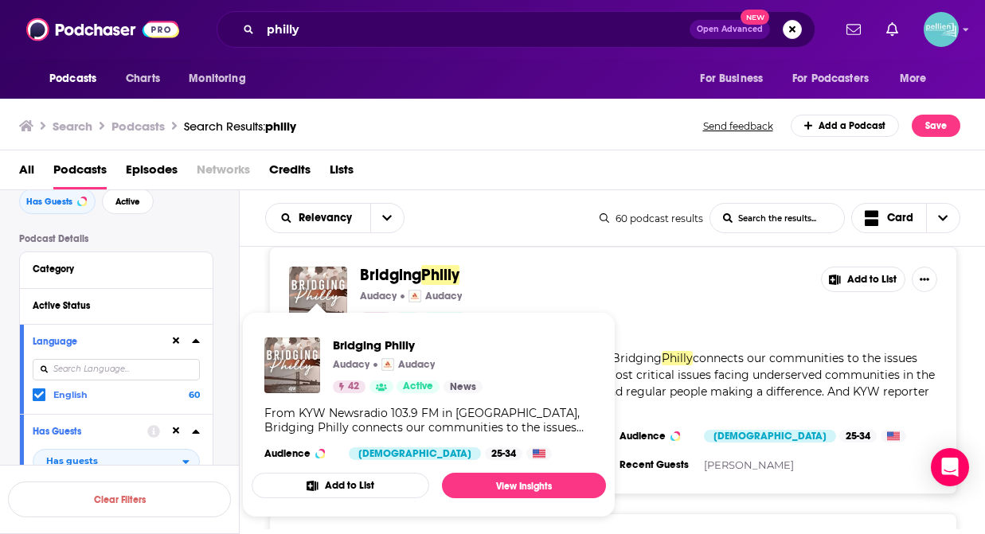
click at [376, 483] on button "Add to List" at bounding box center [340, 485] width 177 height 25
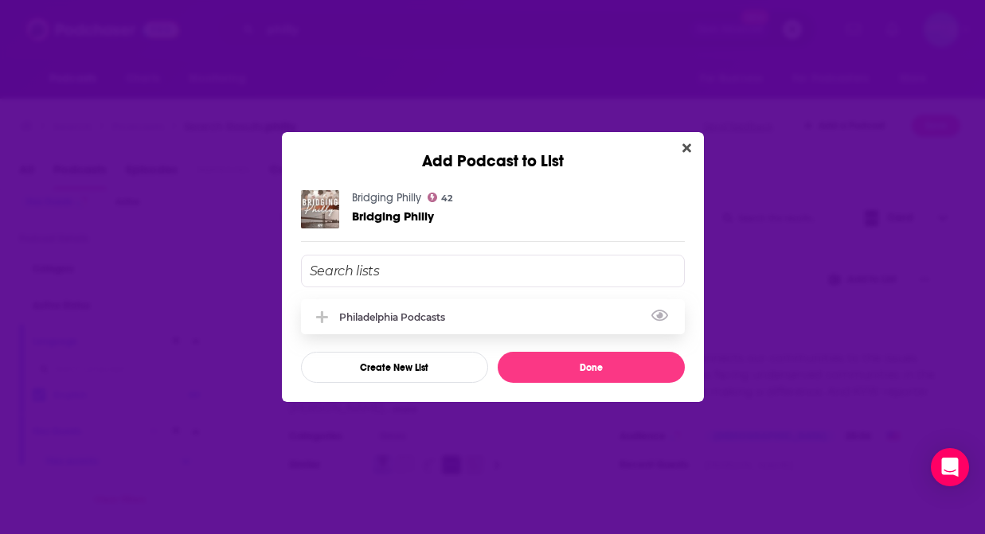
click at [477, 318] on div "Philadelphia Podcasts" at bounding box center [493, 316] width 384 height 35
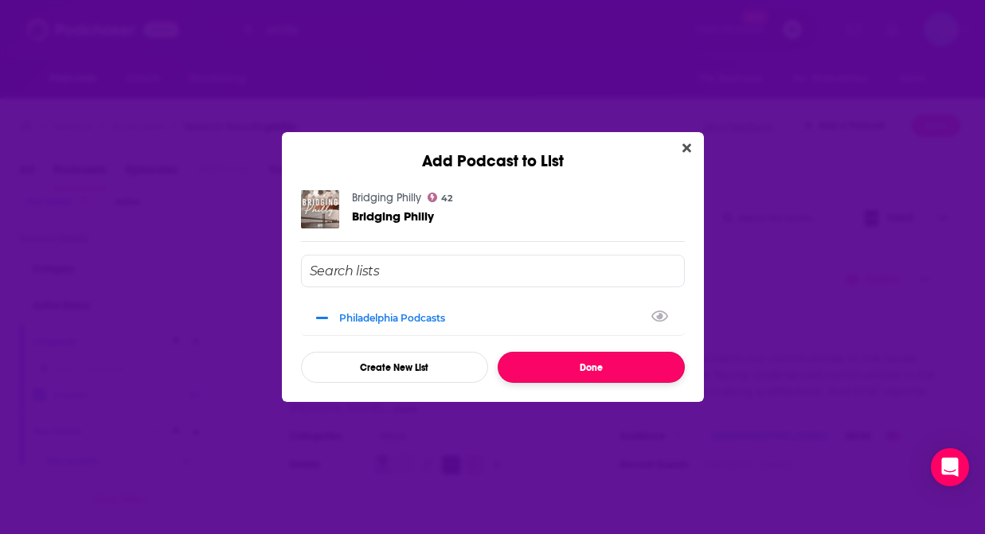
click at [523, 357] on button "Done" at bounding box center [590, 367] width 187 height 31
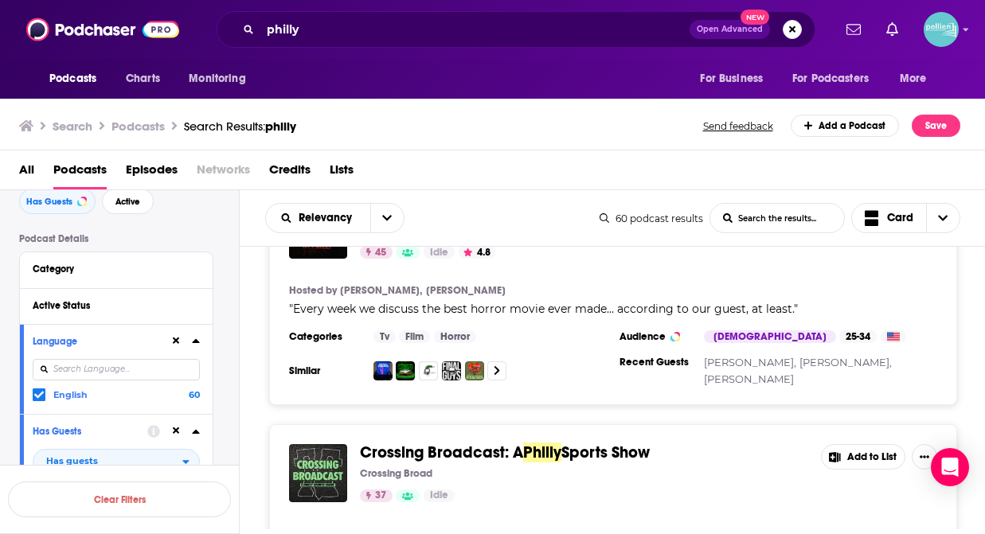
scroll to position [3584, 0]
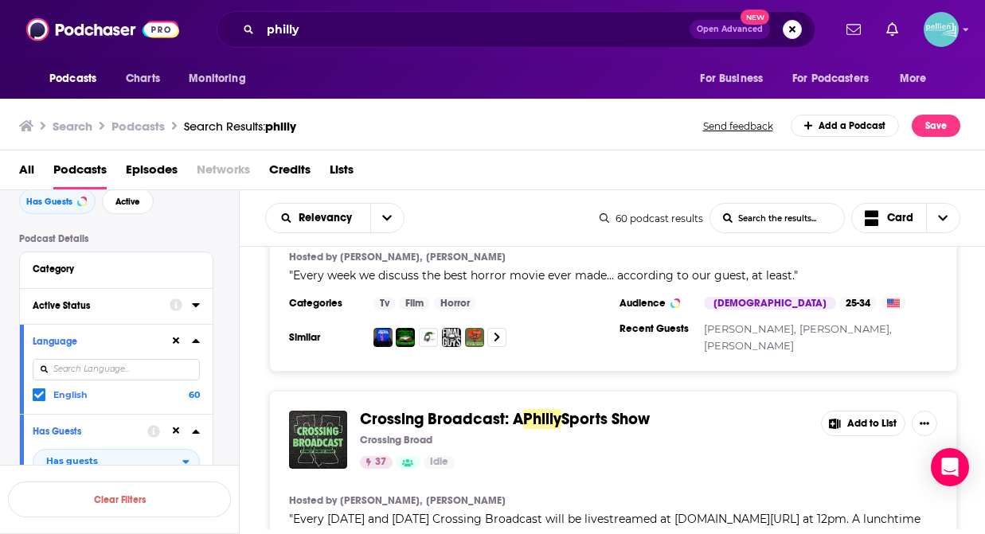
click at [196, 305] on icon at bounding box center [195, 305] width 7 height 4
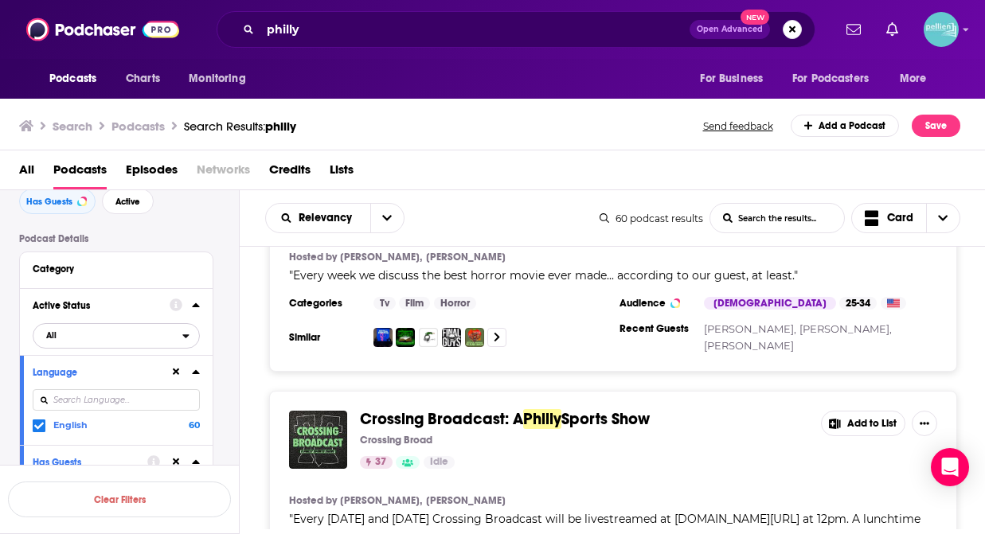
click at [181, 337] on span "All" at bounding box center [107, 335] width 149 height 21
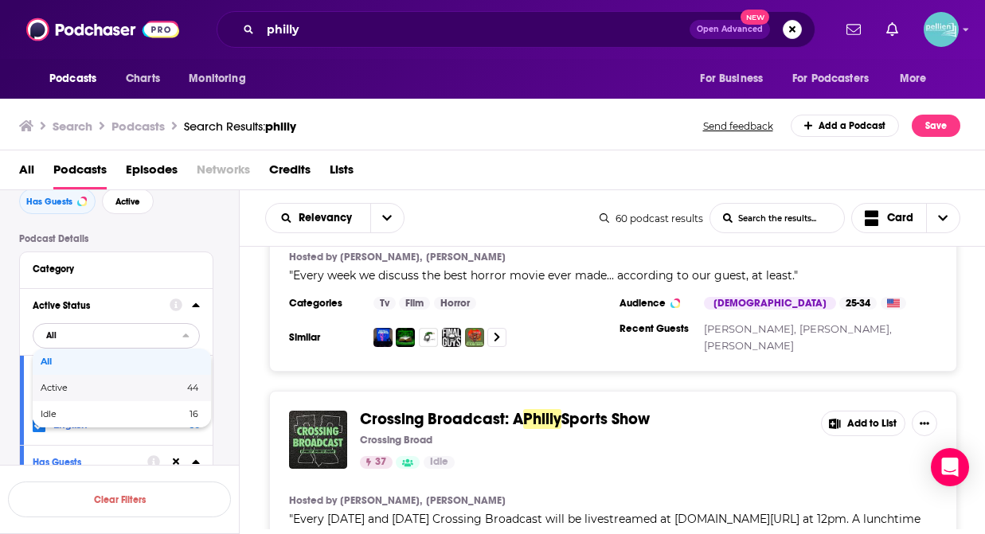
click at [104, 391] on span "Active" at bounding box center [83, 388] width 85 height 9
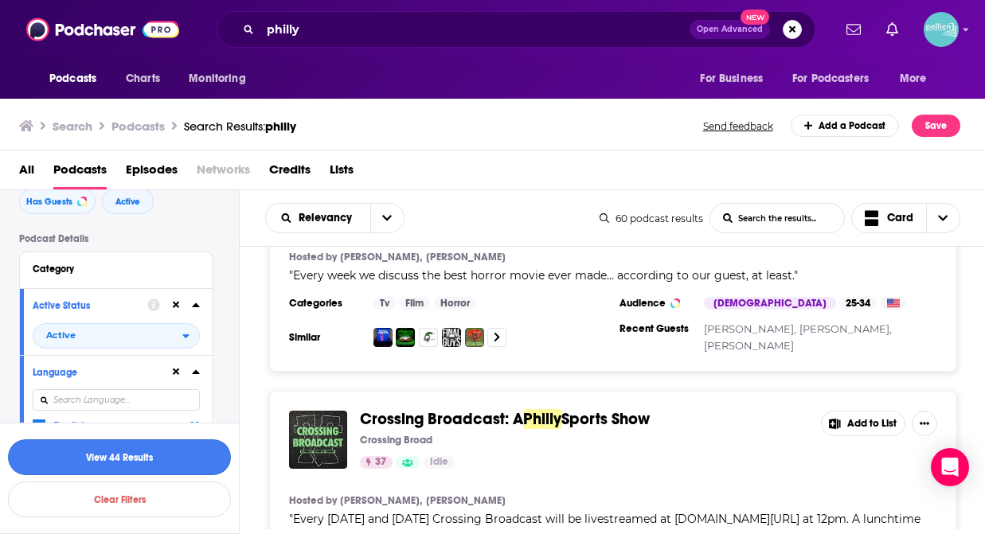
click at [134, 459] on button "View 44 Results" at bounding box center [119, 457] width 223 height 36
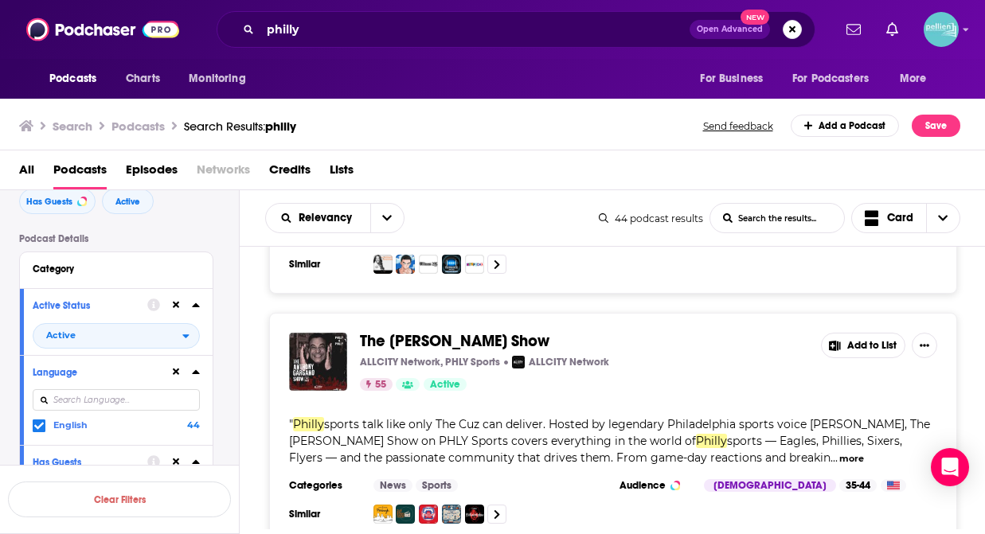
scroll to position [3623, 0]
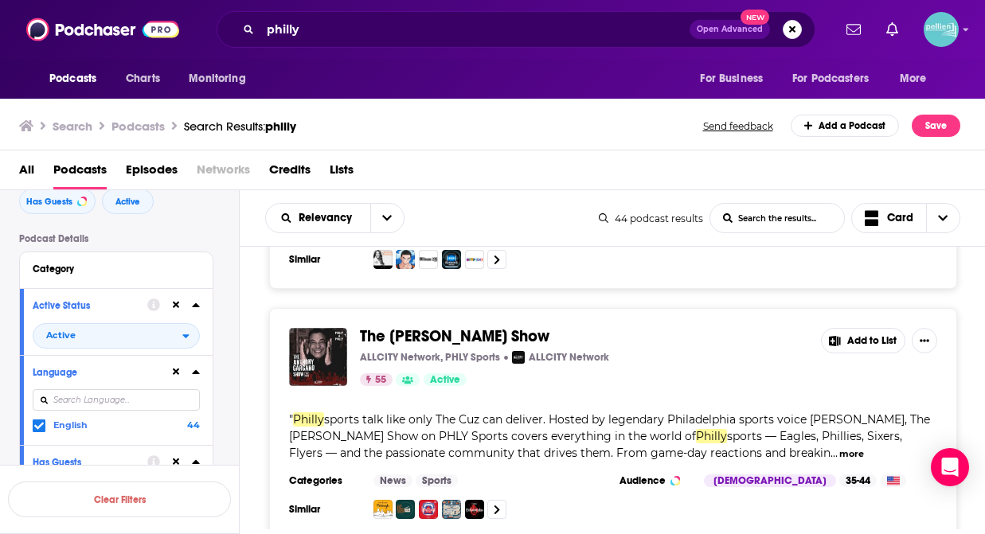
click at [847, 328] on button "Add to List" at bounding box center [863, 340] width 84 height 25
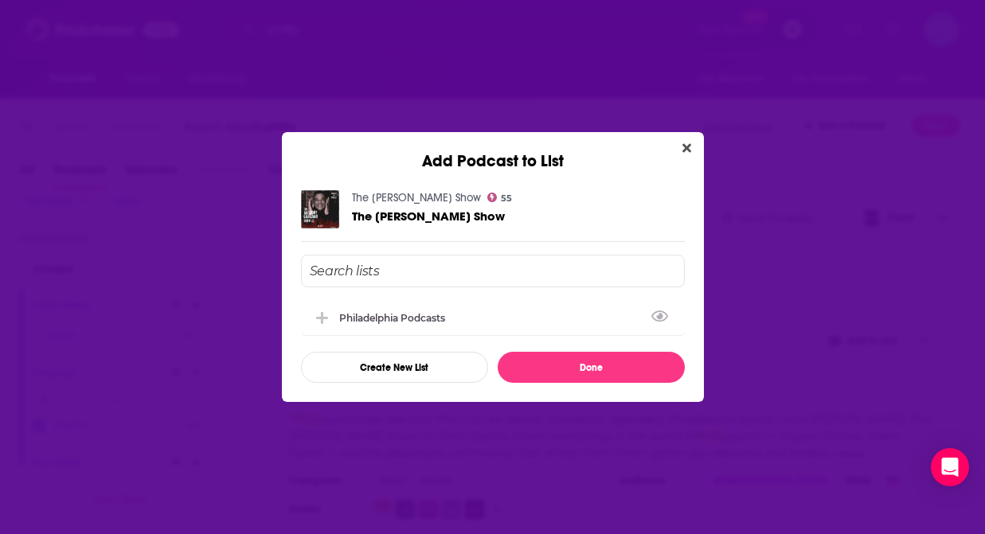
drag, startPoint x: 446, startPoint y: 325, endPoint x: 473, endPoint y: 333, distance: 28.4
click at [446, 325] on div "Philadelphia Podcasts" at bounding box center [493, 317] width 384 height 35
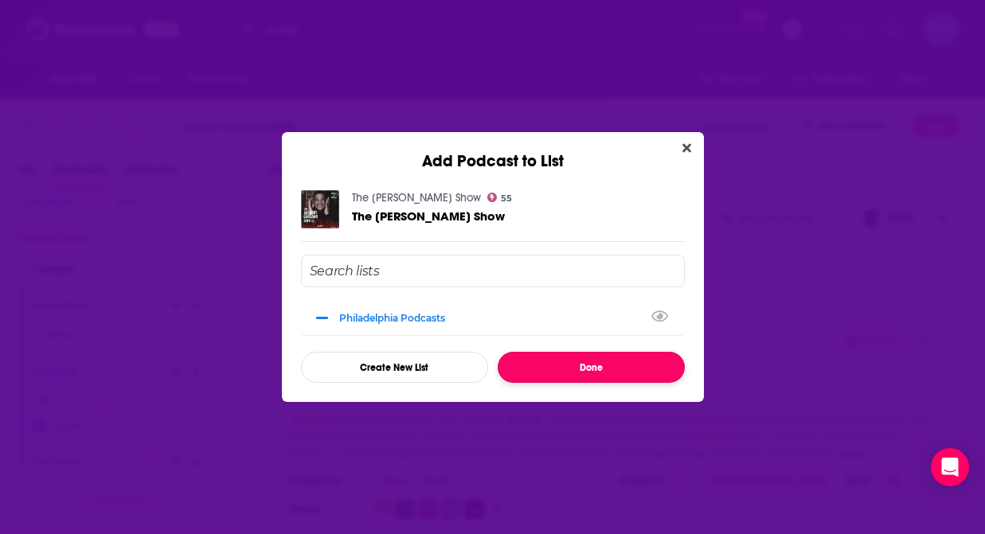
click at [530, 365] on button "Done" at bounding box center [590, 367] width 187 height 31
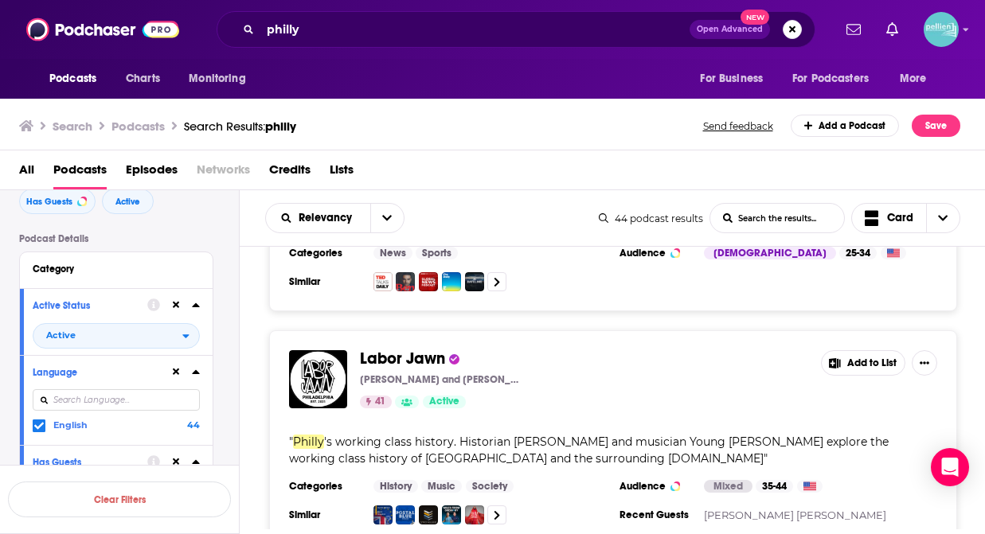
scroll to position [5509, 0]
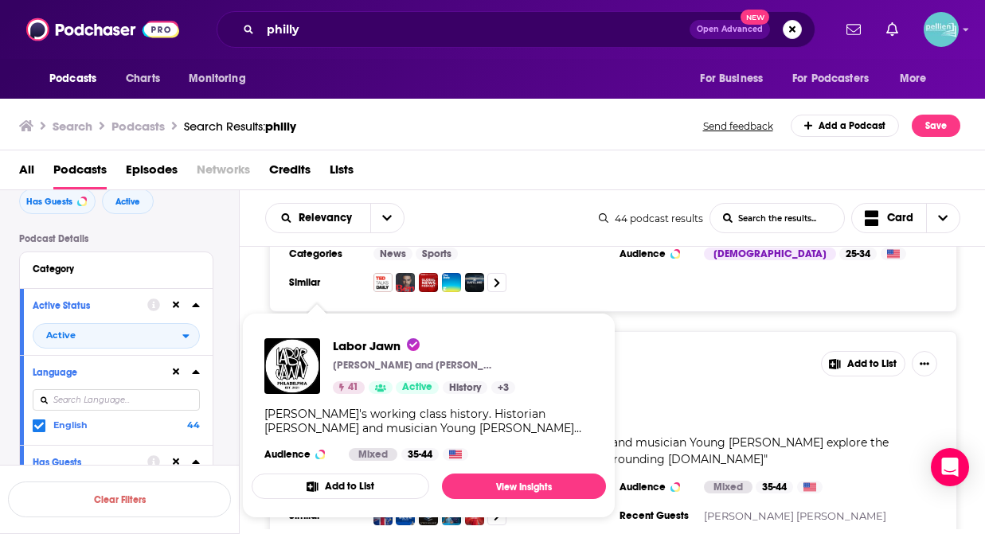
click at [366, 483] on button "Add to List" at bounding box center [340, 486] width 177 height 25
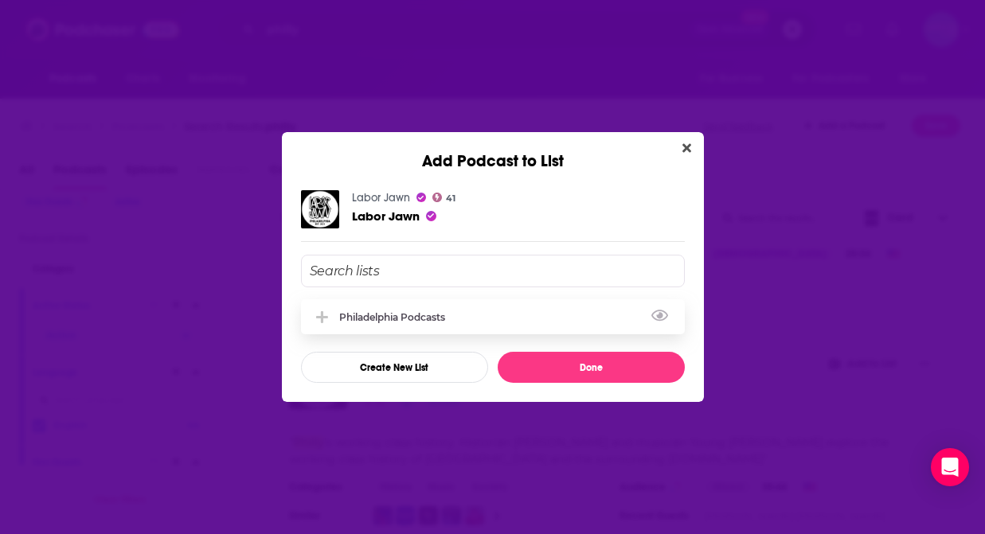
click at [403, 318] on div "Philadelphia Podcasts" at bounding box center [396, 317] width 115 height 12
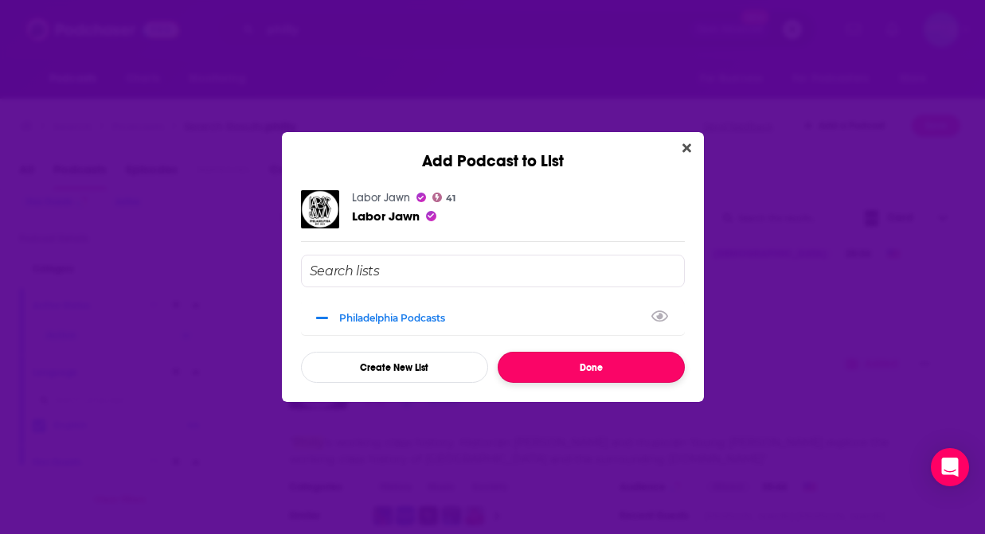
click at [507, 361] on button "Done" at bounding box center [590, 367] width 187 height 31
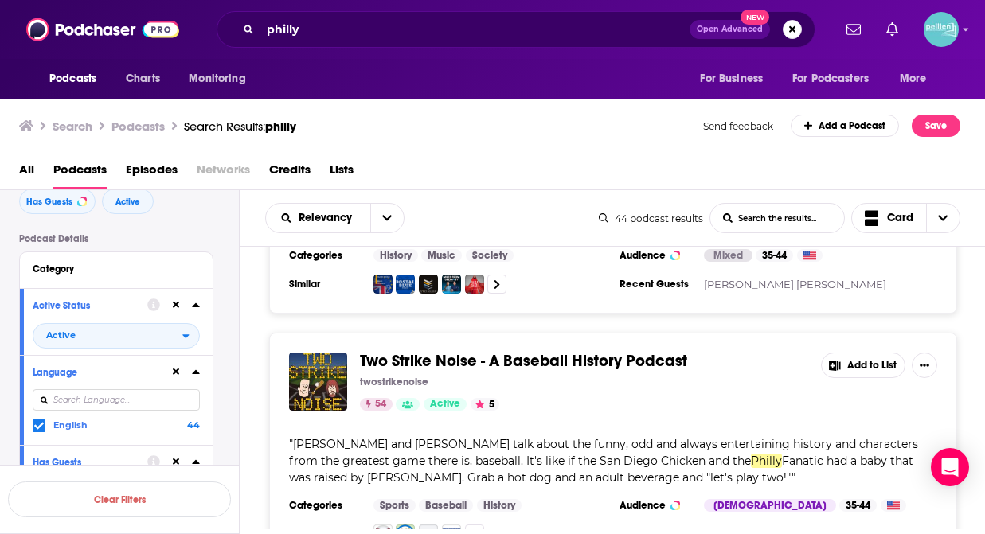
scroll to position [5739, 0]
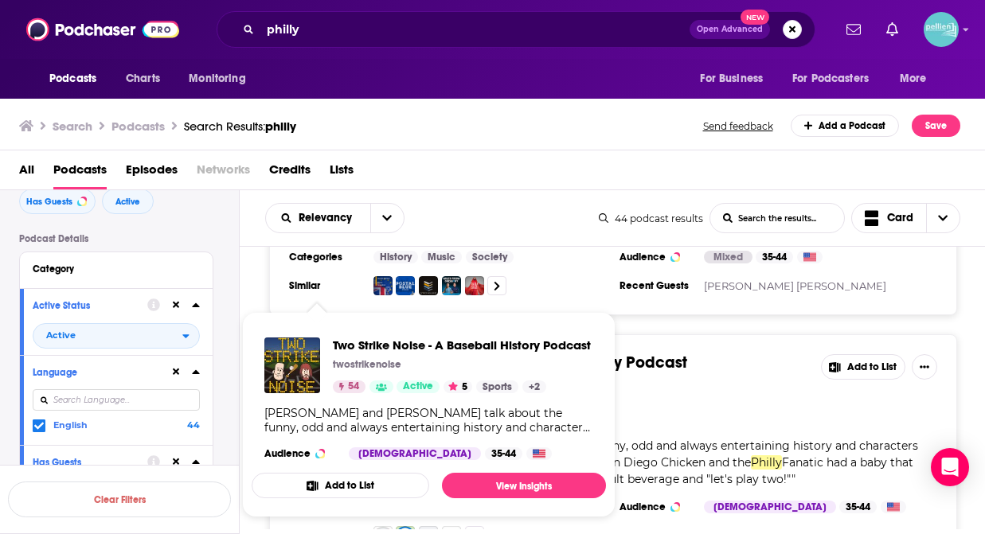
click at [337, 488] on button "Add to List" at bounding box center [340, 485] width 177 height 25
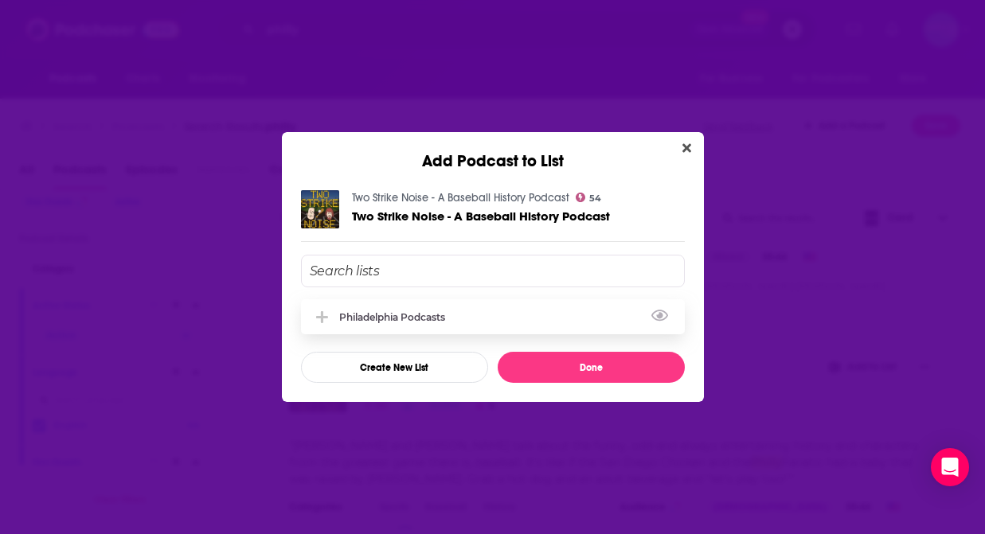
click at [401, 312] on div "Philadelphia Podcasts" at bounding box center [396, 317] width 115 height 12
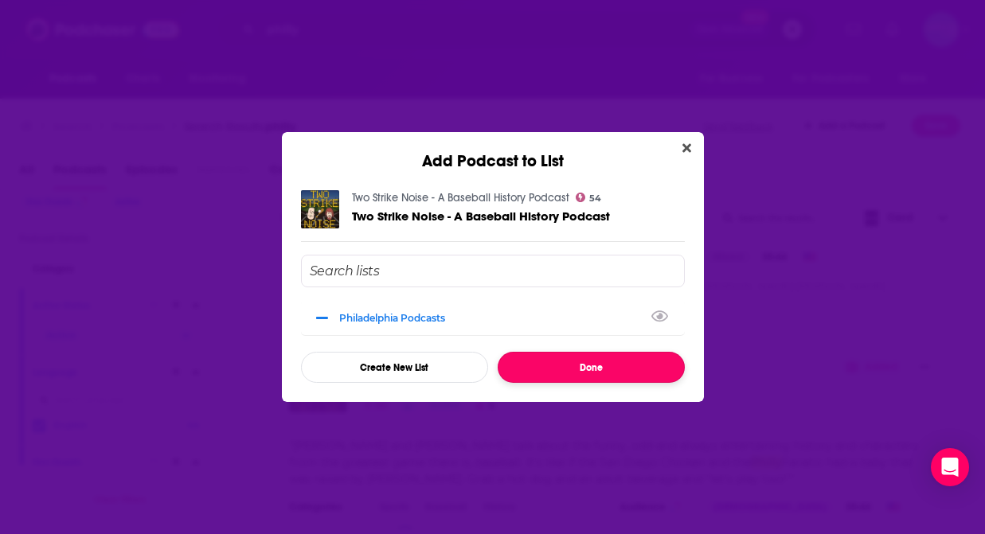
click at [532, 356] on button "Done" at bounding box center [590, 367] width 187 height 31
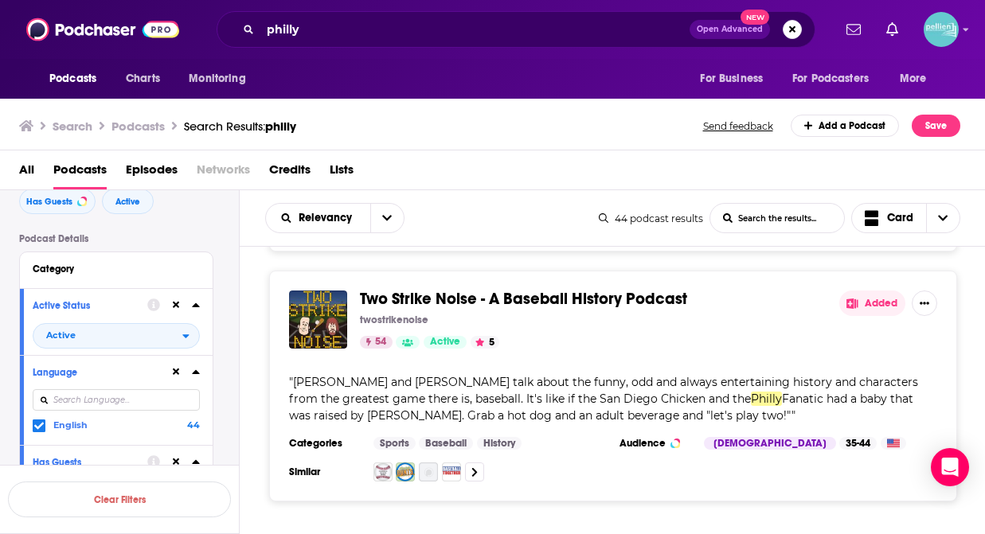
scroll to position [5809, 0]
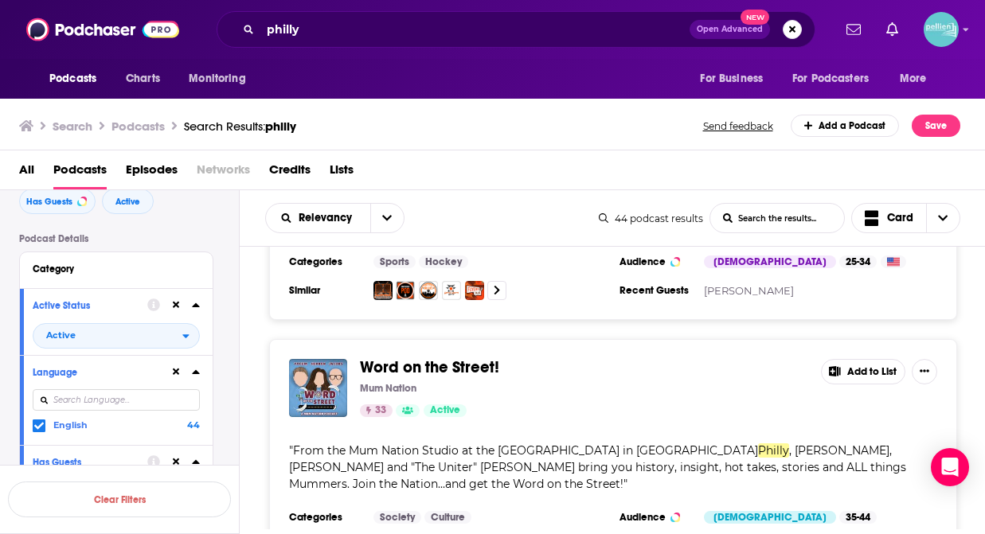
scroll to position [6798, 0]
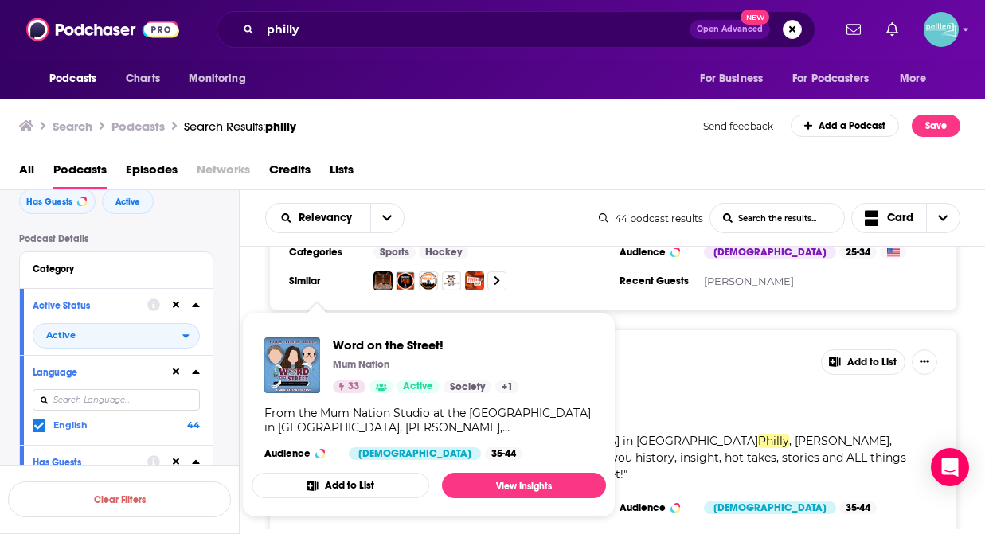
click at [335, 484] on button "Add to List" at bounding box center [340, 485] width 177 height 25
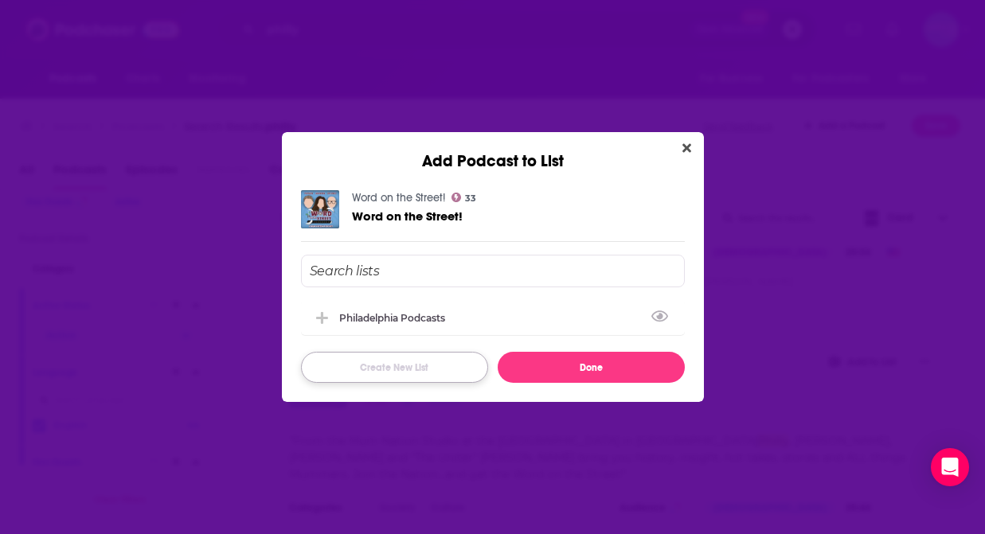
click at [447, 366] on button "Create New List" at bounding box center [394, 367] width 187 height 31
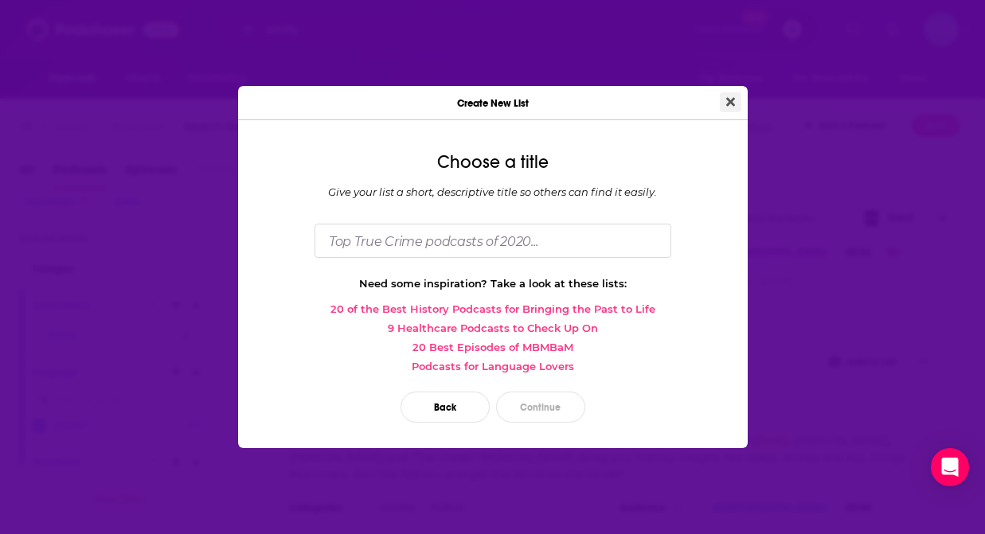
click at [731, 99] on icon "Close" at bounding box center [730, 101] width 9 height 9
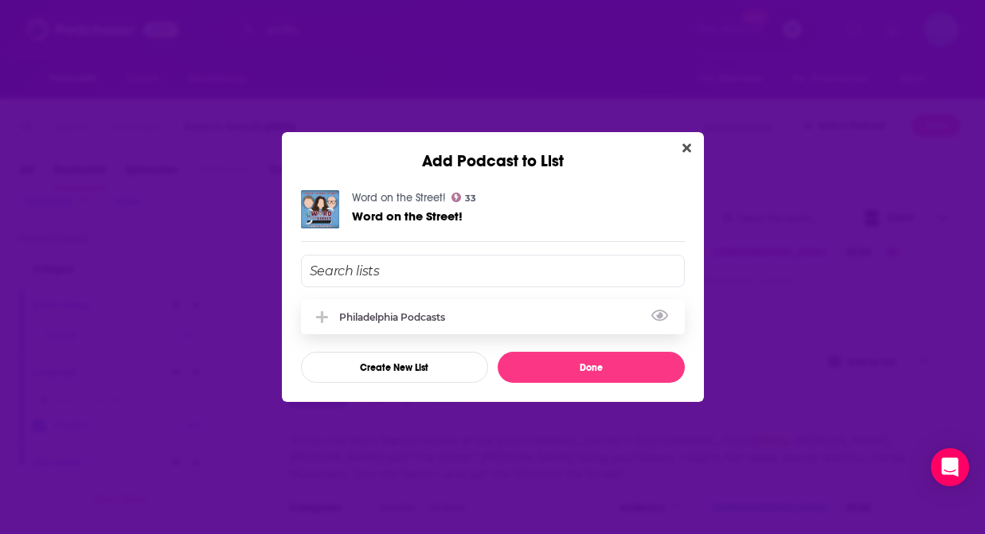
click at [491, 324] on div "Philadelphia Podcasts" at bounding box center [493, 316] width 384 height 35
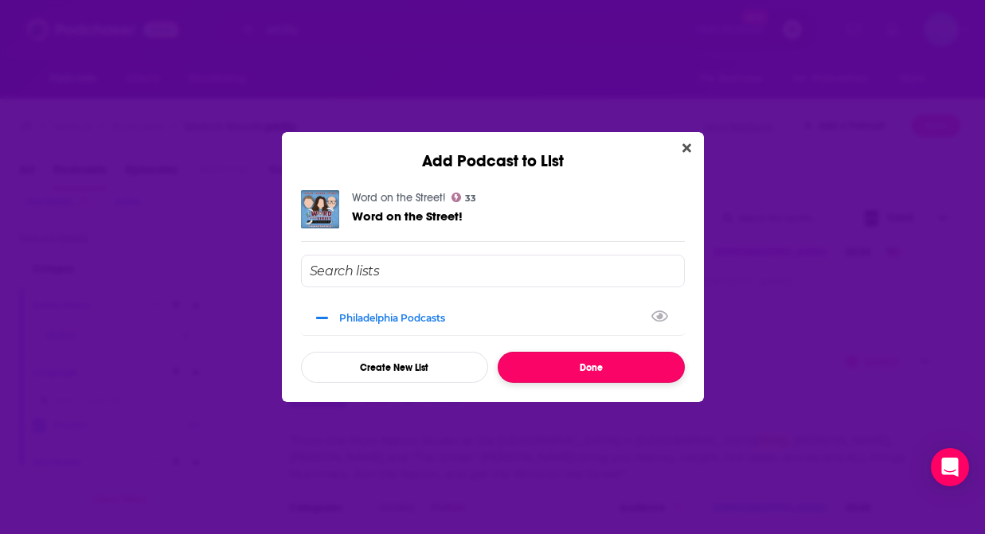
click at [540, 369] on button "Done" at bounding box center [590, 367] width 187 height 31
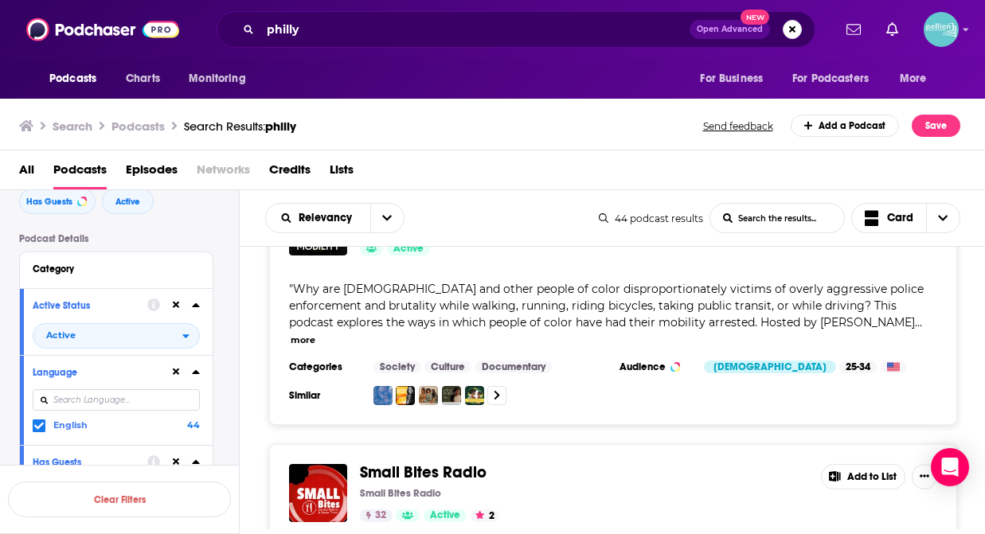
scroll to position [10287, 0]
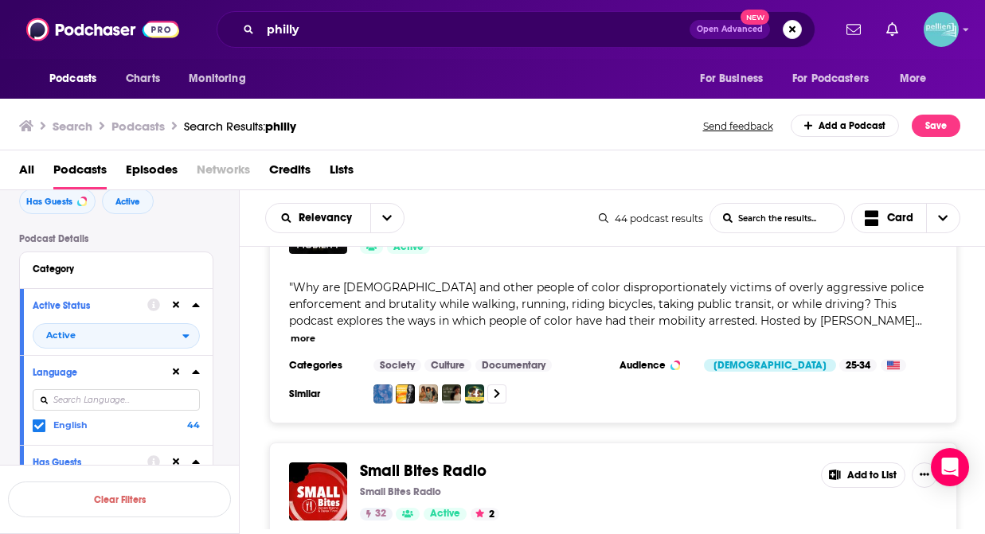
click at [867, 462] on button "Add to List" at bounding box center [863, 474] width 84 height 25
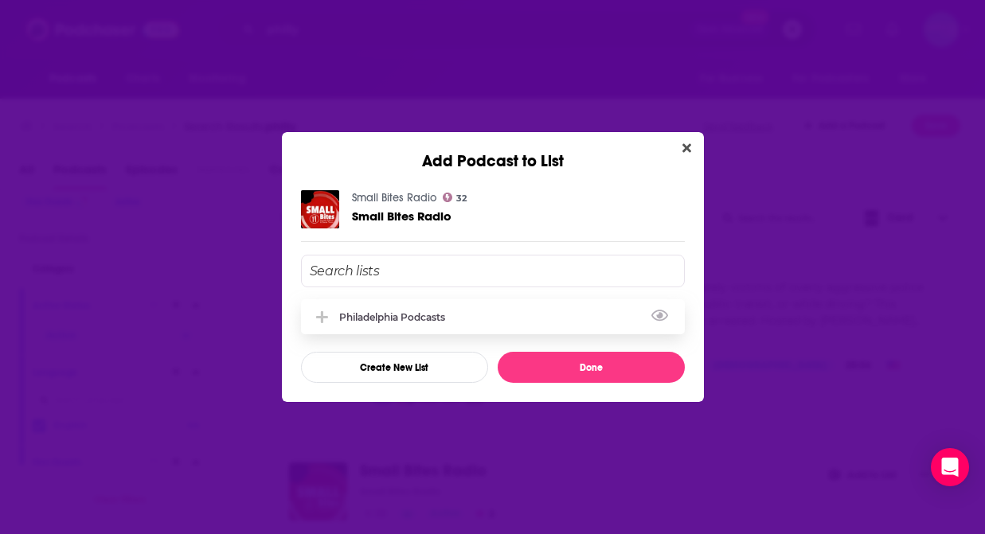
click at [482, 313] on div "Philadelphia Podcasts" at bounding box center [493, 316] width 384 height 35
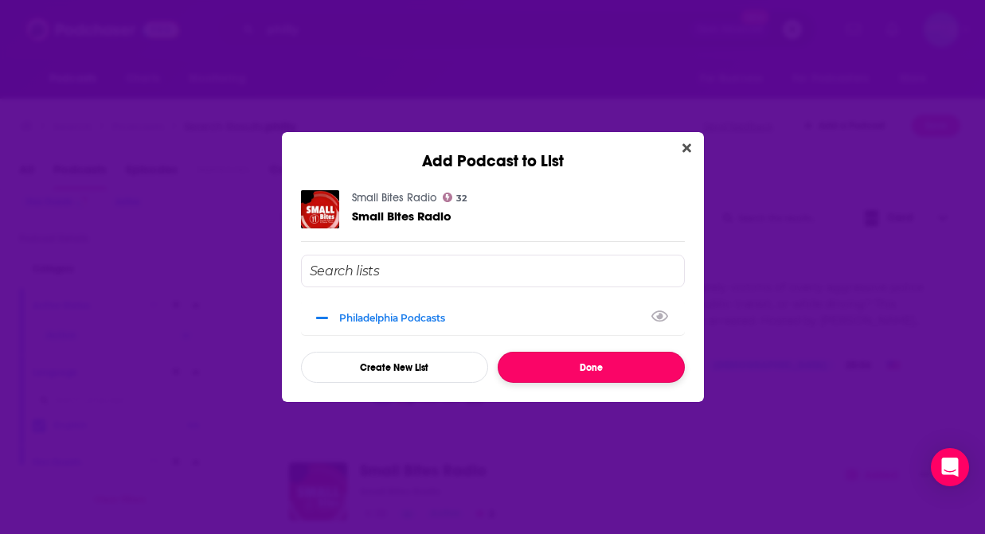
click at [528, 369] on button "Done" at bounding box center [590, 367] width 187 height 31
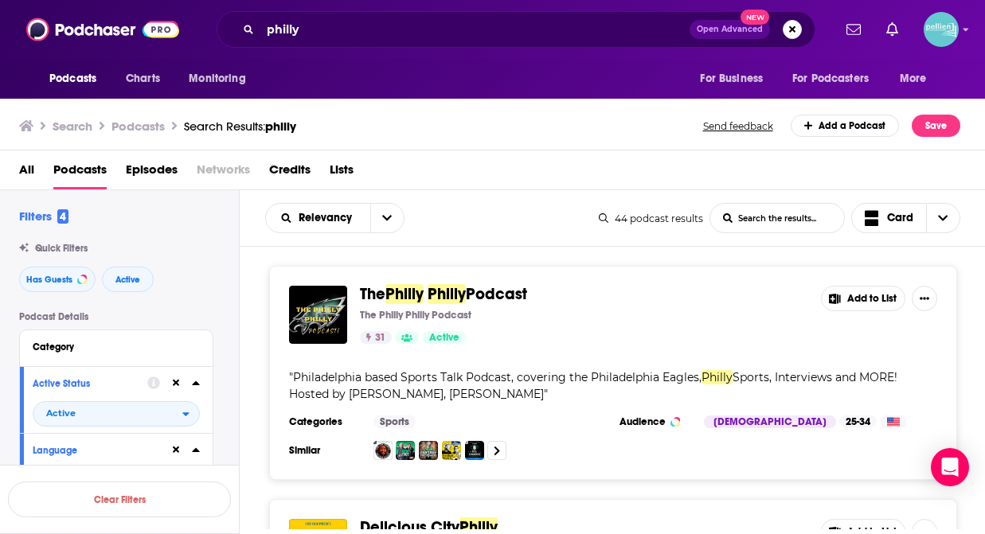
scroll to position [0, 0]
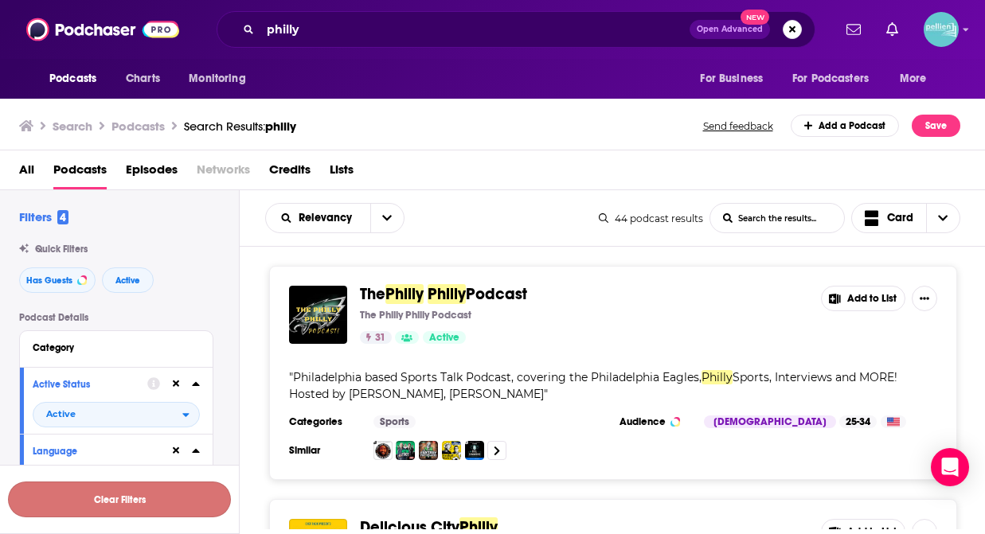
click at [132, 494] on button "Clear Filters" at bounding box center [119, 500] width 223 height 36
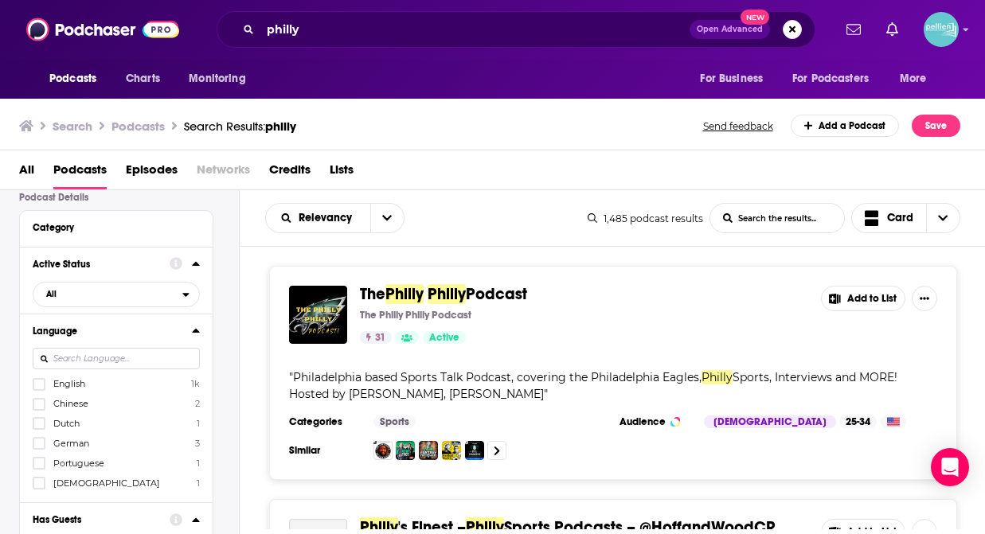
scroll to position [138, 0]
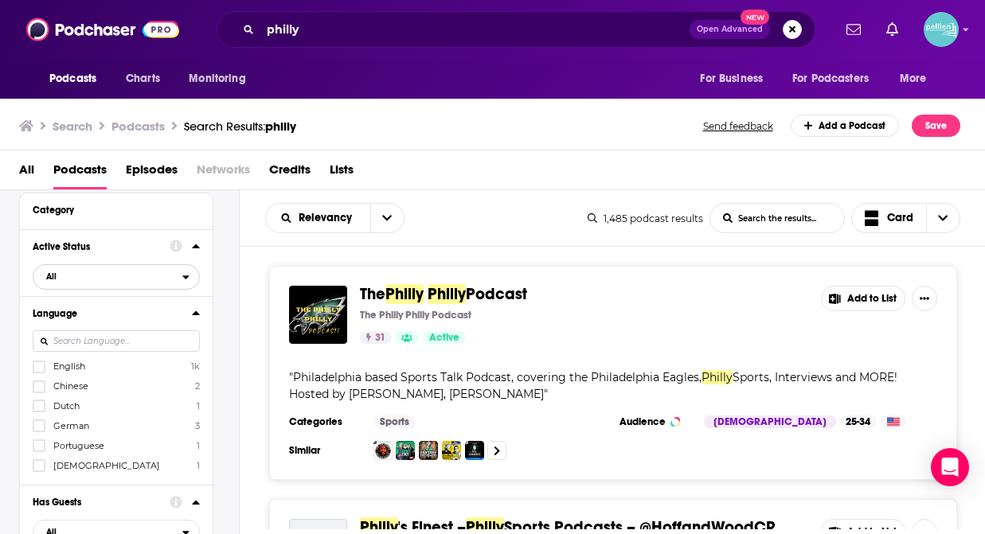
click at [184, 281] on icon "open menu" at bounding box center [185, 276] width 7 height 11
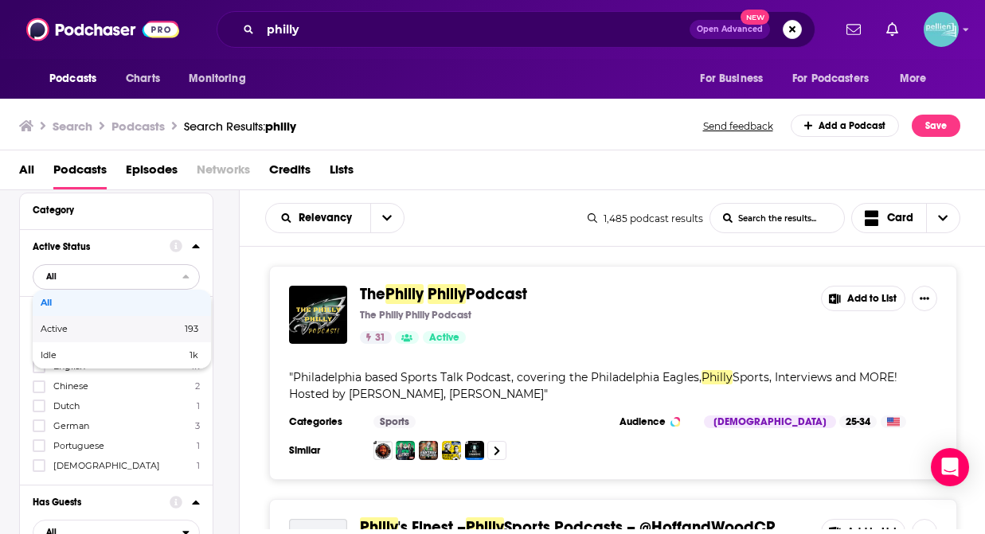
click at [127, 333] on span "193" at bounding box center [161, 329] width 74 height 9
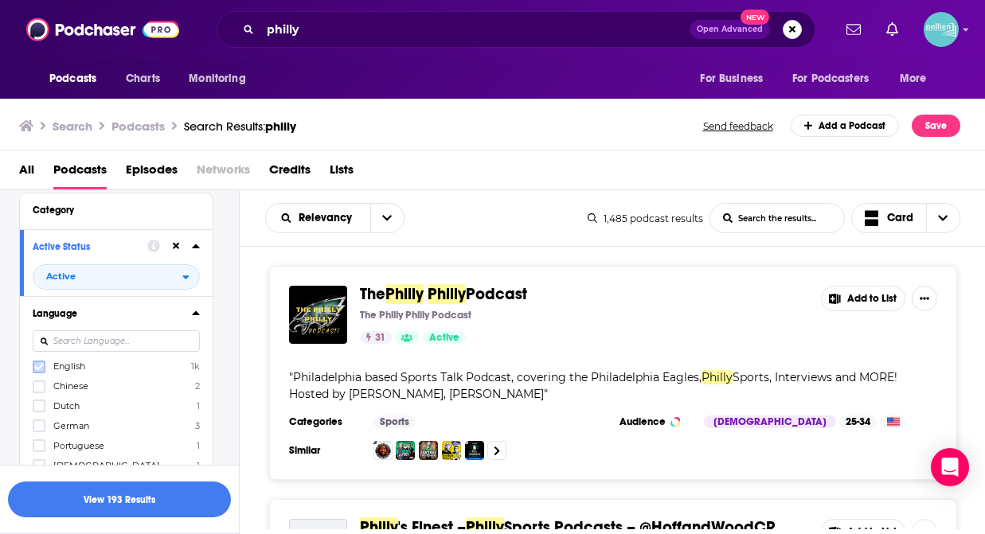
click at [37, 372] on icon at bounding box center [39, 367] width 10 height 10
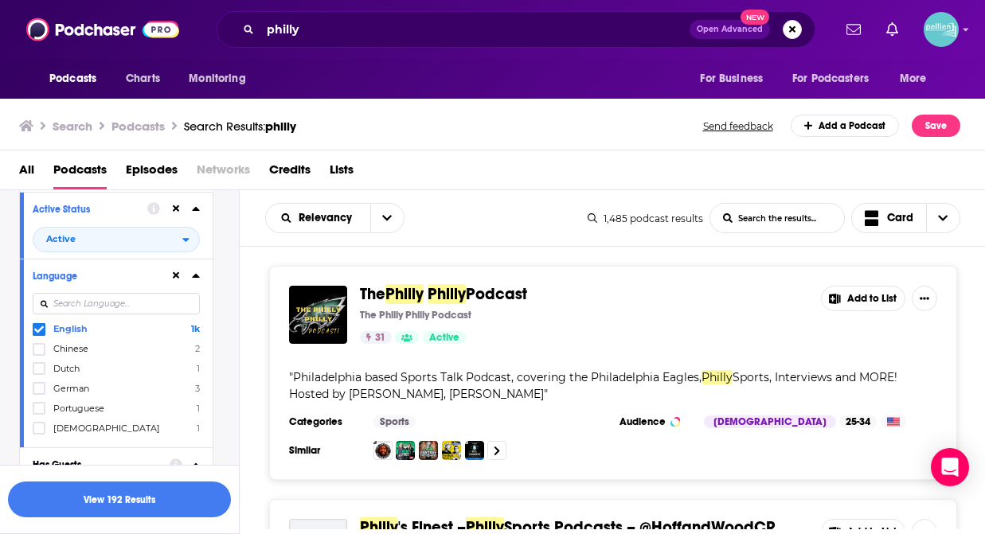
scroll to position [0, 0]
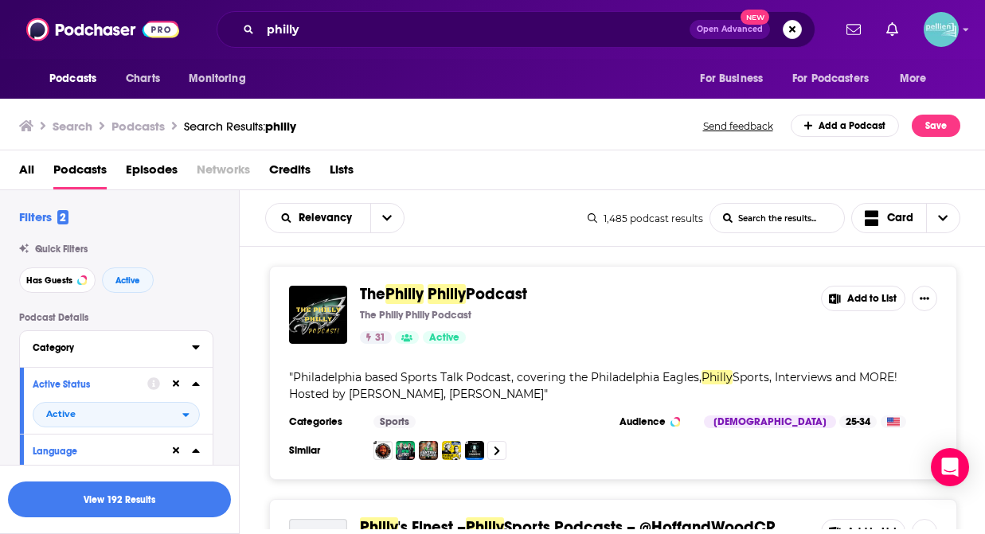
click at [195, 345] on icon at bounding box center [196, 347] width 8 height 13
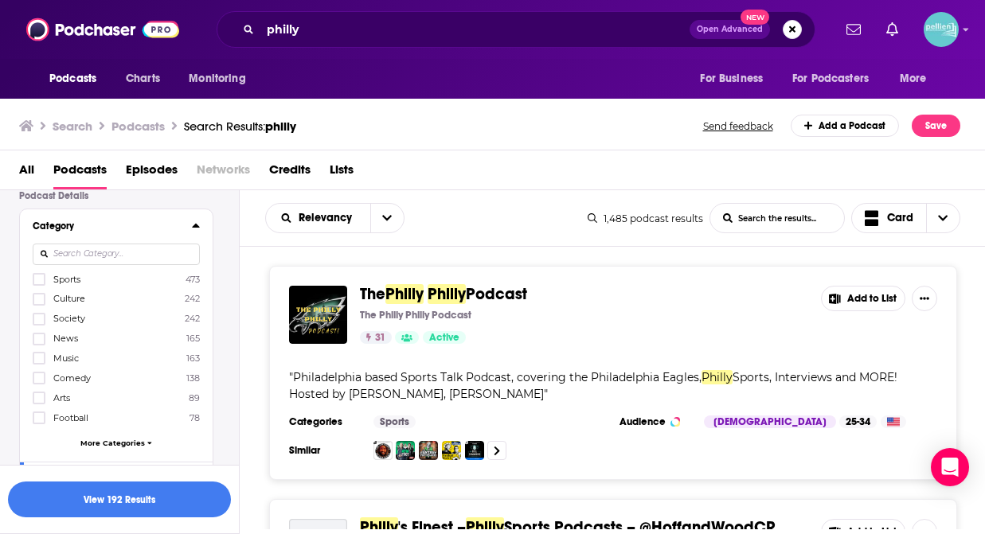
scroll to position [117, 0]
click at [41, 384] on icon at bounding box center [39, 383] width 10 height 10
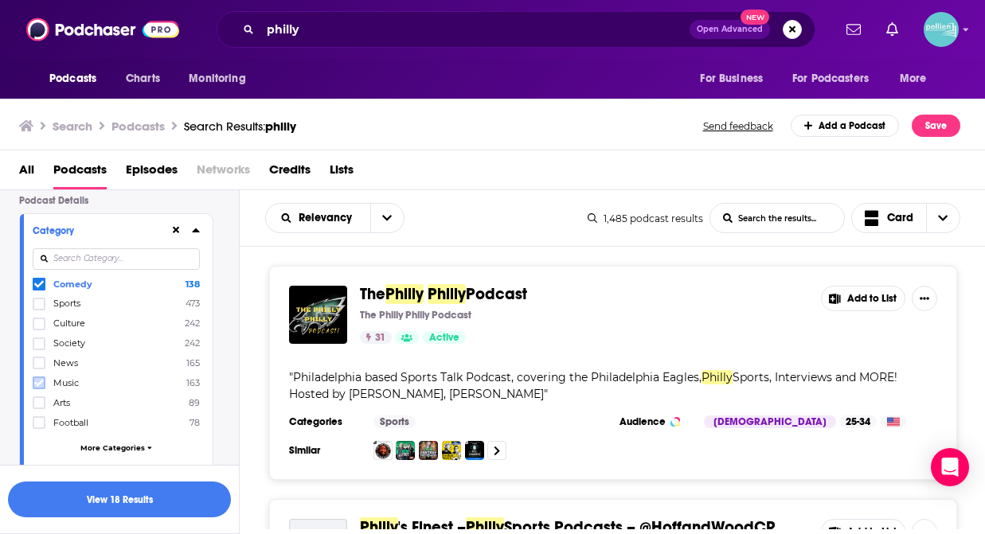
click at [42, 384] on icon at bounding box center [39, 383] width 10 height 10
click at [43, 346] on icon at bounding box center [39, 344] width 10 height 10
click at [131, 508] on button "View 52 Results" at bounding box center [119, 500] width 223 height 36
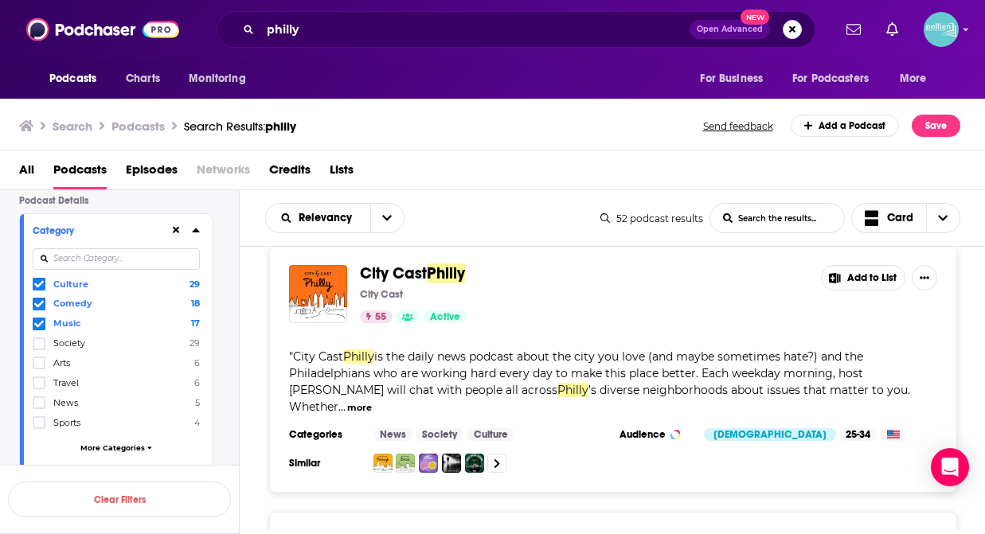
scroll to position [268, 0]
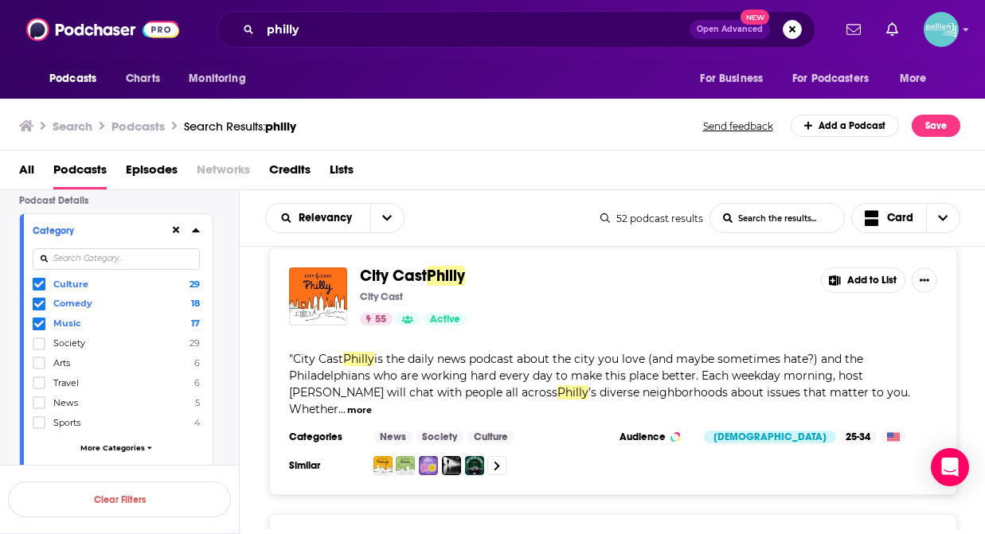
click at [868, 278] on button "Add to List" at bounding box center [863, 279] width 84 height 25
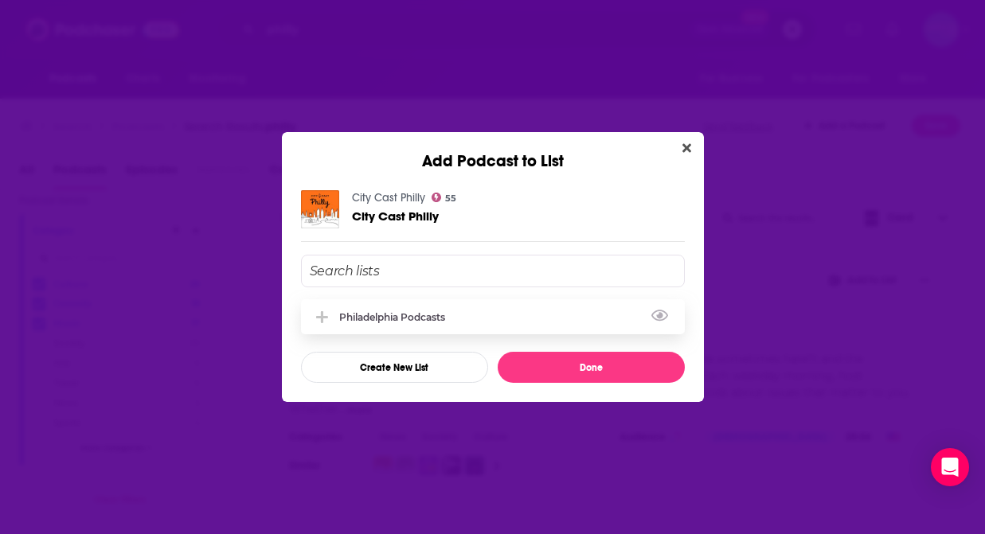
click at [416, 326] on div "Philadelphia Podcasts" at bounding box center [493, 316] width 384 height 35
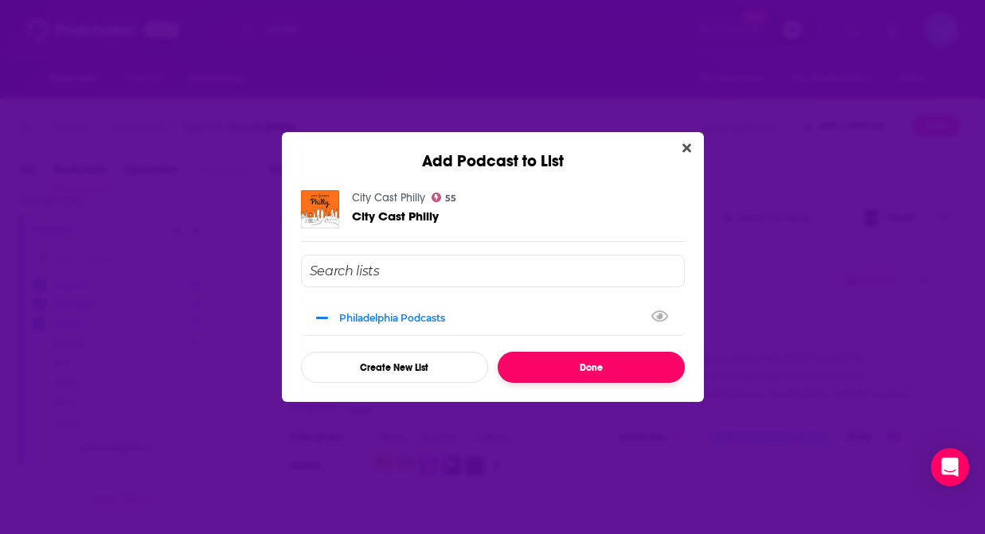
click at [521, 370] on button "Done" at bounding box center [590, 367] width 187 height 31
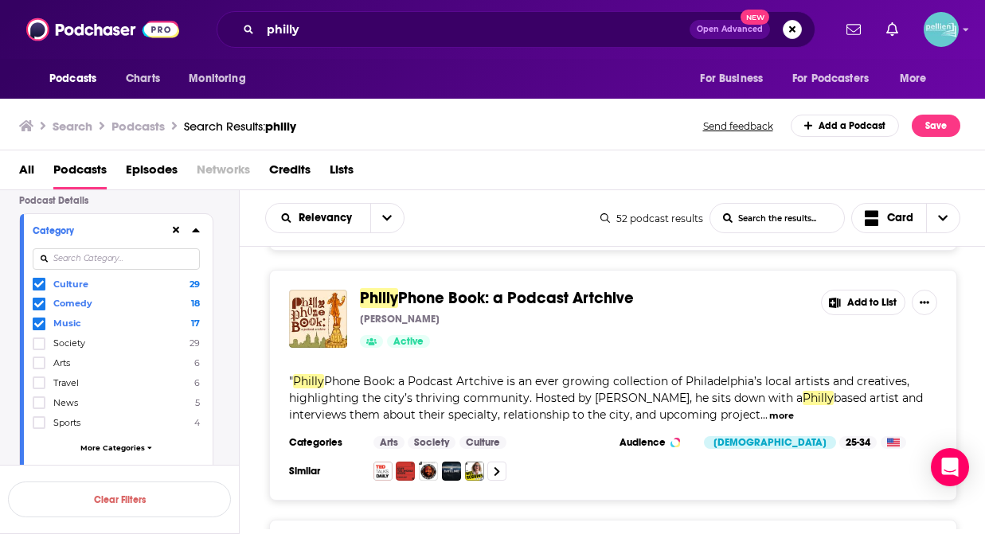
scroll to position [1660, 0]
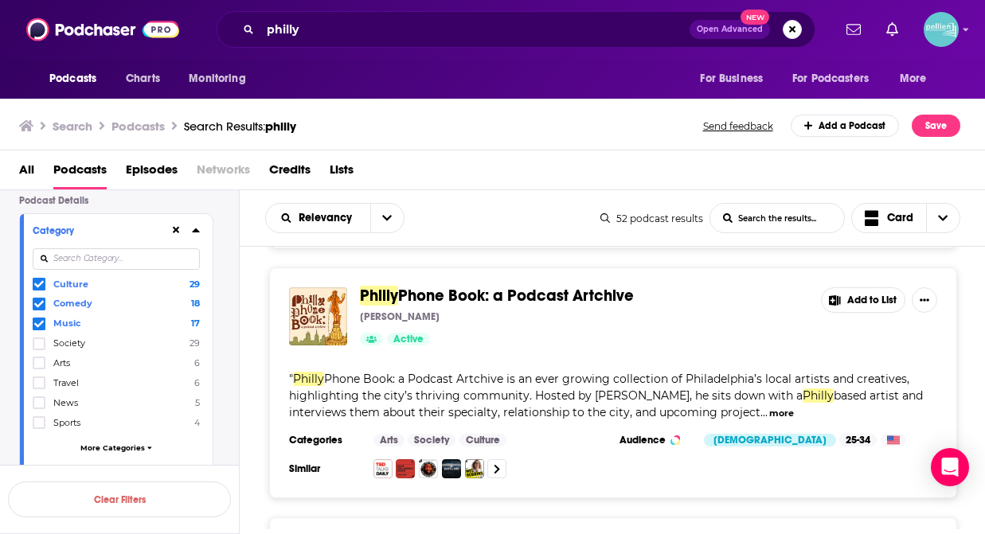
click at [858, 287] on button "Add to List" at bounding box center [863, 299] width 84 height 25
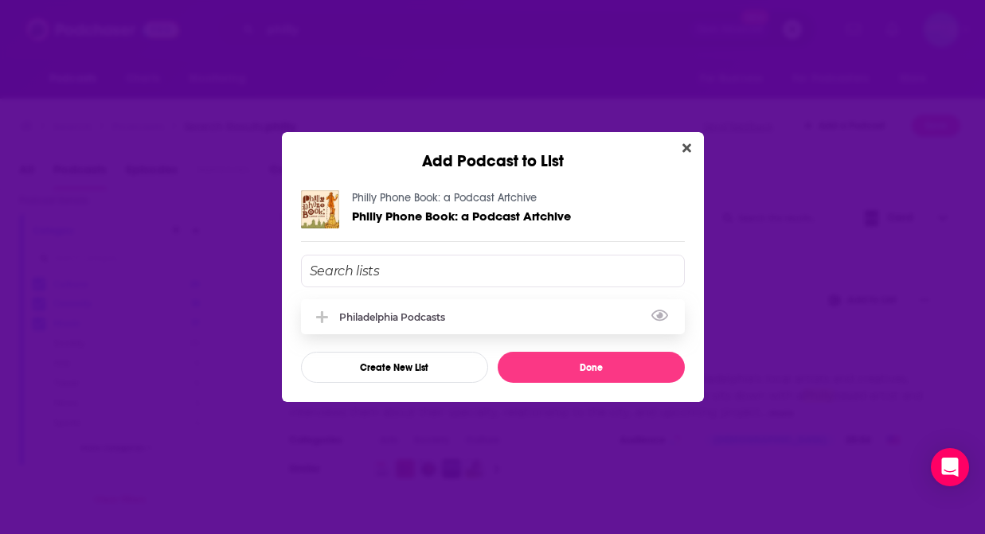
click at [404, 322] on div "Philadelphia Podcasts" at bounding box center [493, 316] width 384 height 35
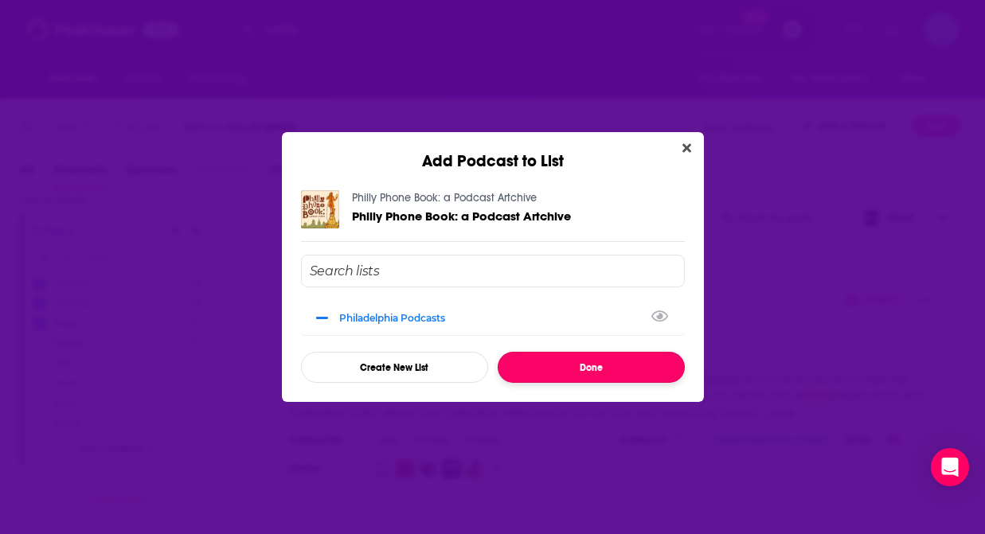
click at [631, 366] on button "Done" at bounding box center [590, 367] width 187 height 31
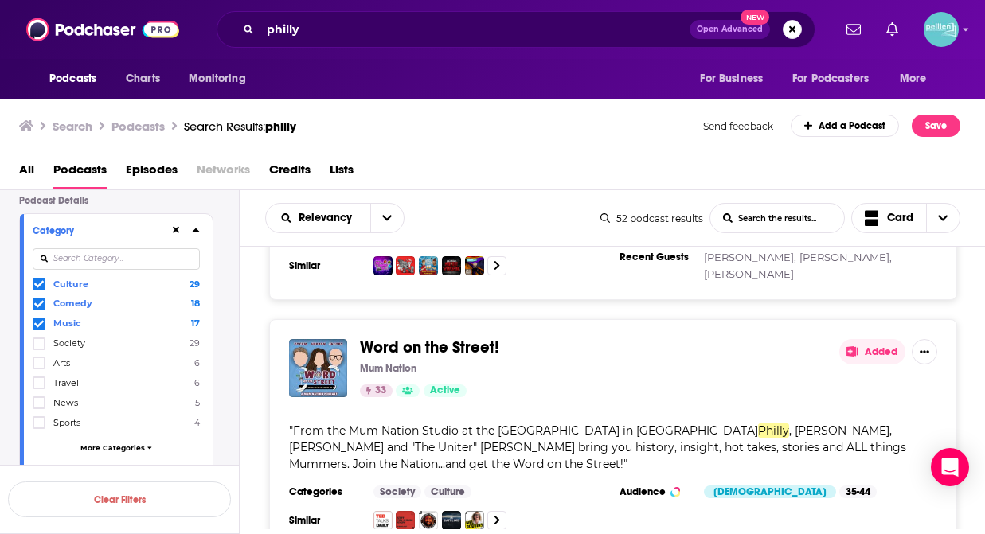
scroll to position [5708, 0]
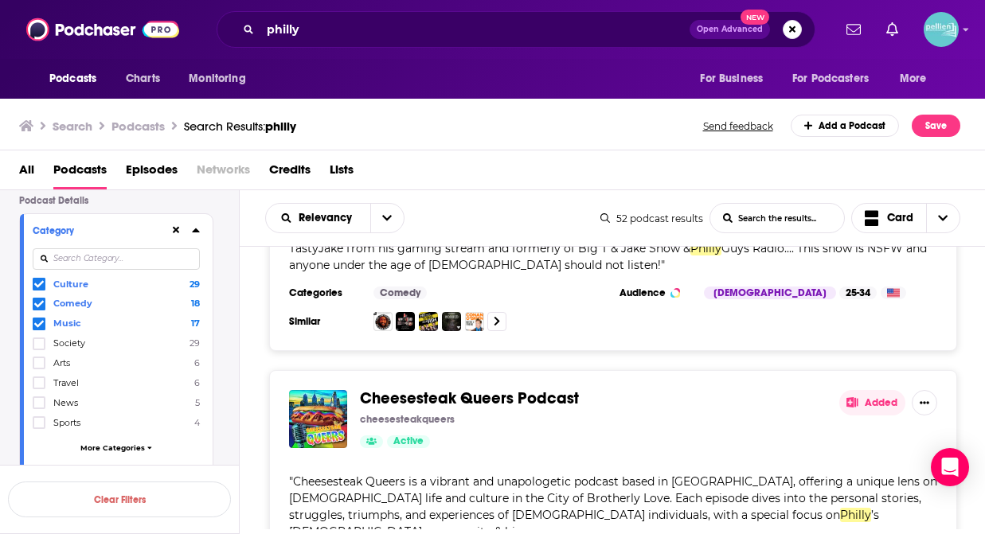
scroll to position [6903, 0]
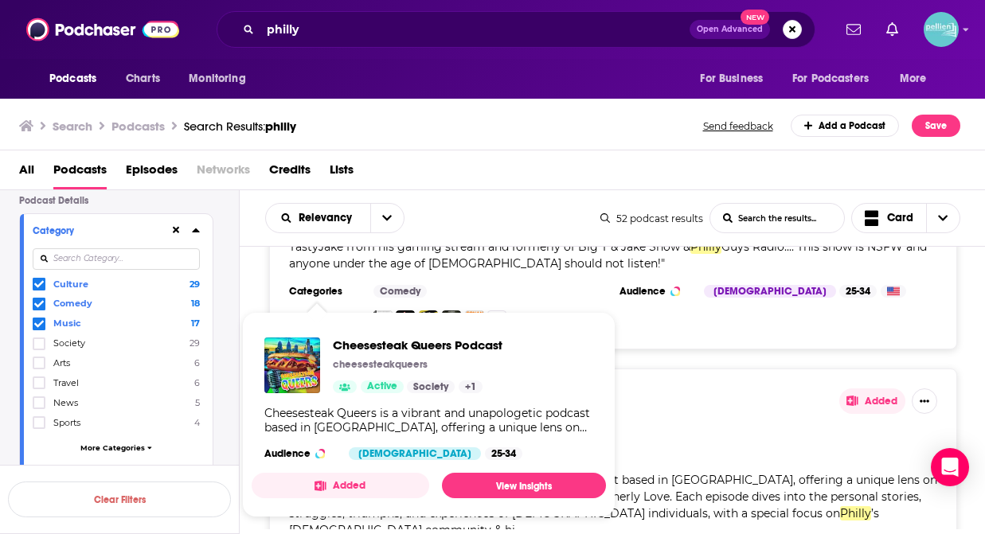
click at [357, 486] on button "Added" at bounding box center [340, 485] width 177 height 25
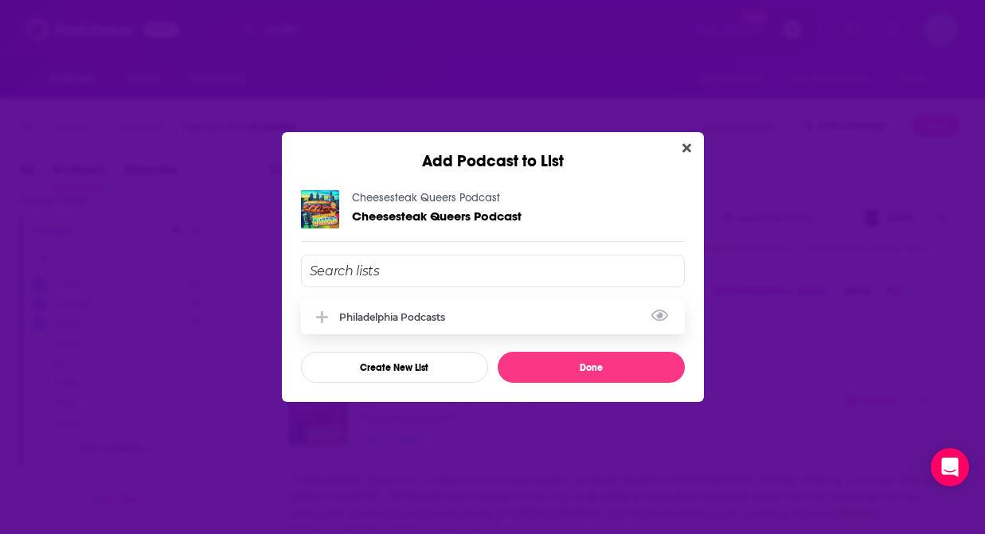
click at [395, 314] on div "Philadelphia Podcasts" at bounding box center [396, 317] width 115 height 12
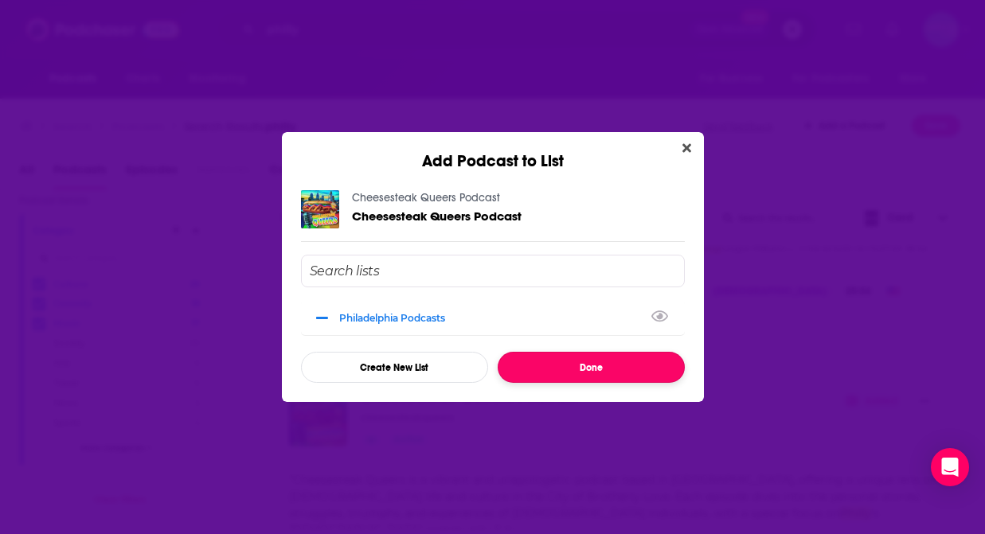
click at [627, 360] on button "Done" at bounding box center [590, 367] width 187 height 31
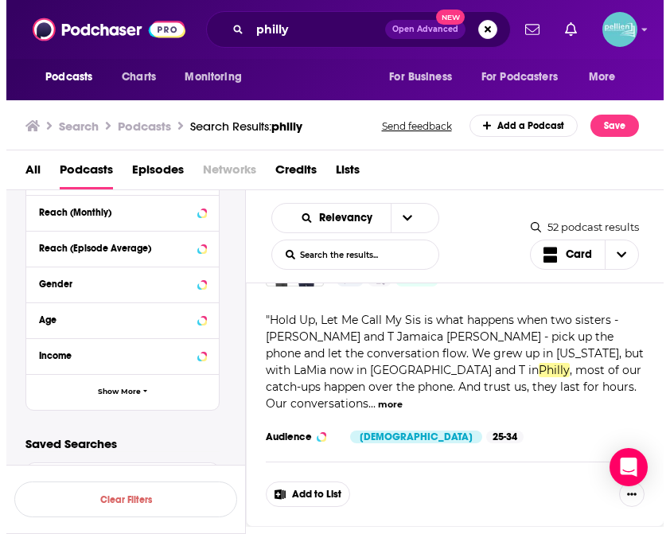
scroll to position [11913, 0]
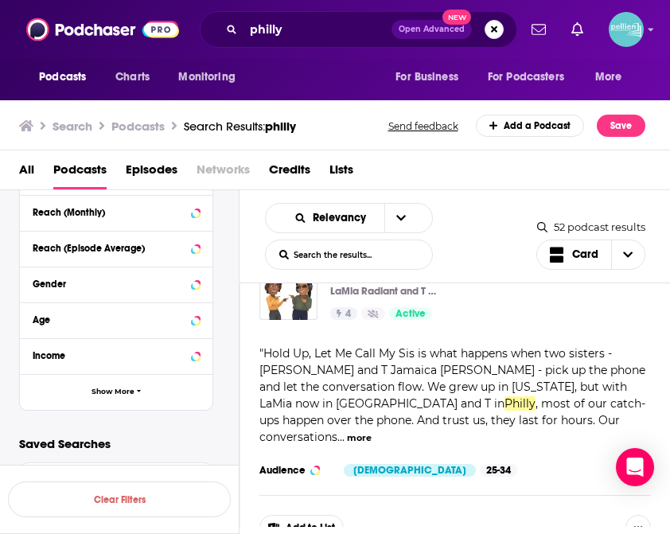
click at [333, 173] on span "Lists" at bounding box center [342, 173] width 24 height 33
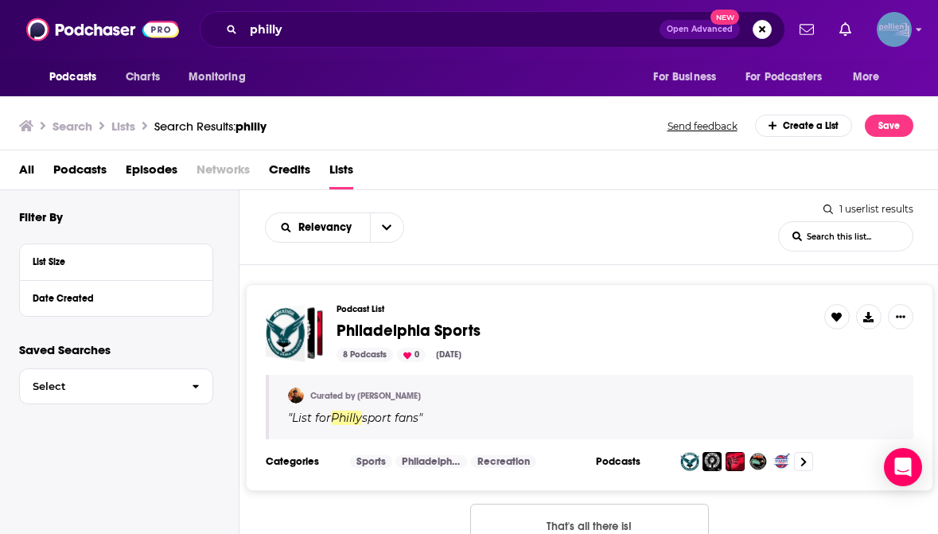
click at [883, 29] on icon "Show profile menu" at bounding box center [920, 30] width 6 height 3
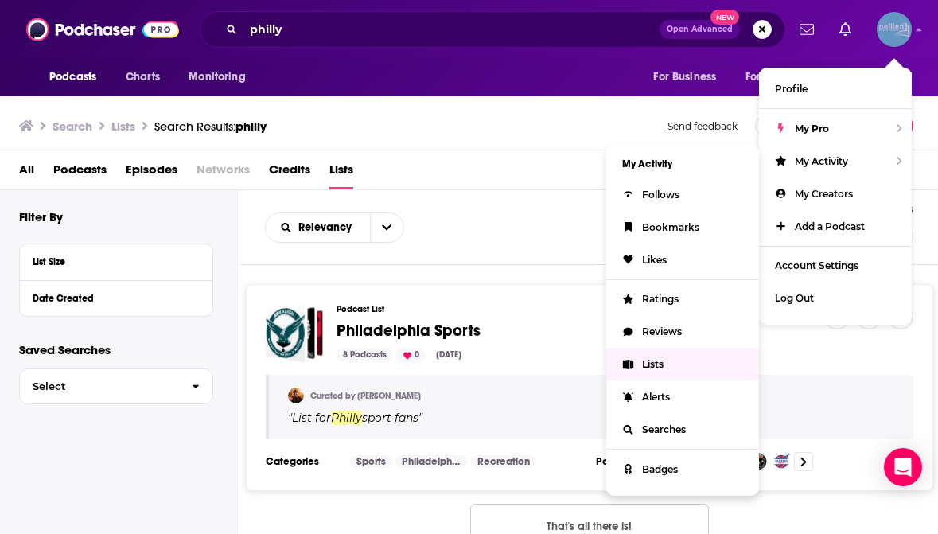
click at [673, 364] on link "Lists" at bounding box center [682, 364] width 153 height 33
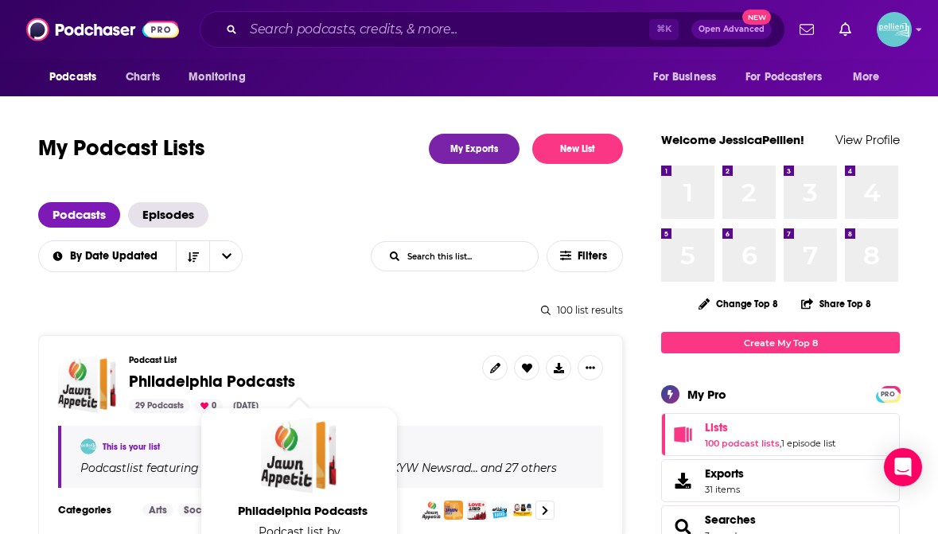
click at [150, 378] on span "Philadelphia Podcasts" at bounding box center [212, 382] width 166 height 20
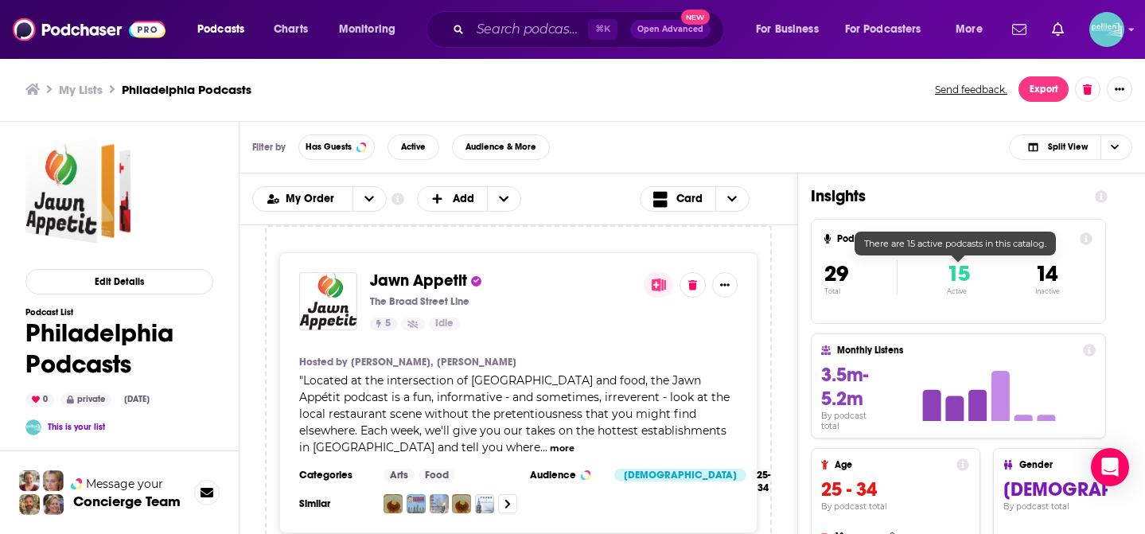
click at [966, 279] on span "15" at bounding box center [958, 273] width 23 height 27
click at [371, 205] on button "open menu" at bounding box center [369, 199] width 33 height 24
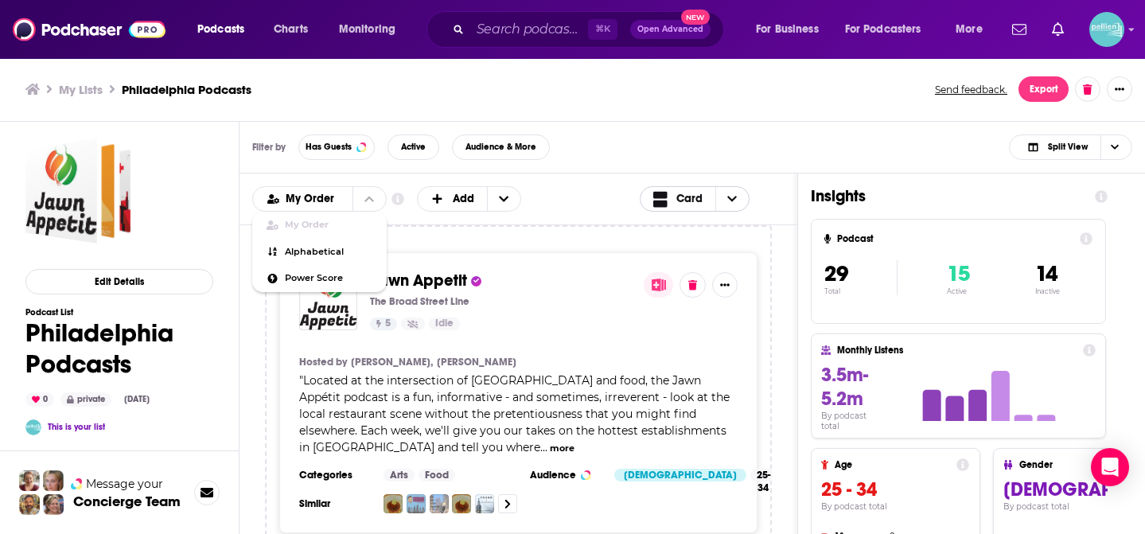
click at [724, 194] on span "Choose View" at bounding box center [732, 199] width 33 height 24
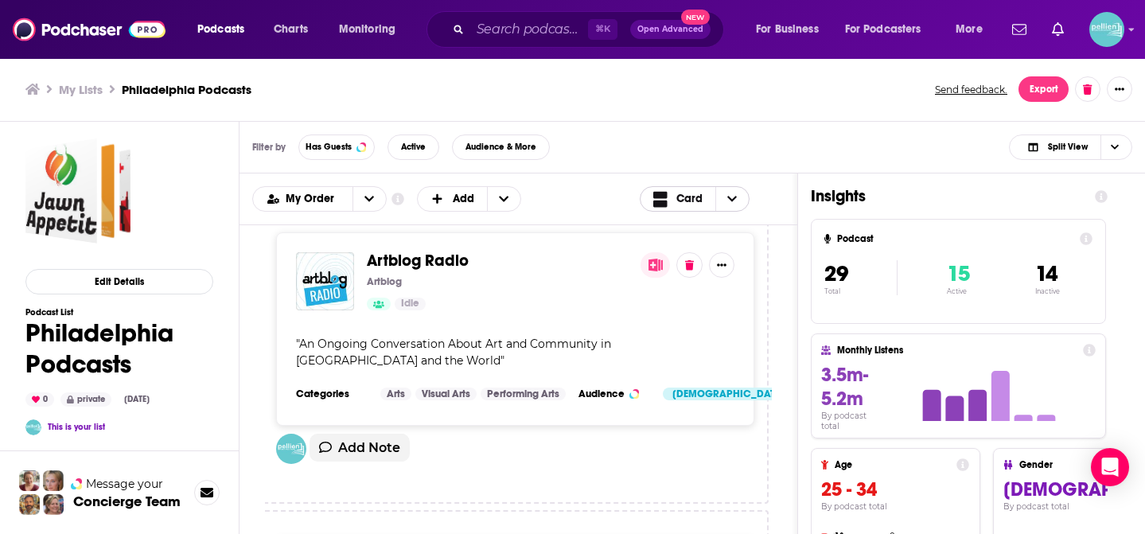
scroll to position [1063, 4]
click at [419, 272] on div "Artblog Radio Artblog Idle" at bounding box center [496, 281] width 261 height 58
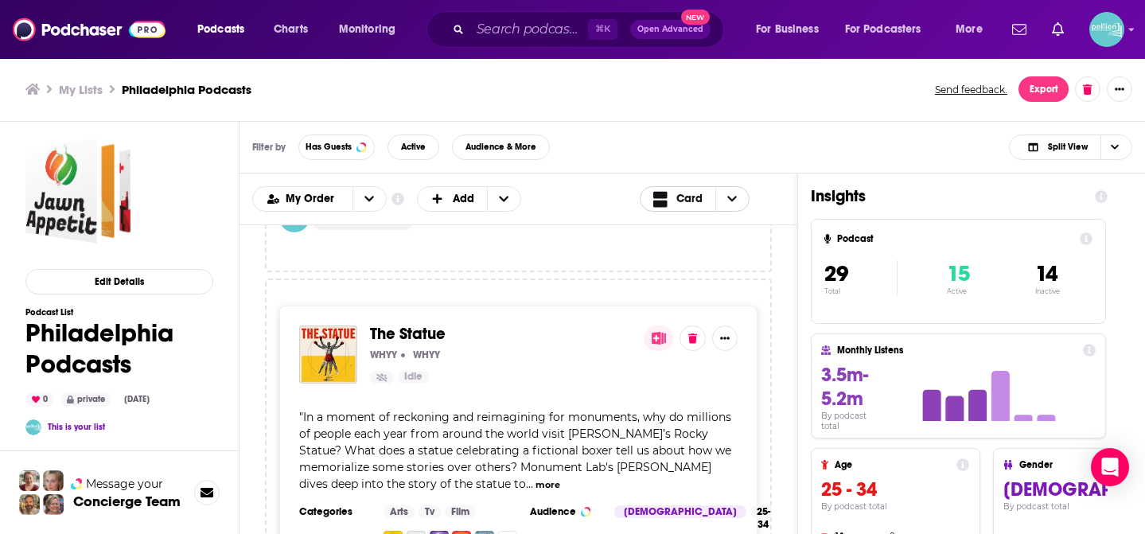
scroll to position [2825, 0]
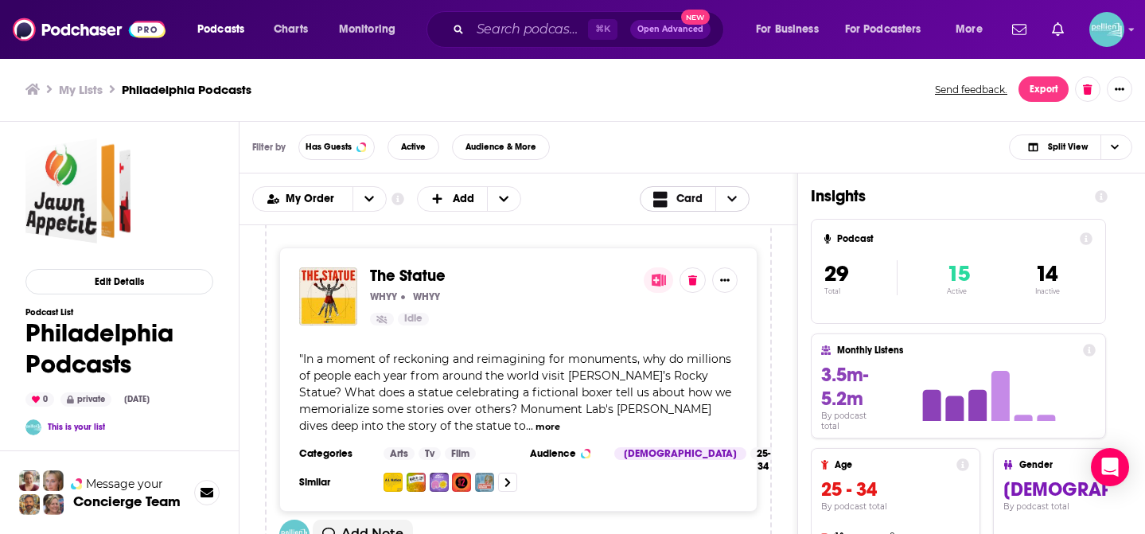
click at [411, 275] on span "The Statue" at bounding box center [408, 276] width 76 height 20
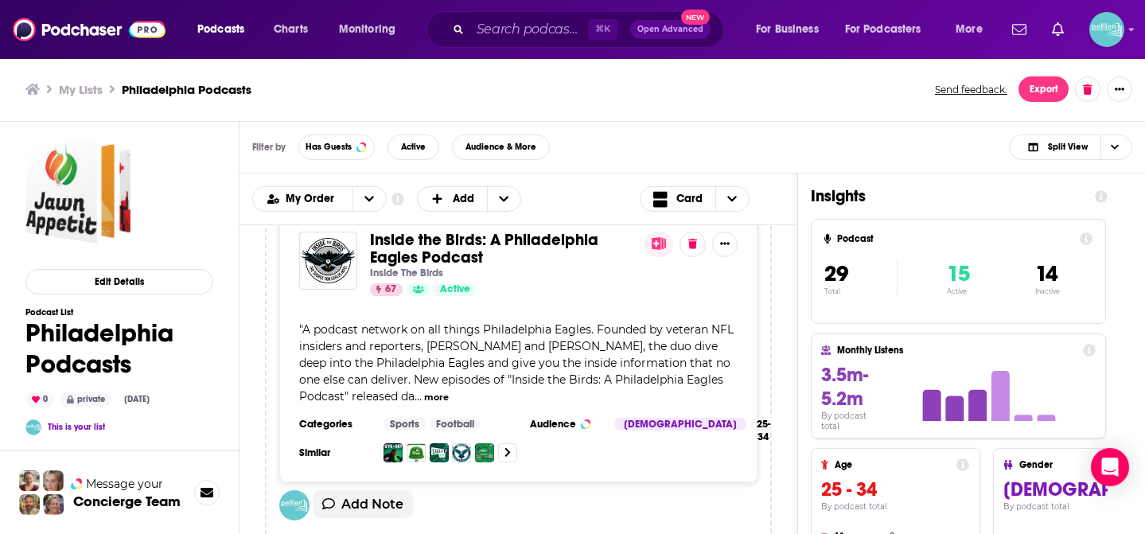
scroll to position [5388, 0]
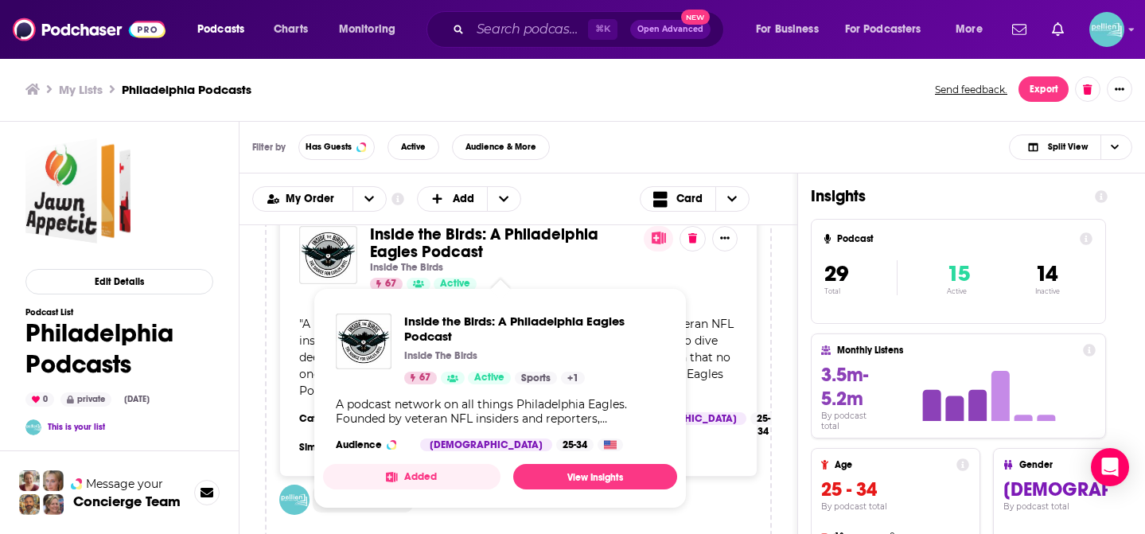
click at [499, 245] on span "Inside the Birds: A Philadelphia Eagles Podcast" at bounding box center [484, 242] width 228 height 37
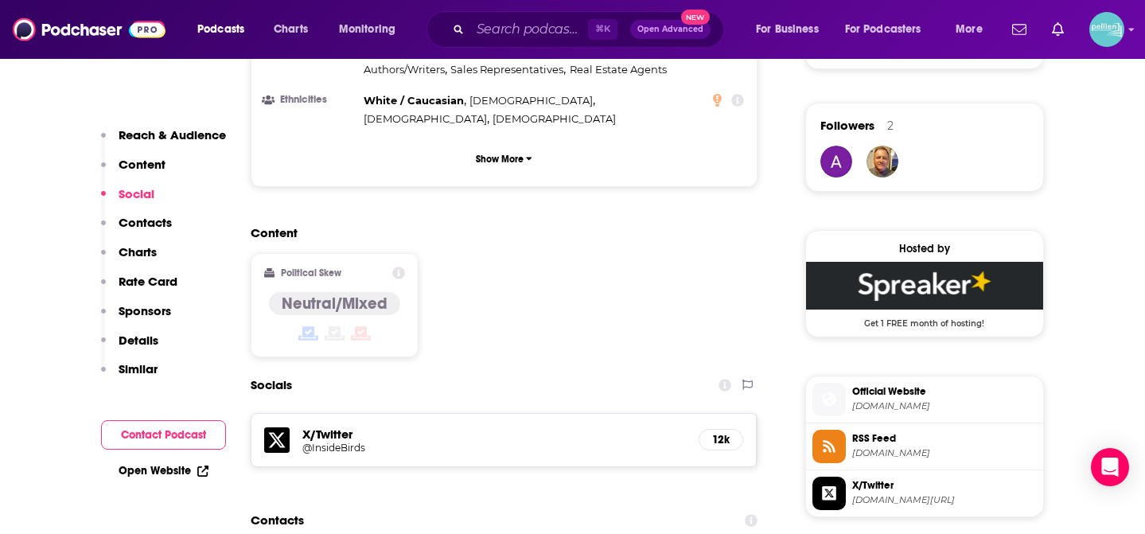
scroll to position [1272, 0]
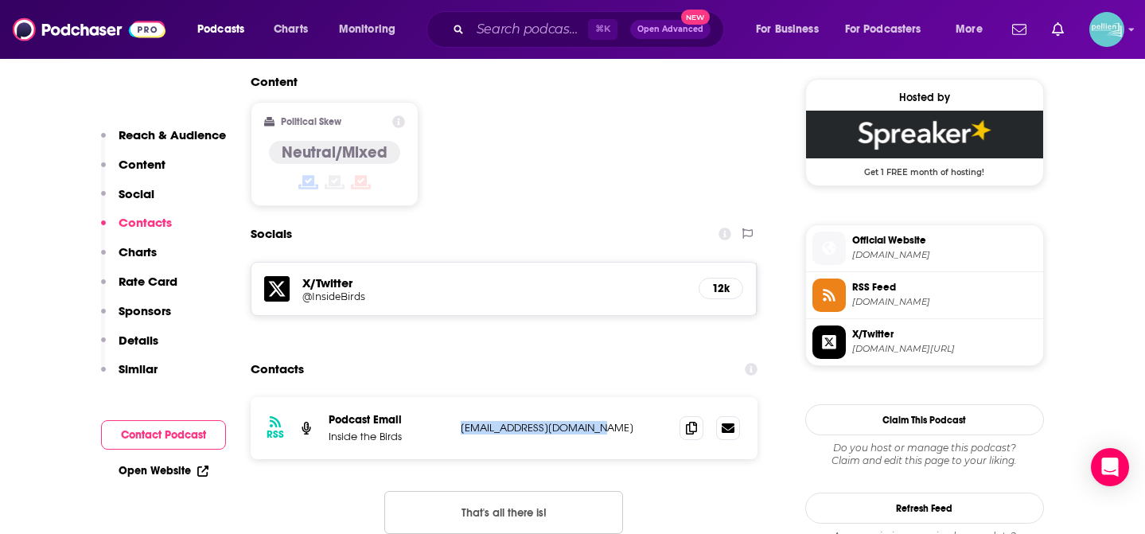
drag, startPoint x: 457, startPoint y: 317, endPoint x: 599, endPoint y: 317, distance: 142.5
click at [599, 397] on div "RSS Podcast Email Inside the Birds insidethebirds@gmail.com insidethebirds@gmai…" at bounding box center [505, 428] width 508 height 62
copy p "insidethebirds@gmail.com"
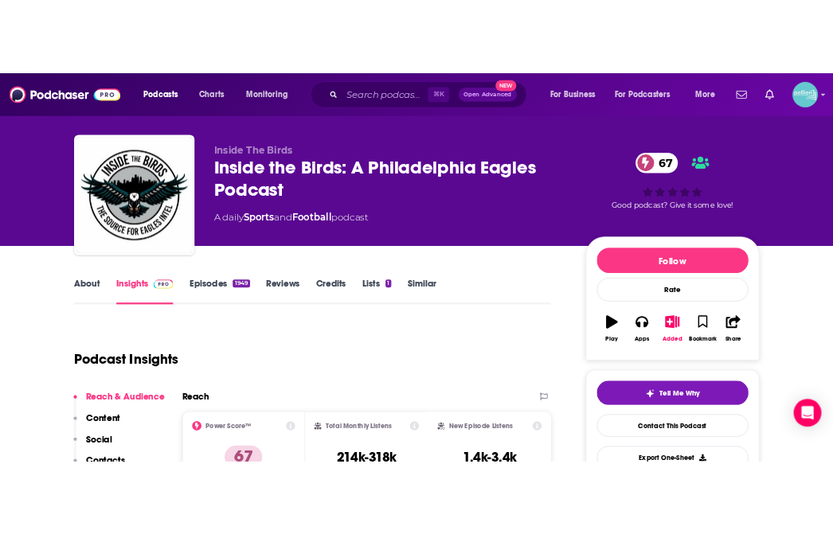
scroll to position [0, 0]
